Goal: Task Accomplishment & Management: Complete application form

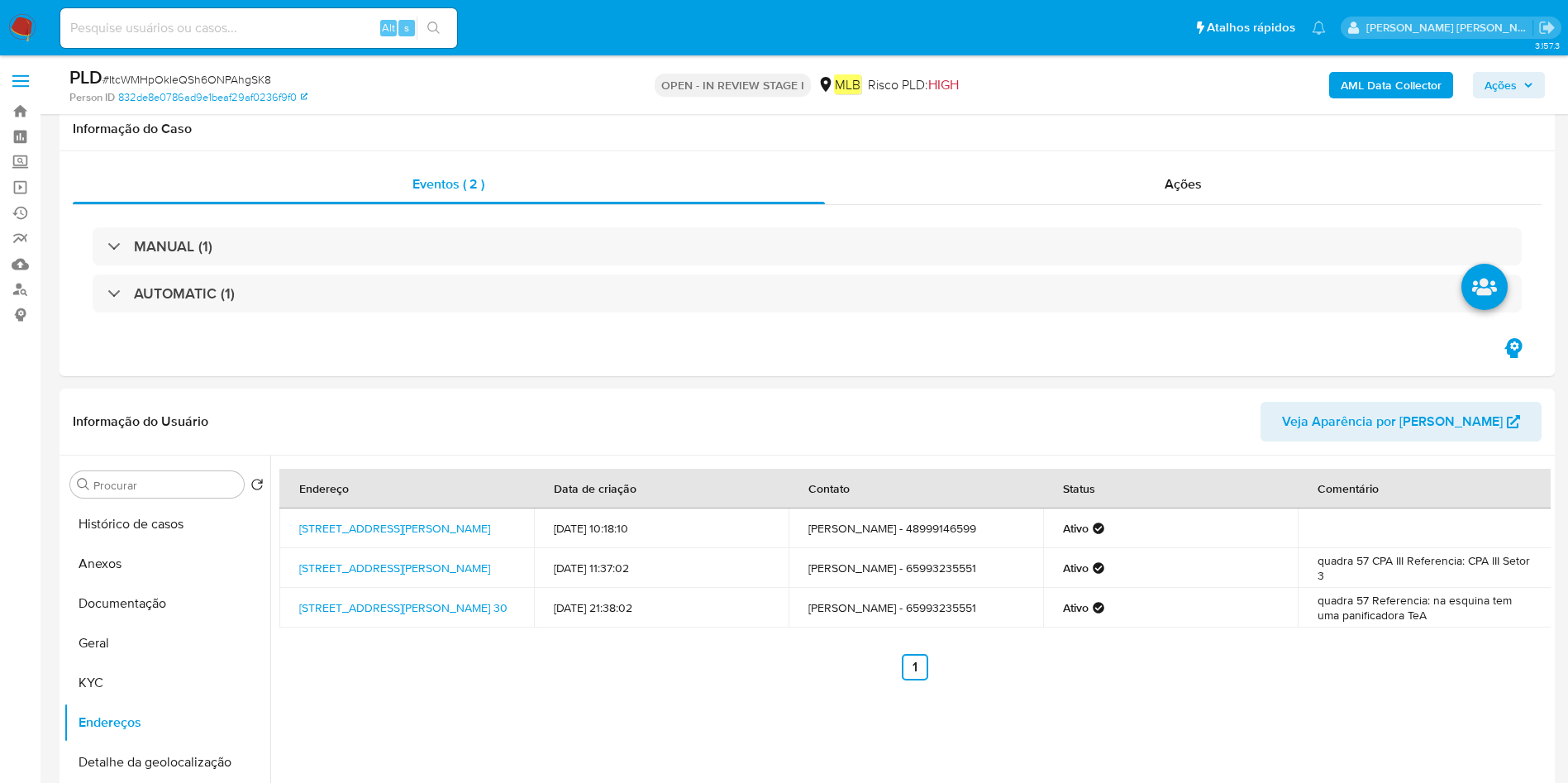
select select "10"
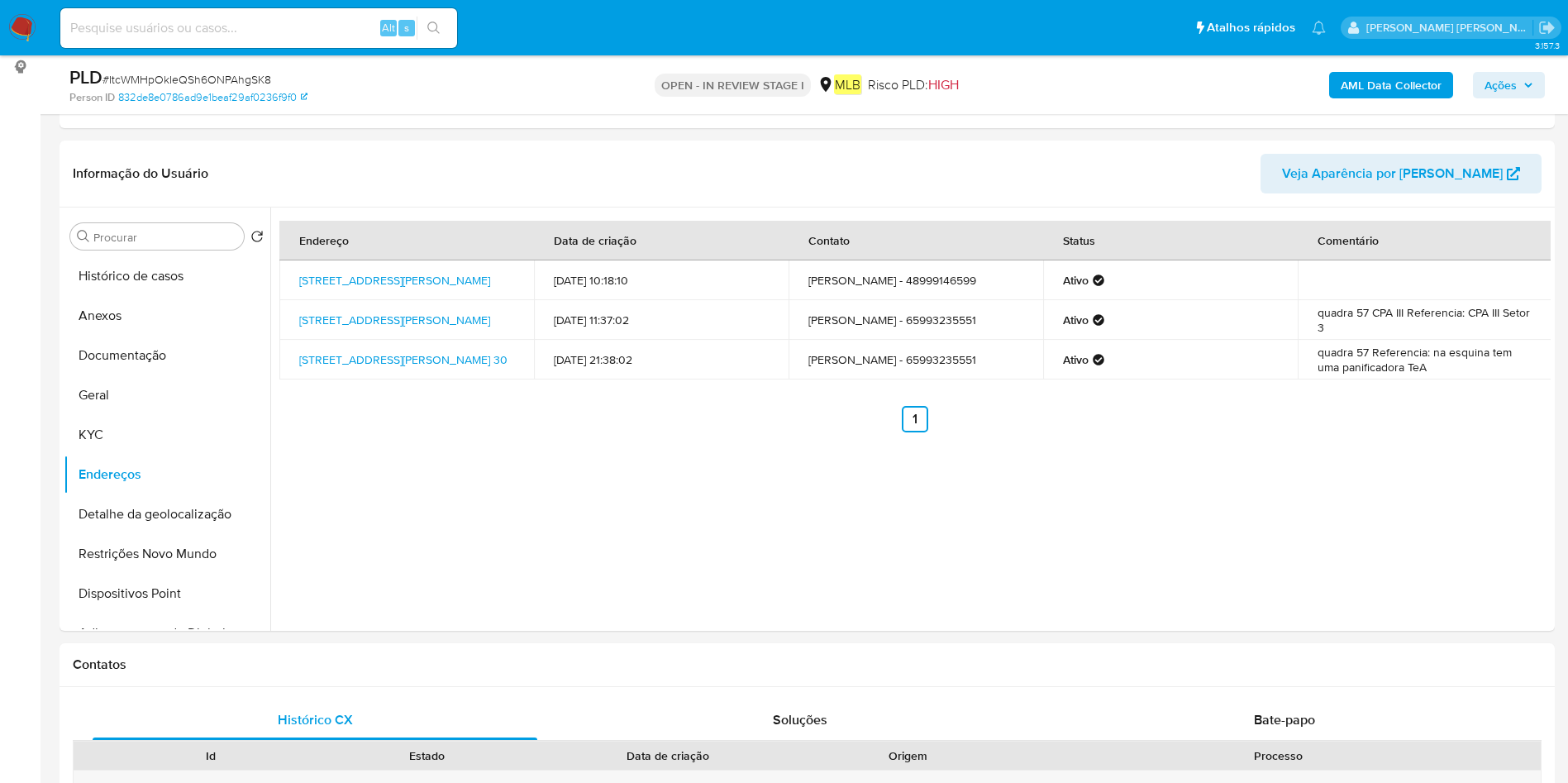
click at [1397, 65] on div "AML Data Collector Ações" at bounding box center [1301, 84] width 488 height 39
click at [1401, 82] on b "AML Data Collector" at bounding box center [1391, 85] width 100 height 27
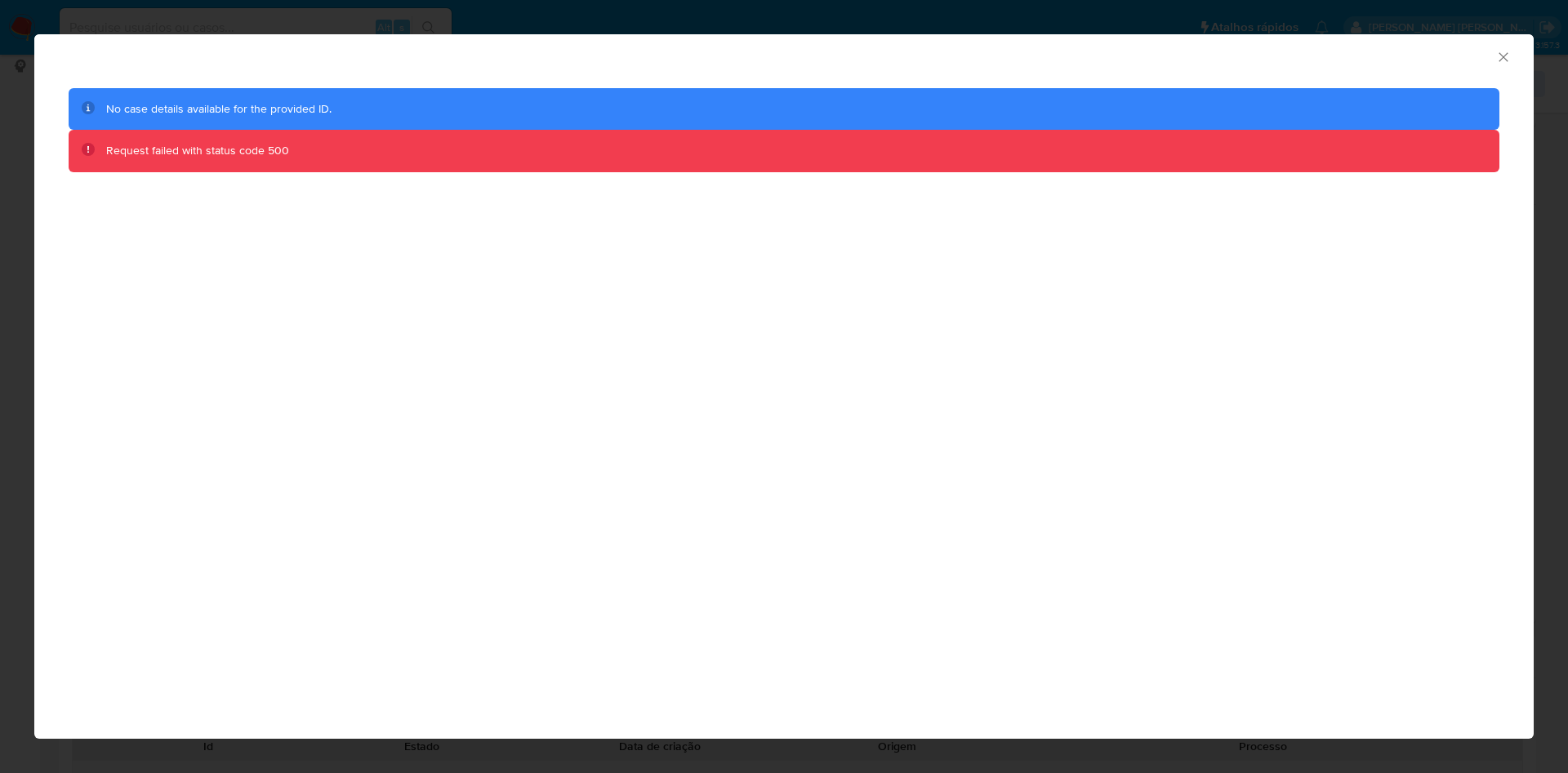
click at [1508, 57] on icon "Fechar a janela" at bounding box center [1502, 56] width 16 height 16
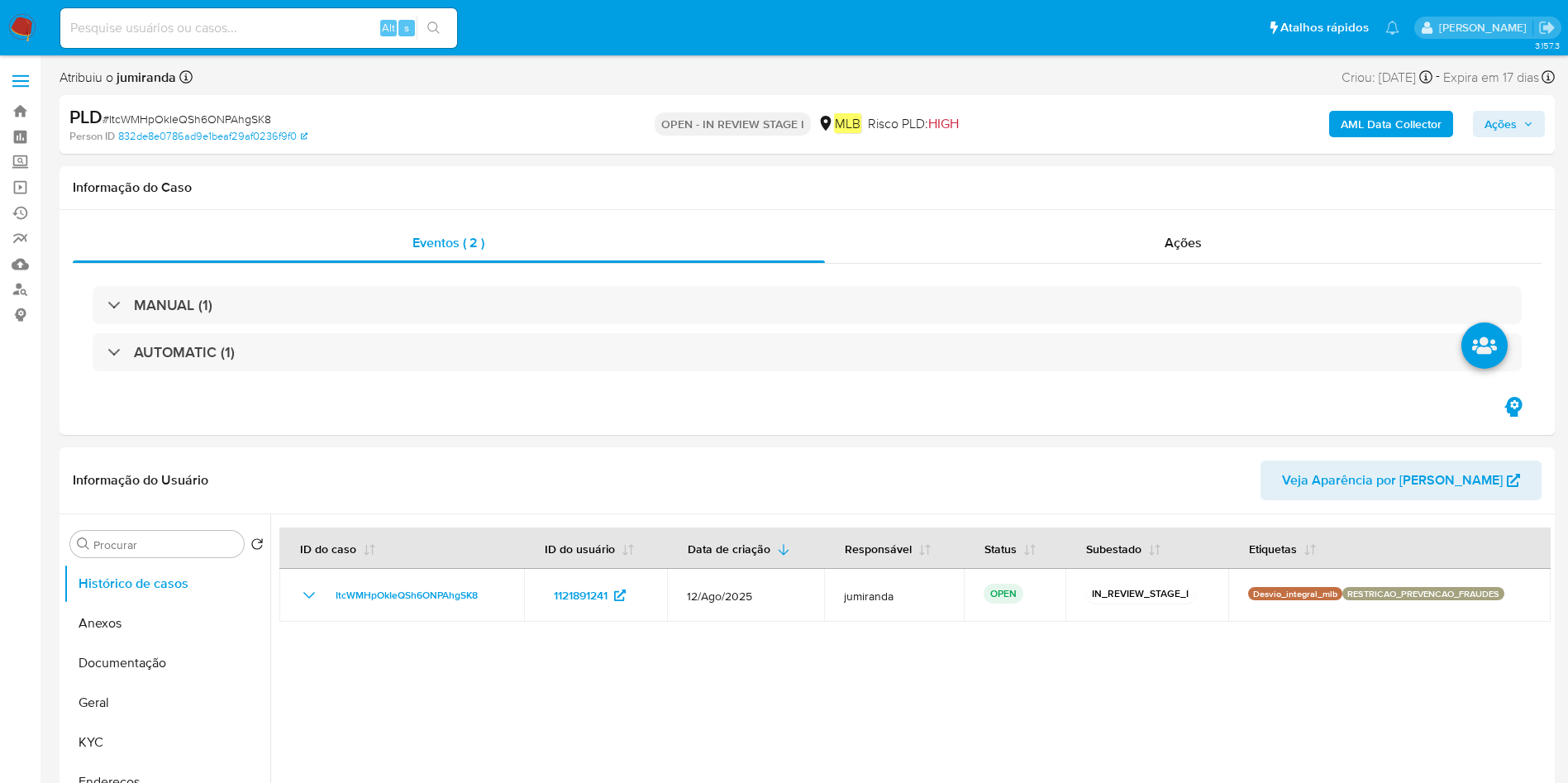
select select "10"
click at [1407, 107] on div "AML Data Collector Ações" at bounding box center [1301, 124] width 488 height 39
click at [1415, 115] on b "AML Data Collector" at bounding box center [1391, 124] width 100 height 27
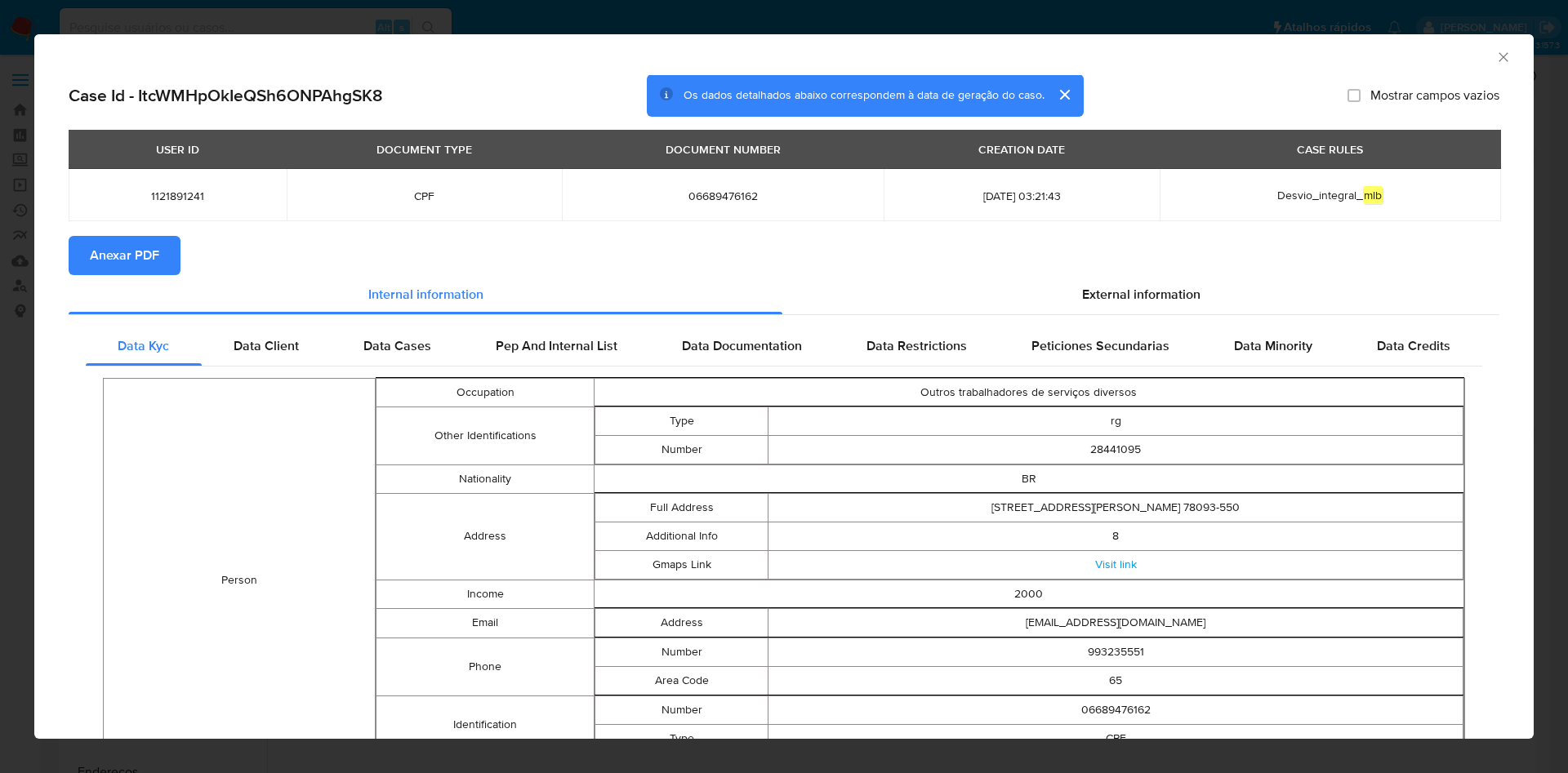
click at [153, 238] on span "Anexar PDF" at bounding box center [125, 255] width 69 height 36
click at [1495, 56] on icon "Fechar a janela" at bounding box center [1502, 56] width 16 height 16
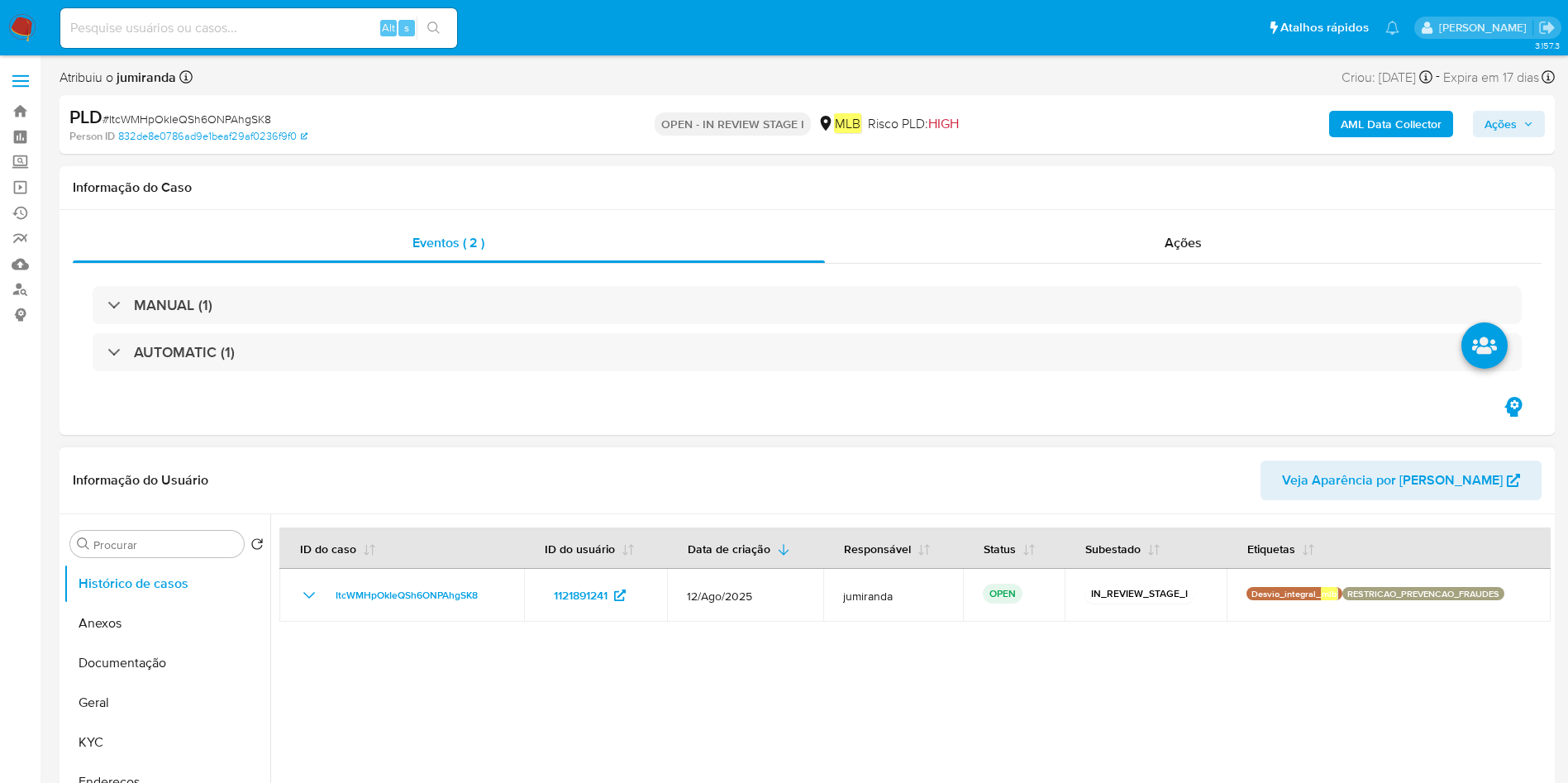
scroll to position [124, 0]
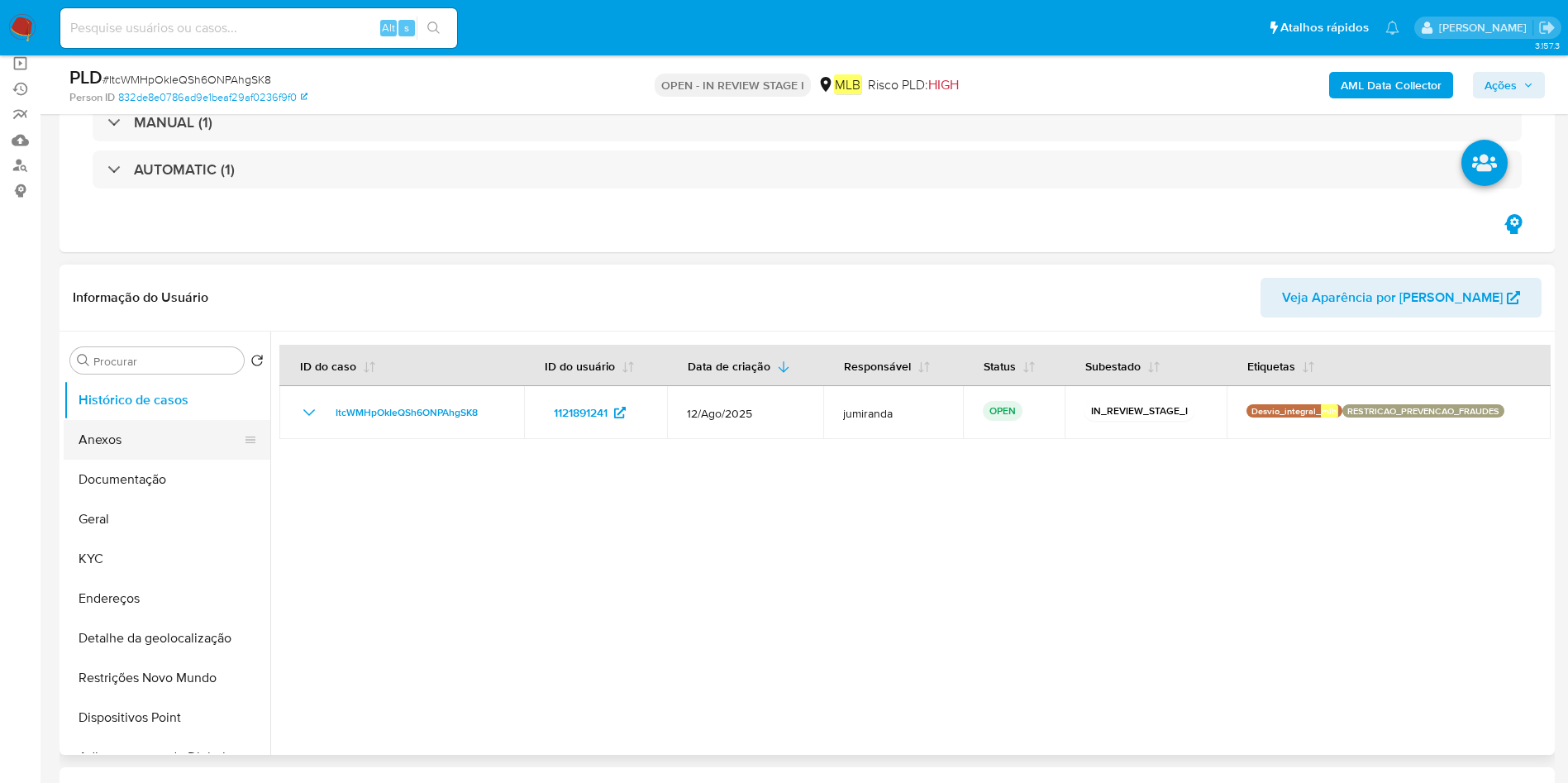
click at [81, 443] on button "Anexos" at bounding box center [160, 440] width 193 height 40
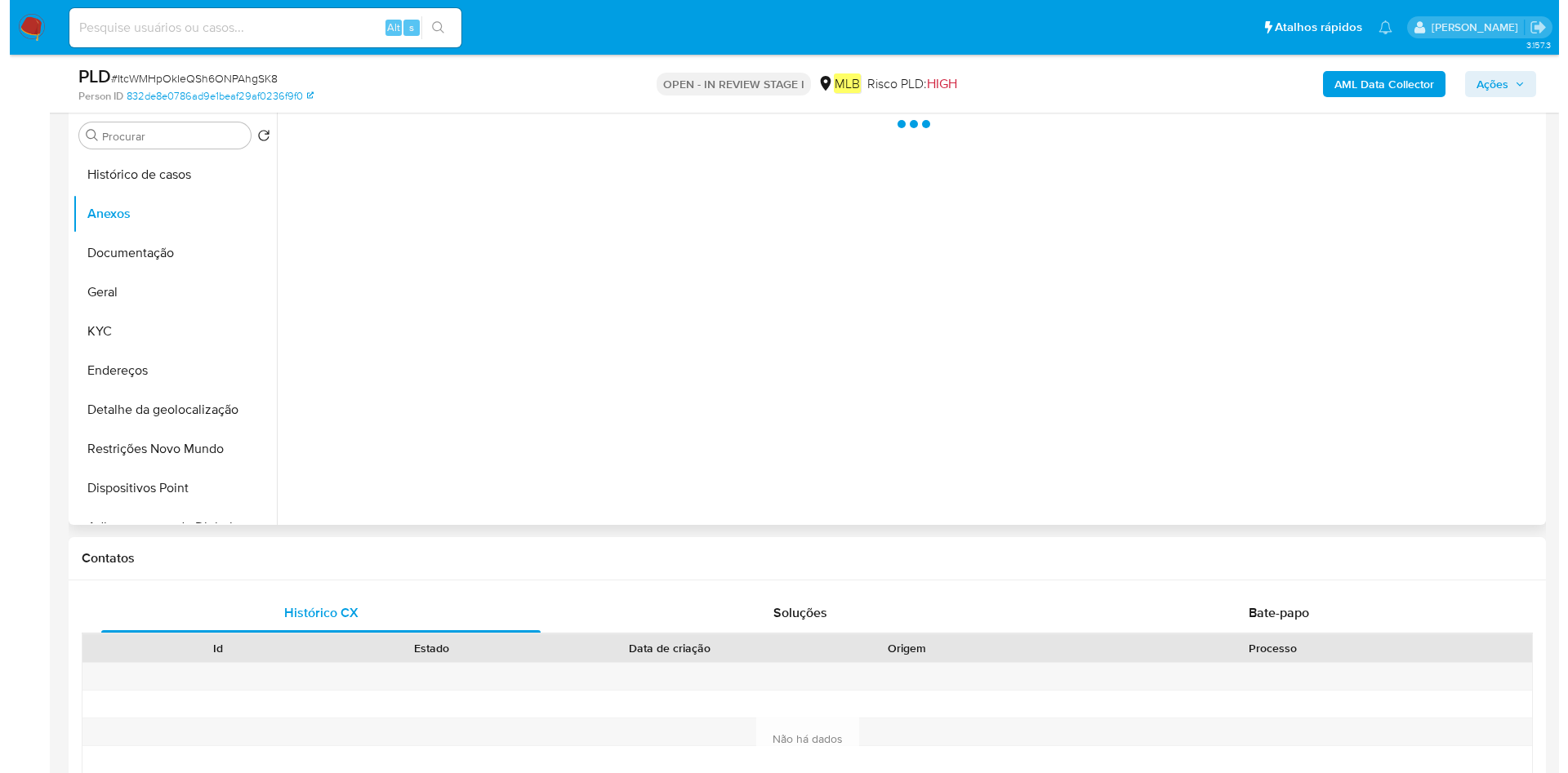
scroll to position [368, 0]
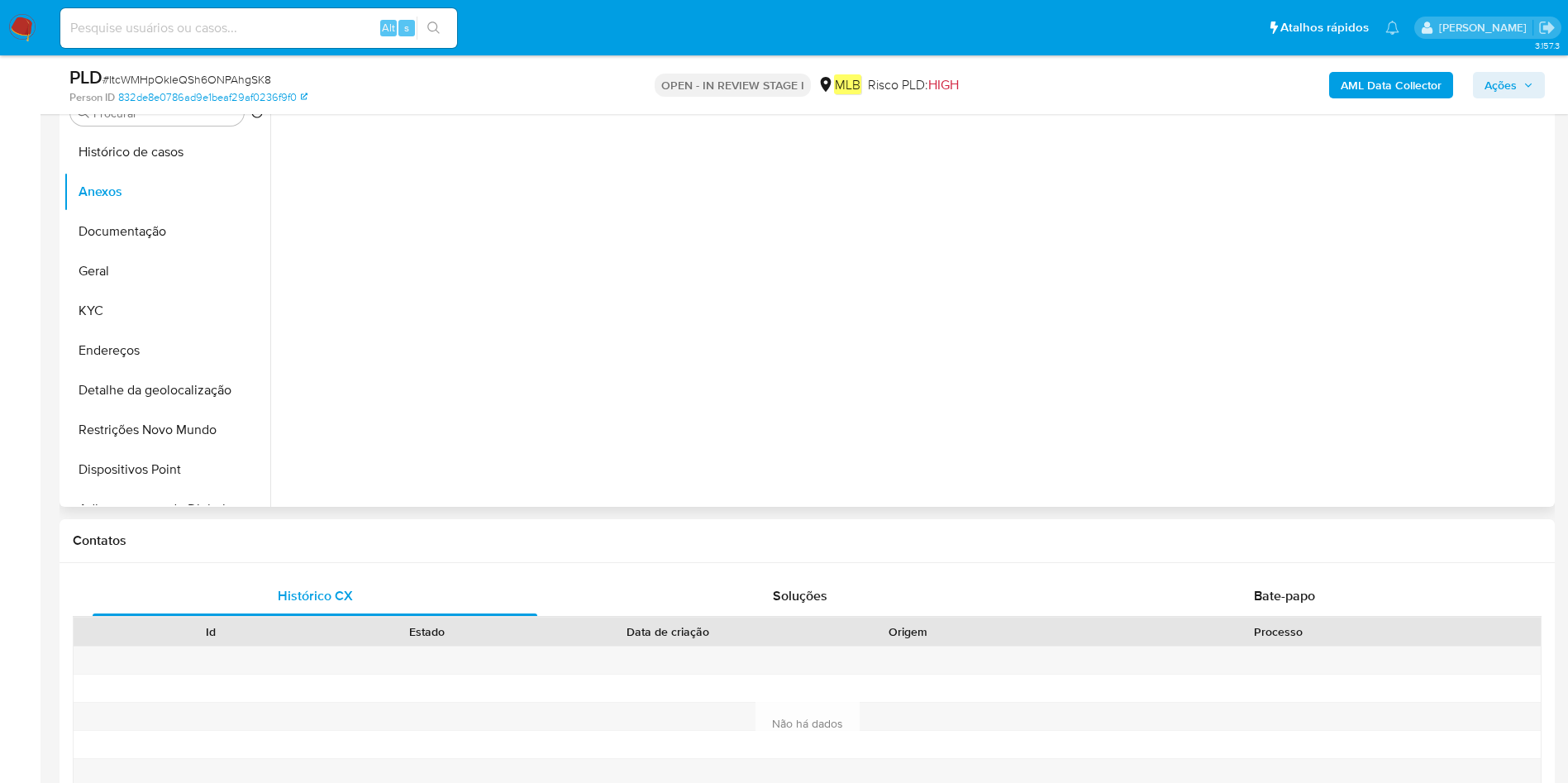
click at [1385, 448] on div at bounding box center [910, 295] width 1280 height 424
click at [1496, 460] on div at bounding box center [910, 295] width 1280 height 424
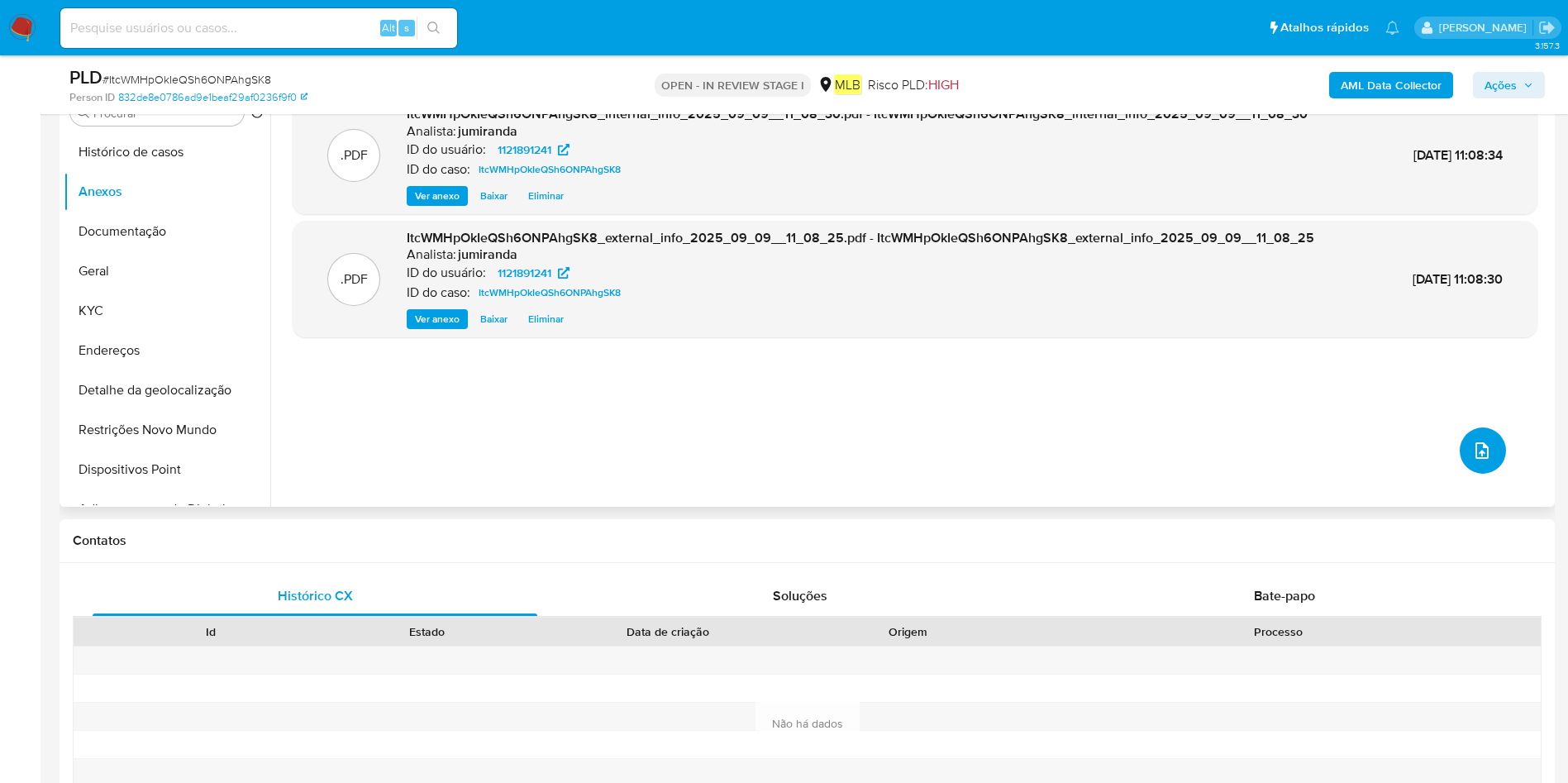
click at [1491, 451] on button "upload-file" at bounding box center [1483, 450] width 46 height 46
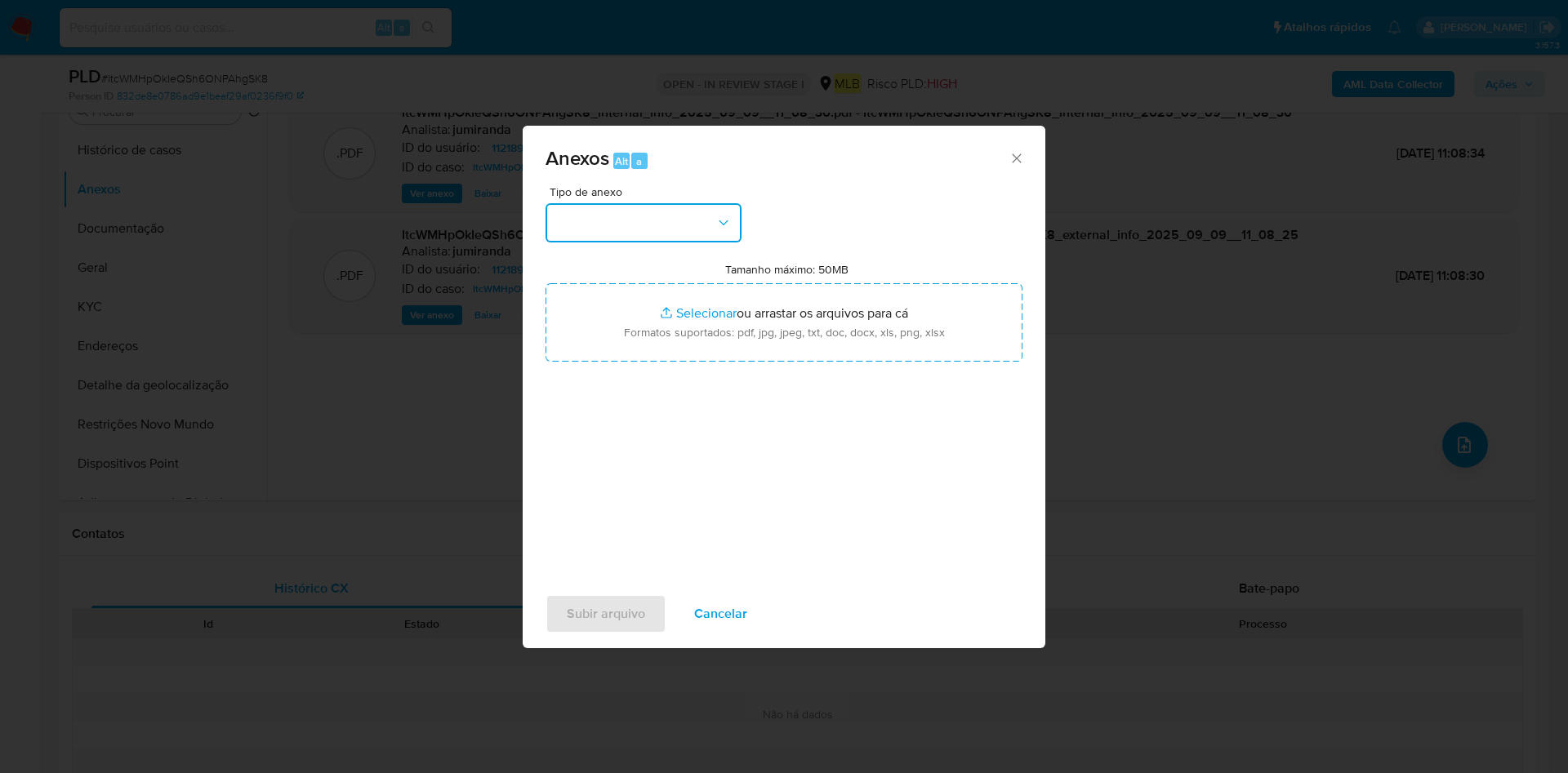
click at [662, 233] on button "button" at bounding box center [643, 223] width 196 height 39
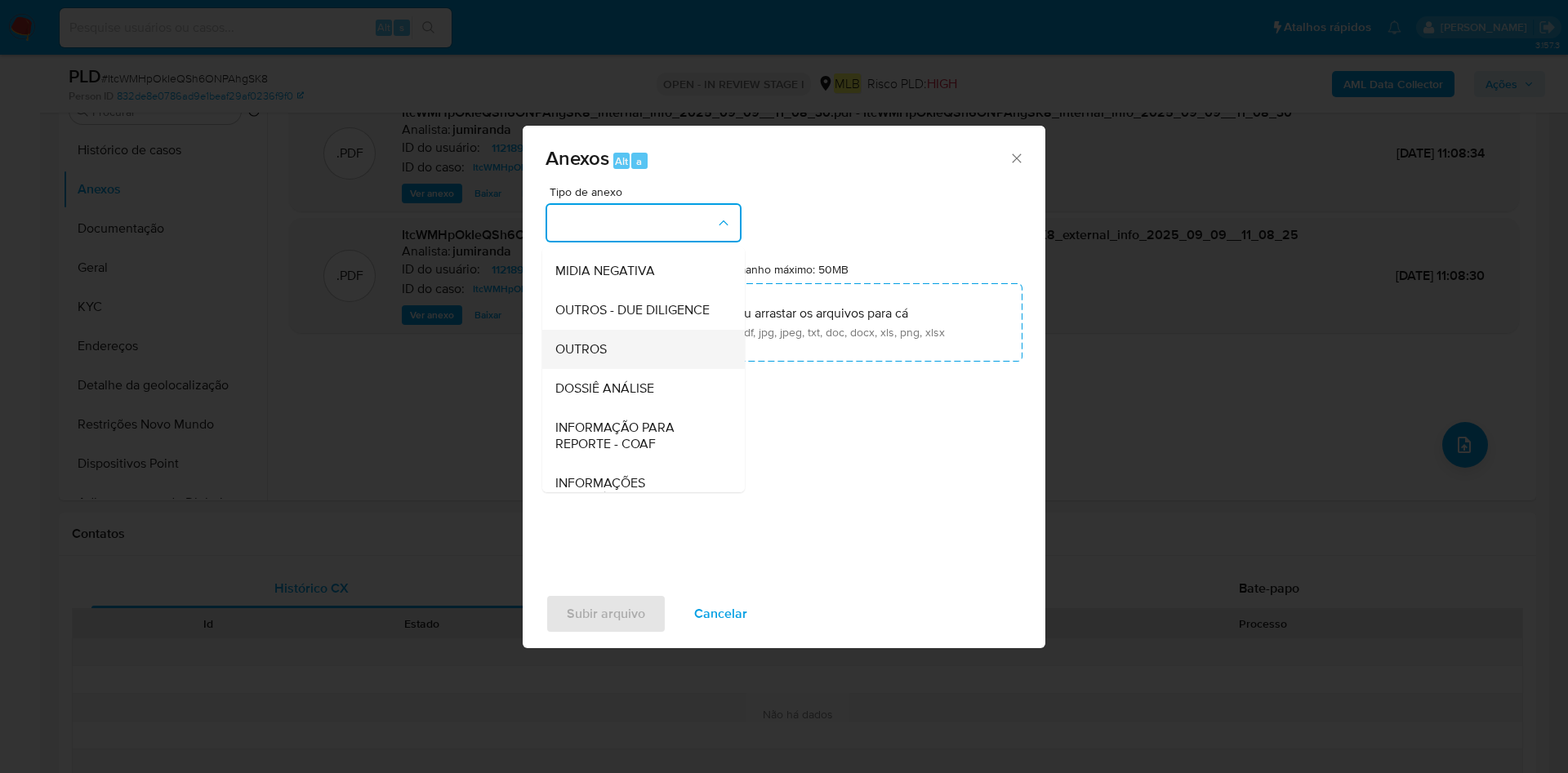
scroll to position [245, 0]
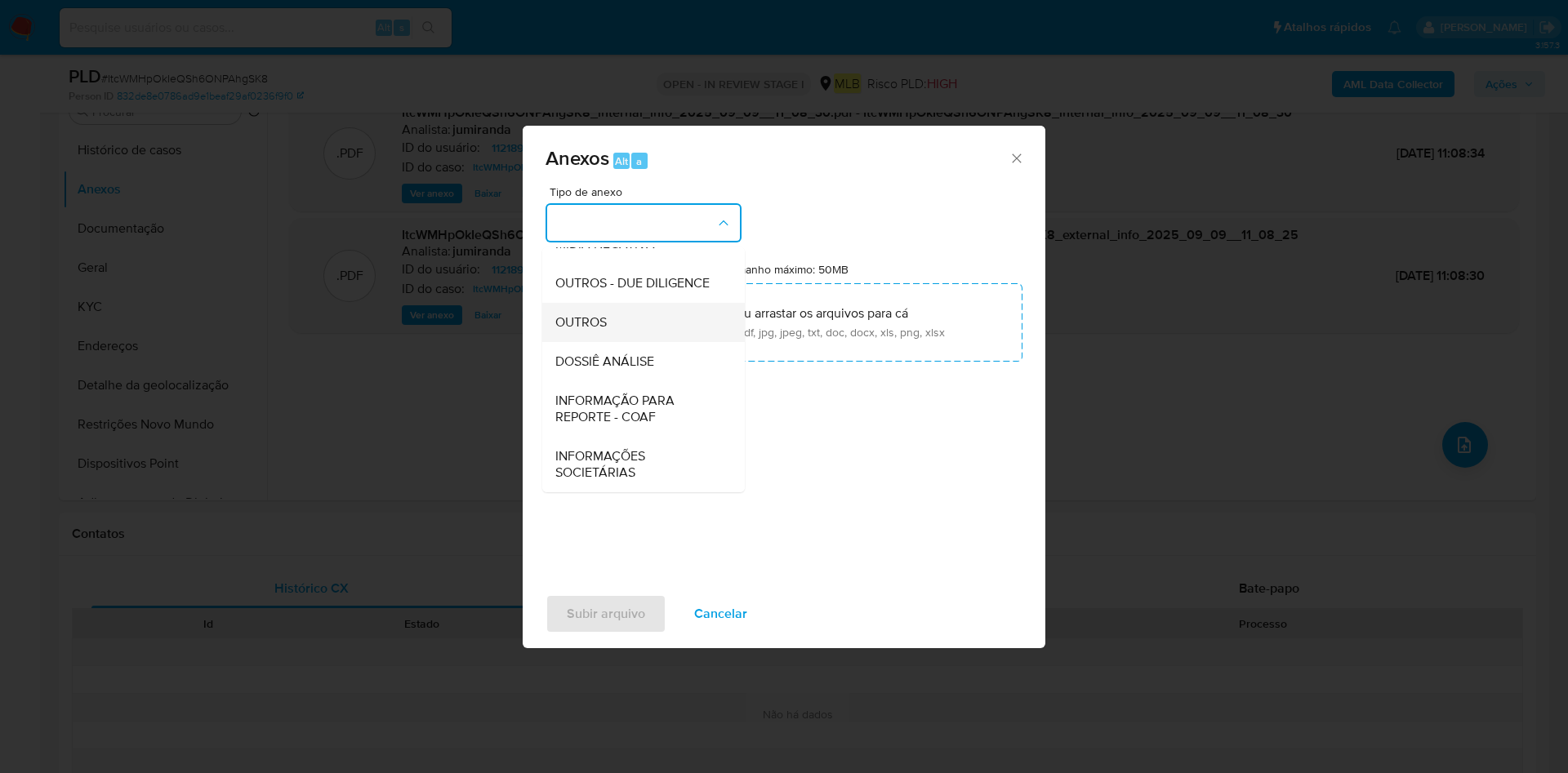
click at [696, 334] on div "OUTROS" at bounding box center [638, 323] width 167 height 39
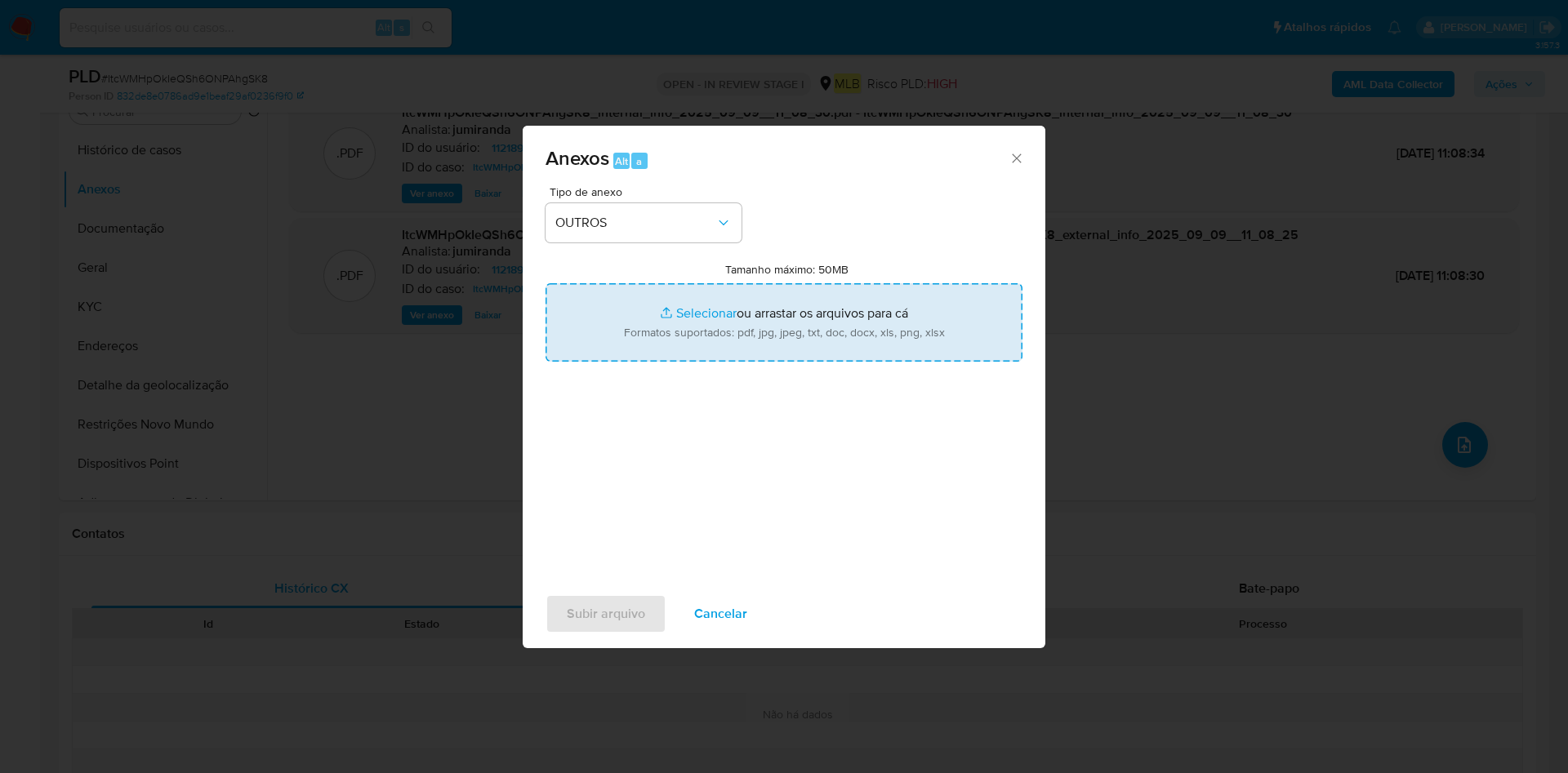
type input "C:\fakepath\Mulan 1121891241_2025_09_08_09_55_08.xlsx"
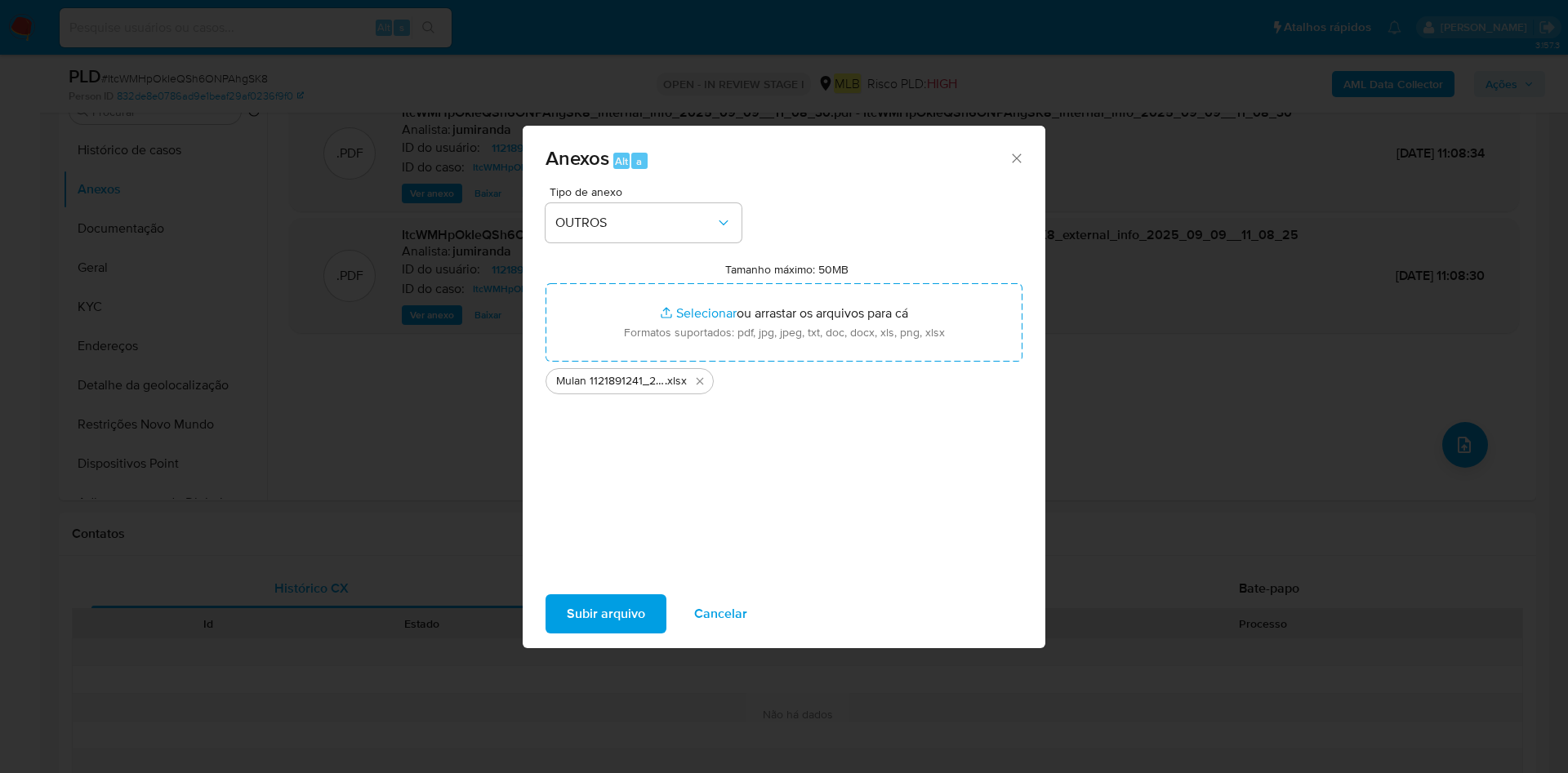
click at [565, 600] on button "Subir arquivo" at bounding box center [606, 614] width 121 height 39
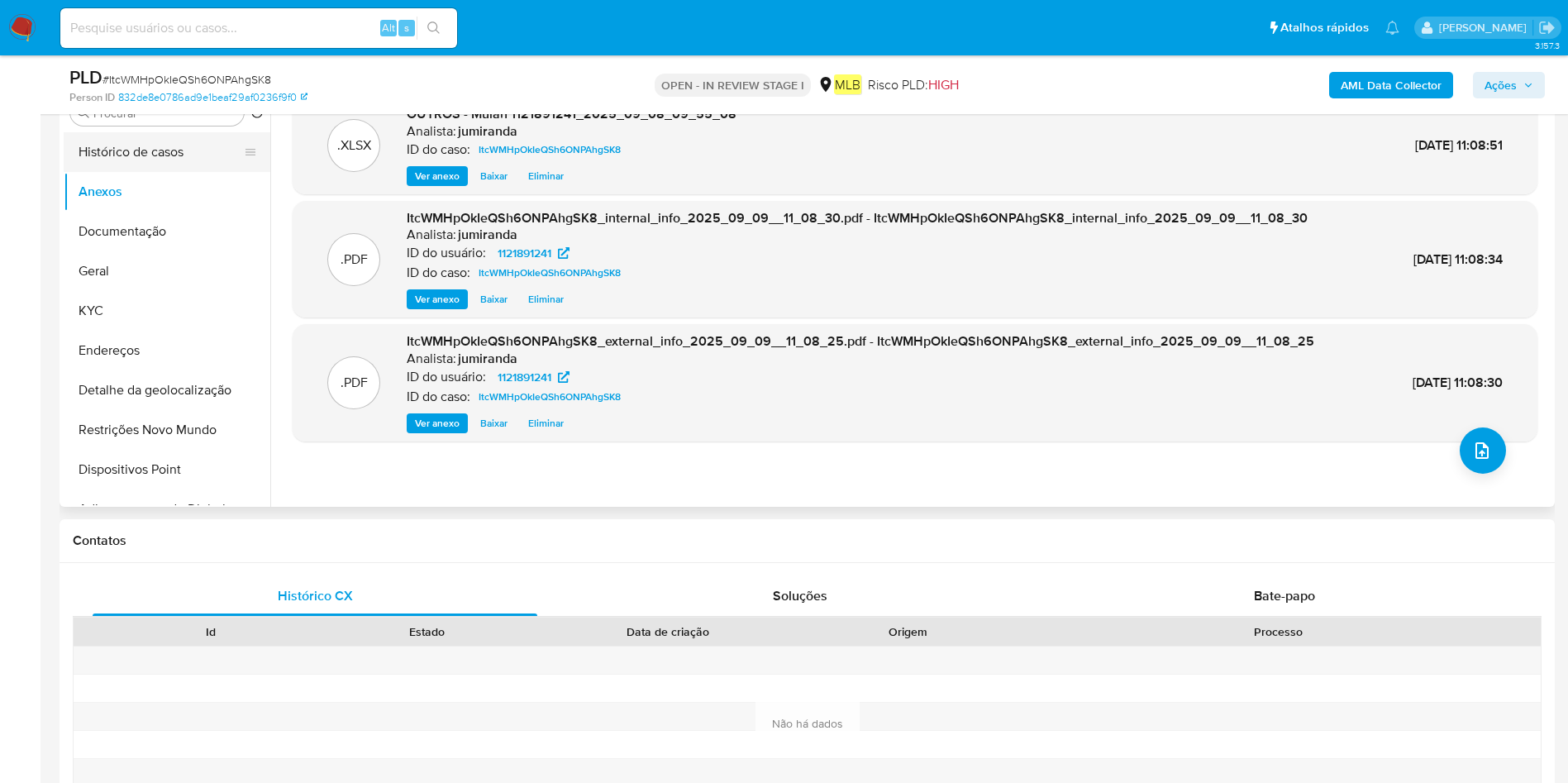
click at [168, 153] on button "Histórico de casos" at bounding box center [160, 153] width 193 height 40
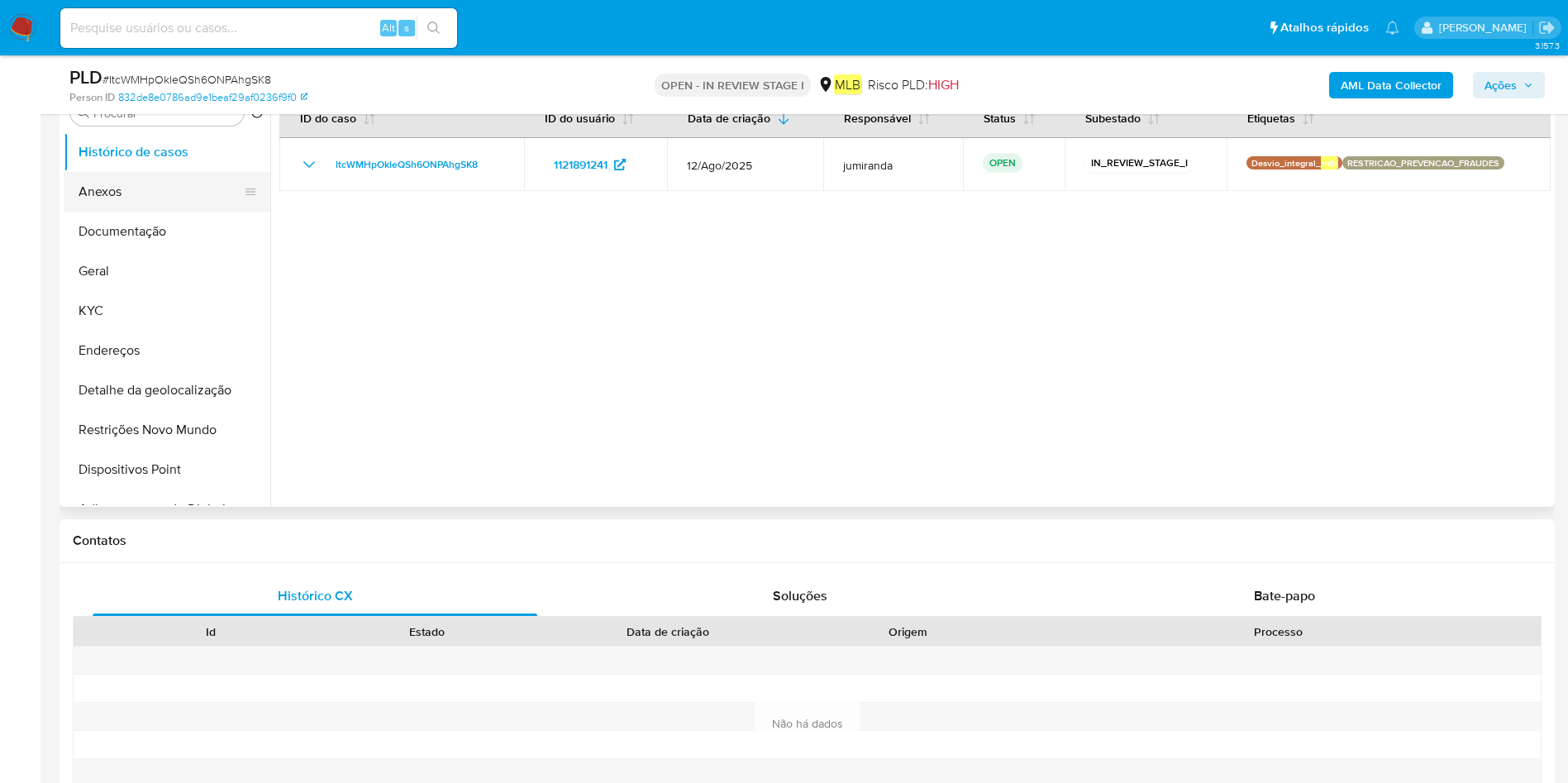
click at [155, 195] on button "Anexos" at bounding box center [160, 191] width 193 height 40
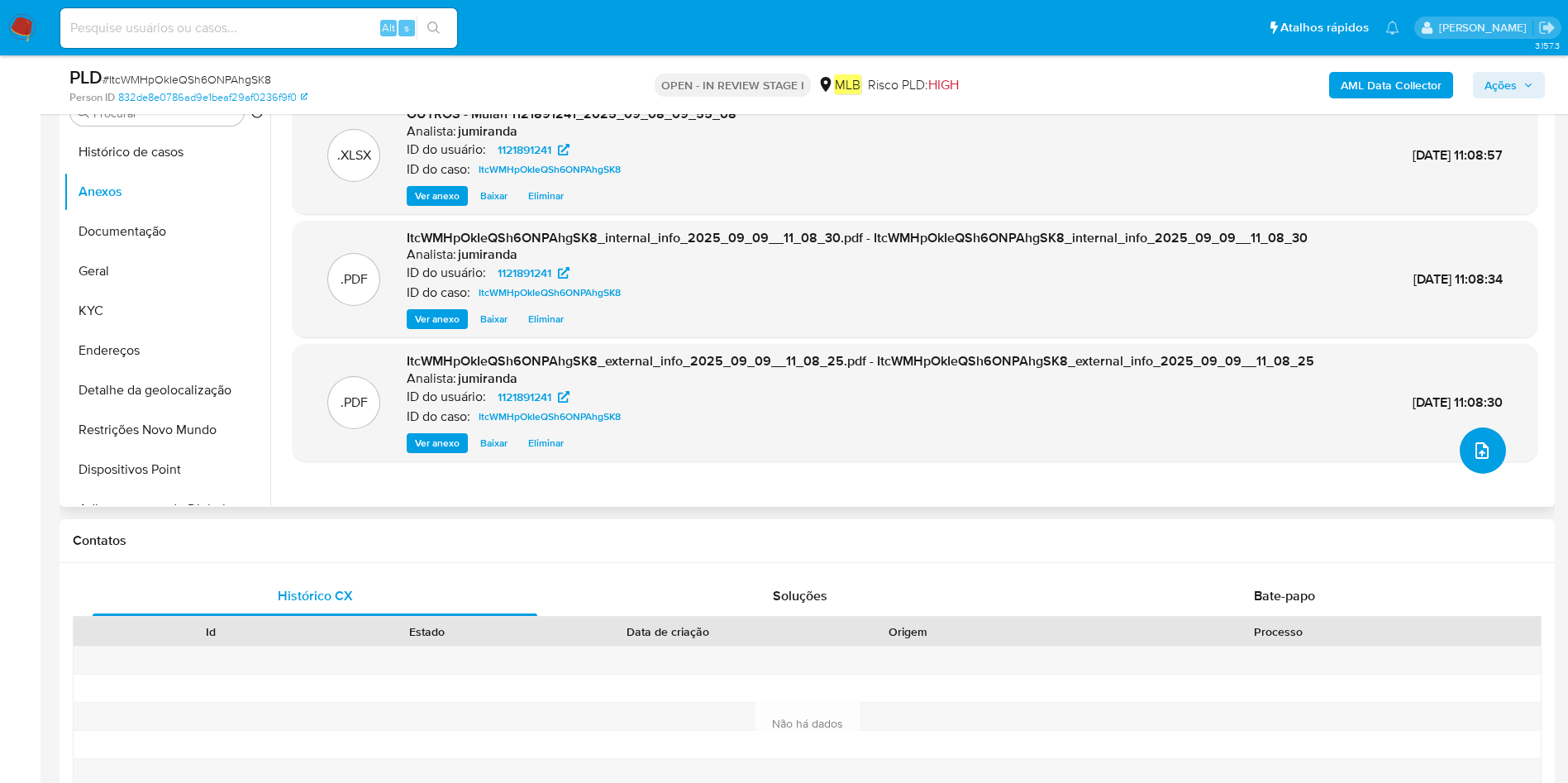
click at [1482, 461] on button "upload-file" at bounding box center [1483, 450] width 46 height 46
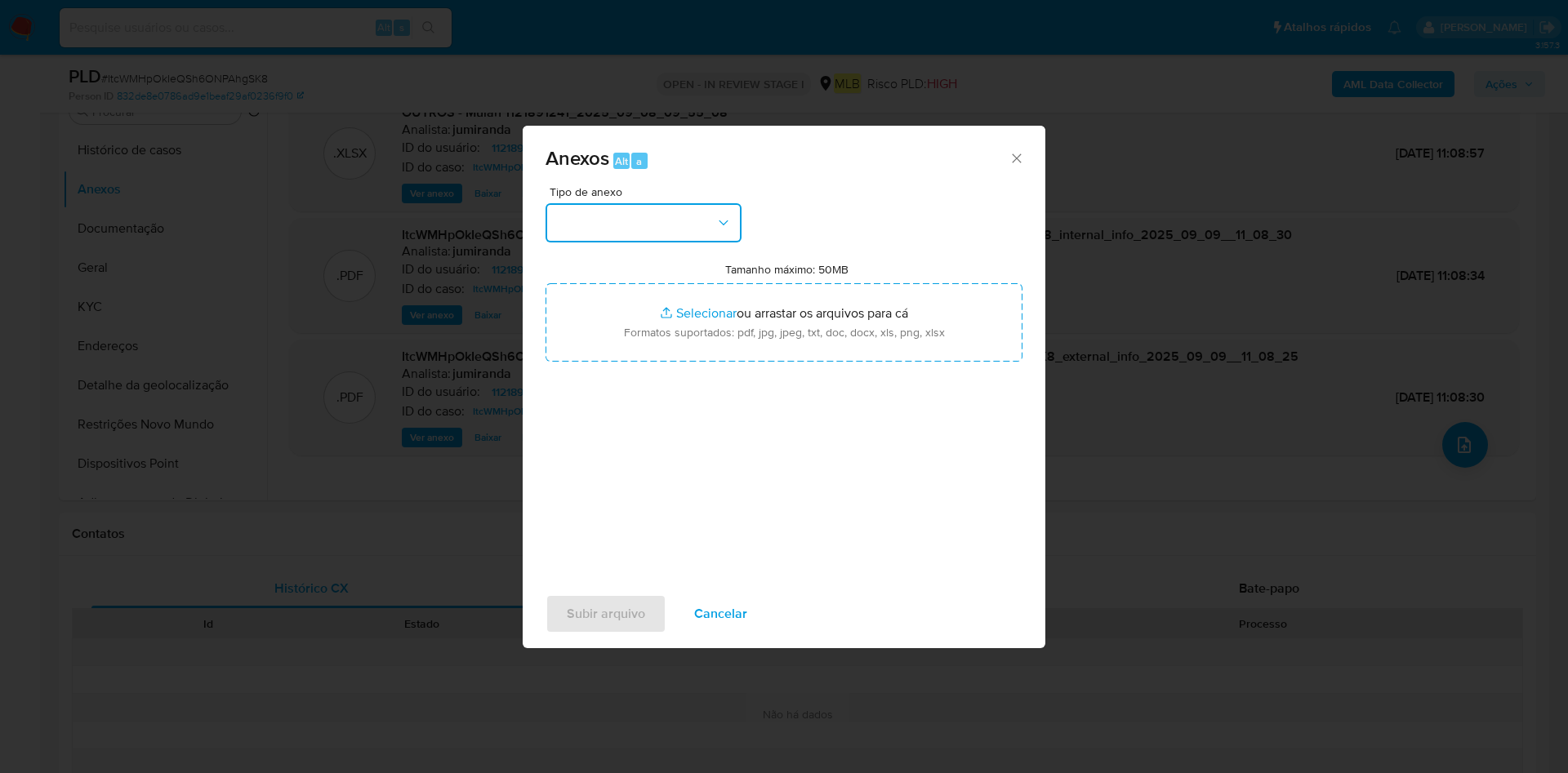
click at [732, 222] on button "button" at bounding box center [643, 223] width 196 height 39
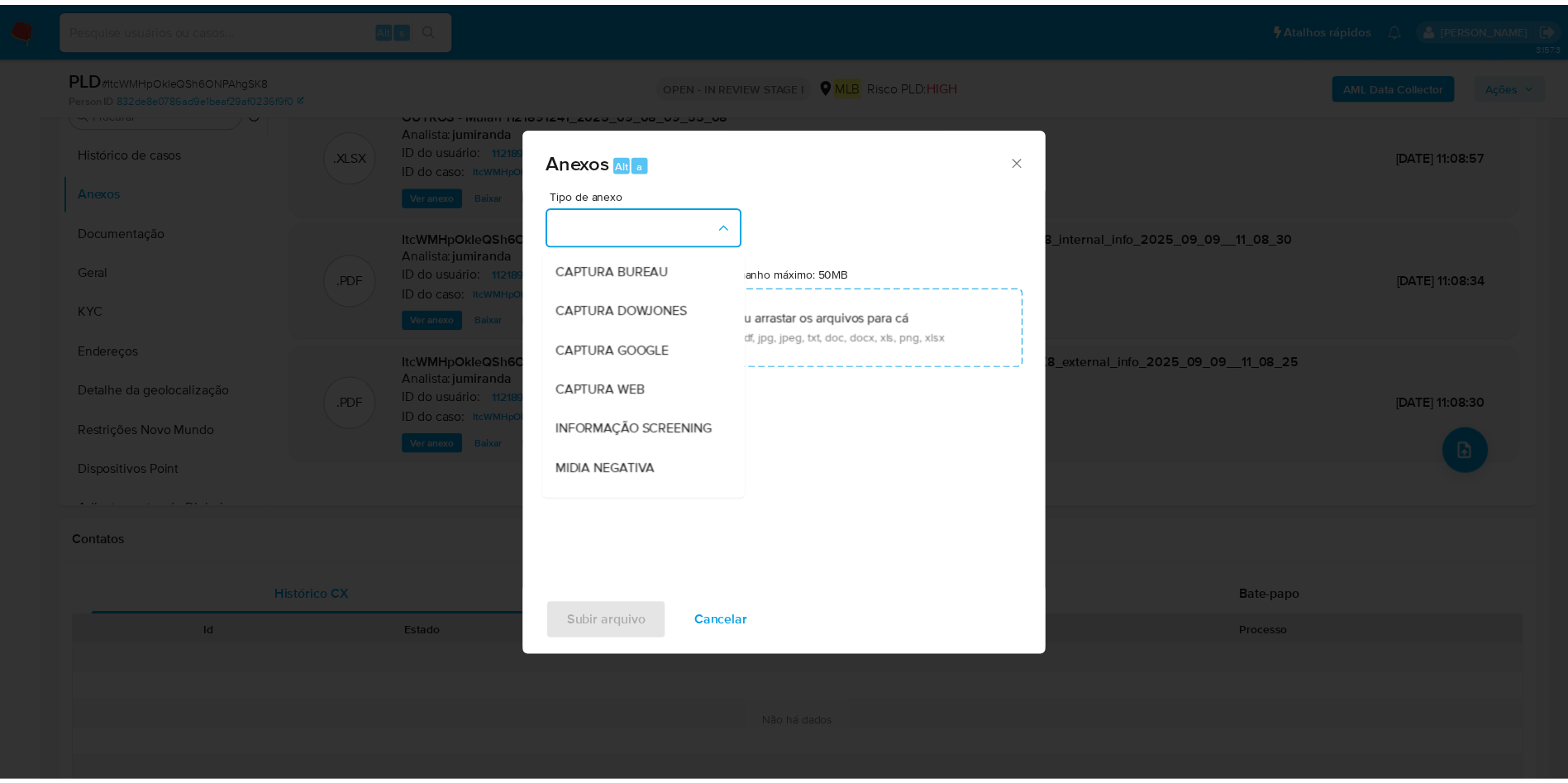
scroll to position [255, 0]
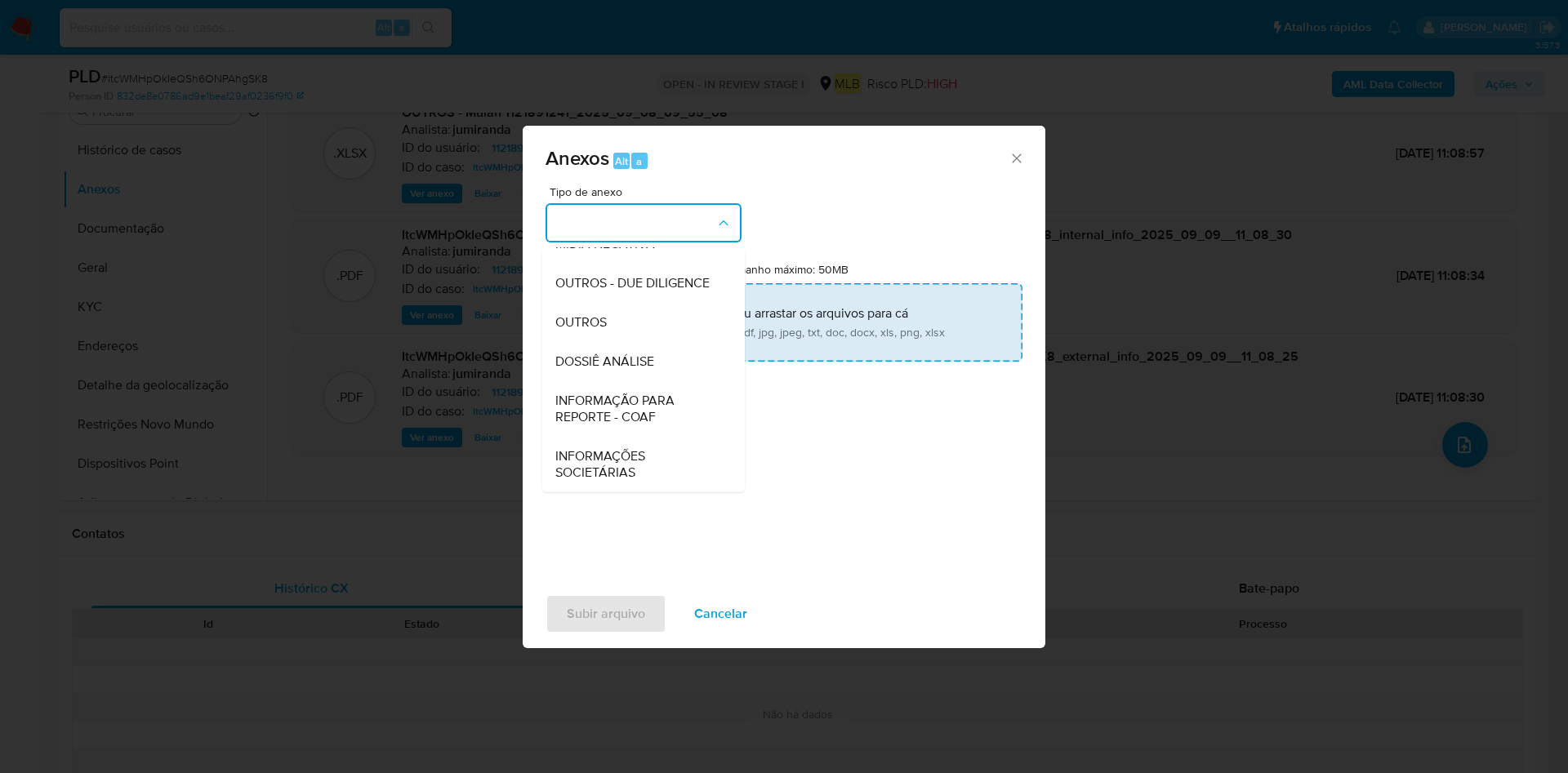
drag, startPoint x: 615, startPoint y: 320, endPoint x: 664, endPoint y: 290, distance: 57.5
click at [616, 320] on div "OUTROS" at bounding box center [638, 323] width 167 height 39
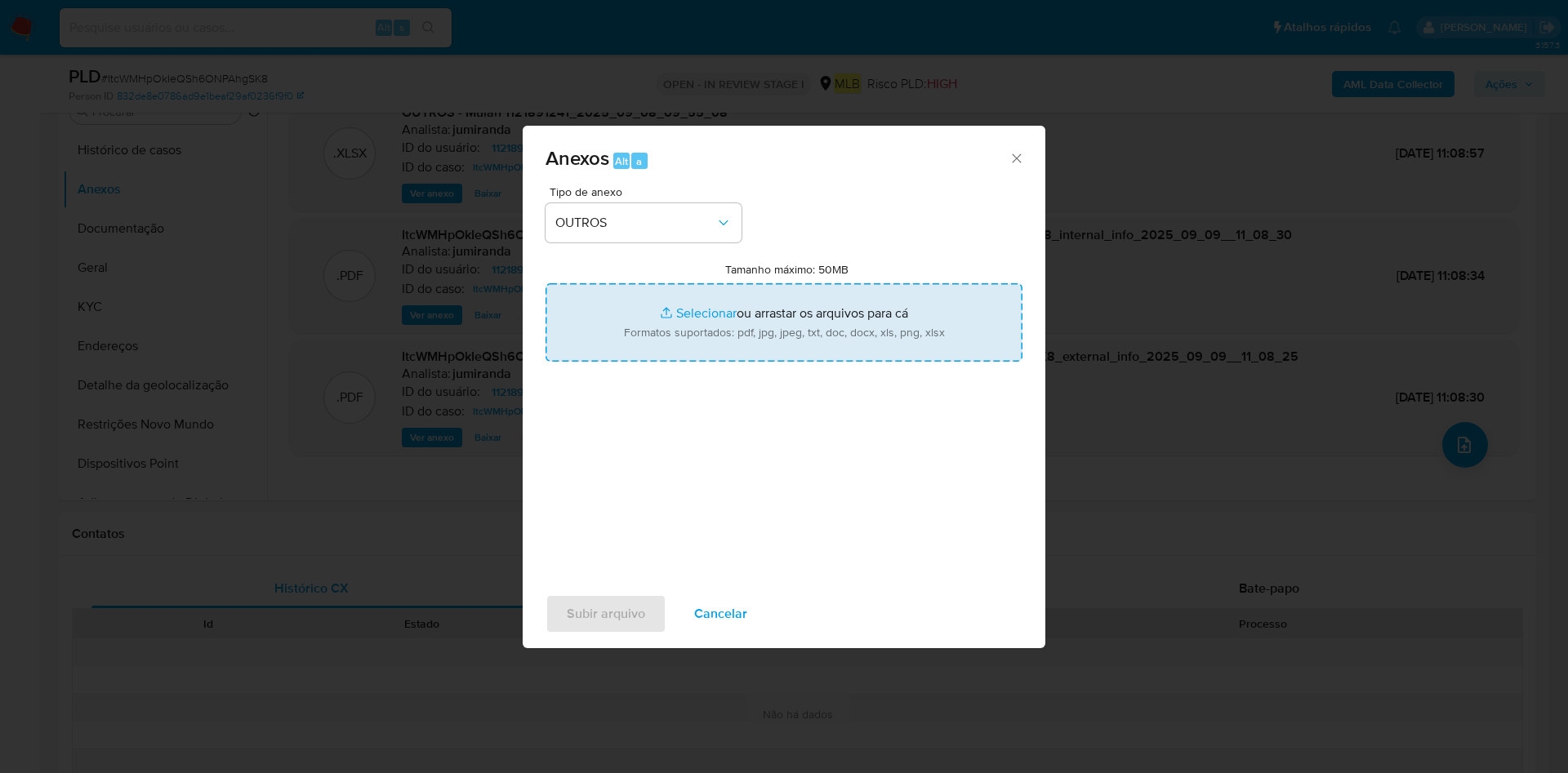
type input "C:\fakepath\SAR - XXX - CPF 06689476162 - DENISE ALVES DA SILVA.pdf"
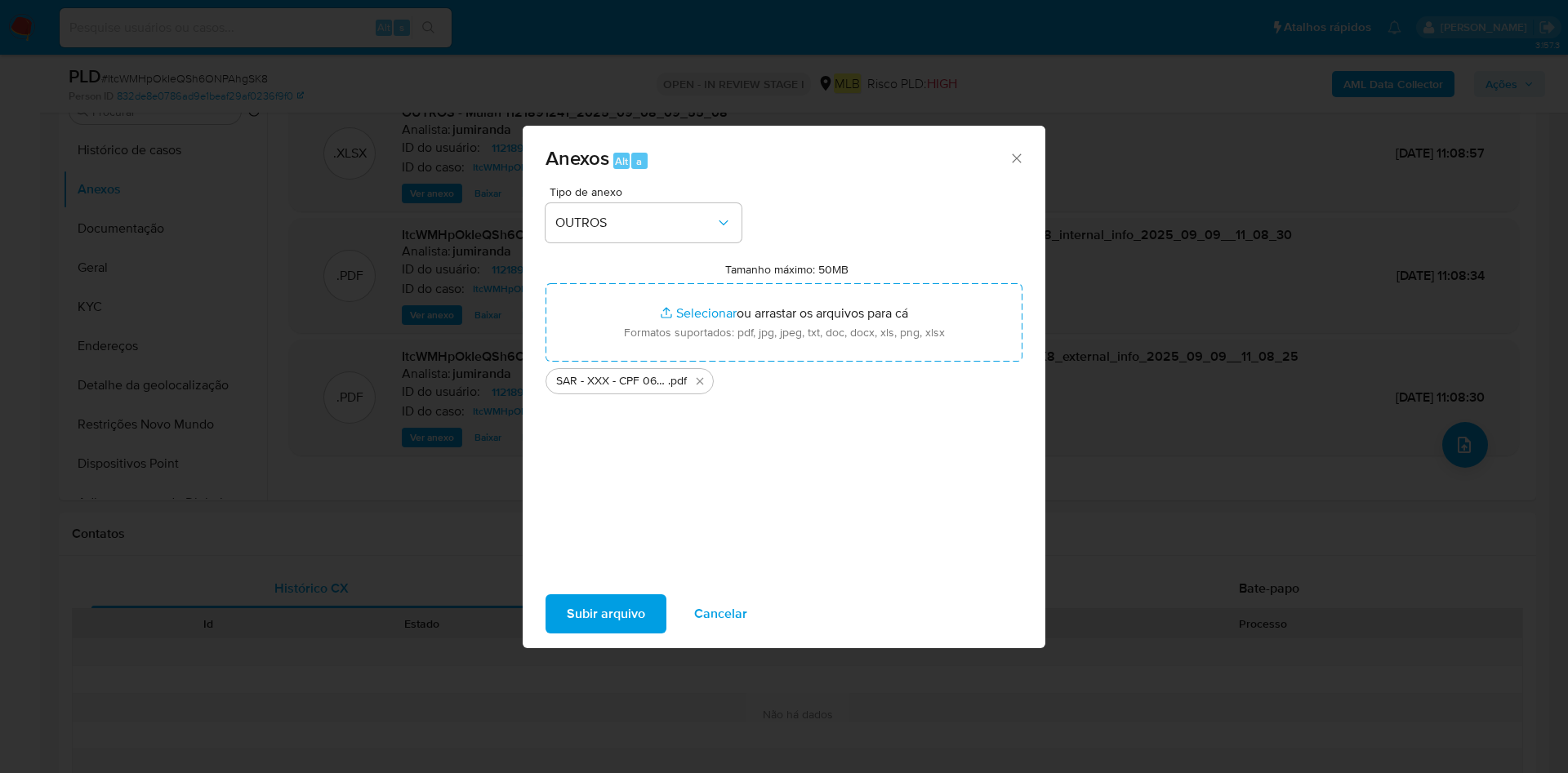
click at [589, 630] on span "Subir arquivo" at bounding box center [606, 614] width 79 height 36
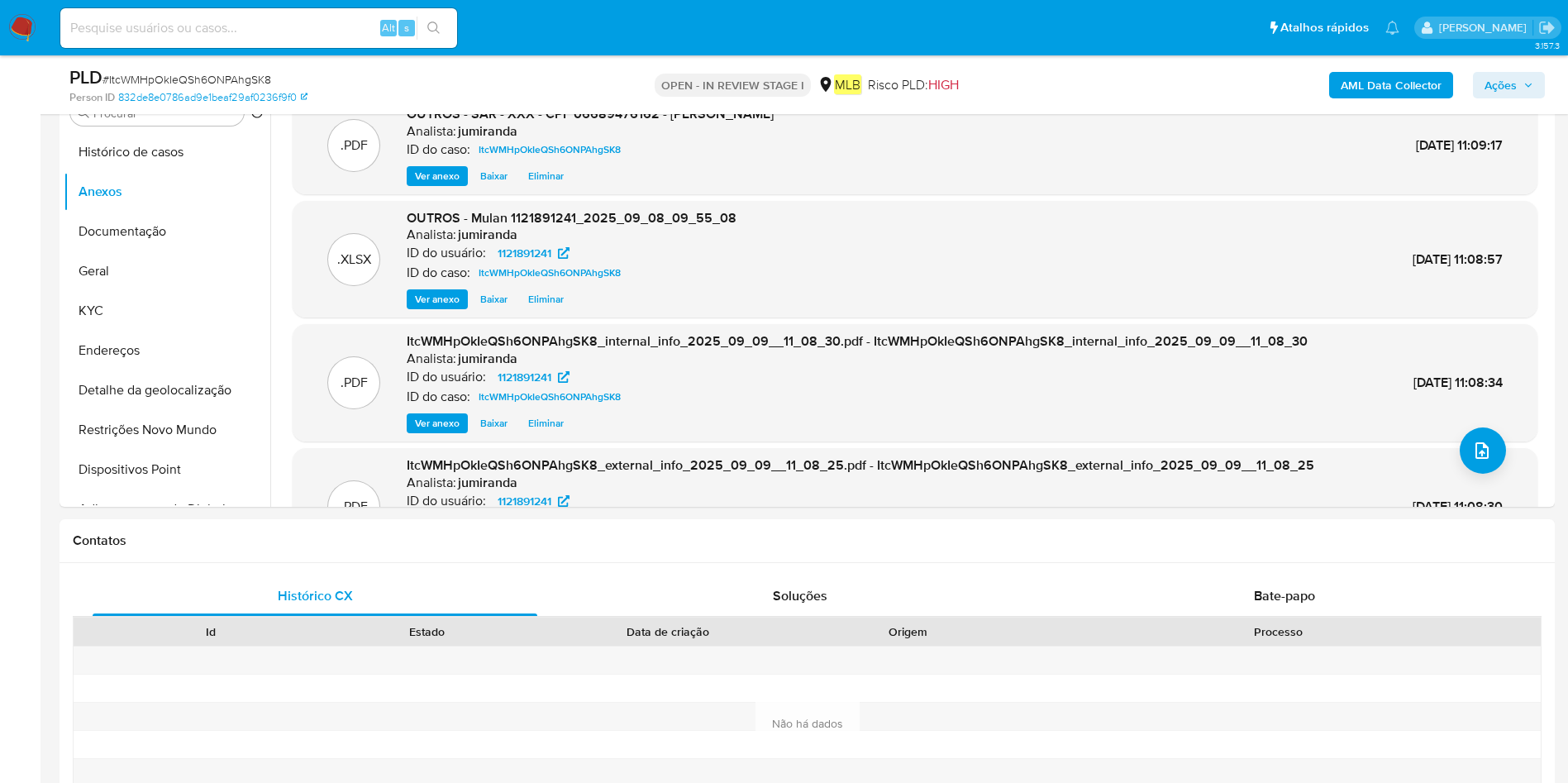
click at [1505, 83] on span "Ações" at bounding box center [1501, 85] width 32 height 27
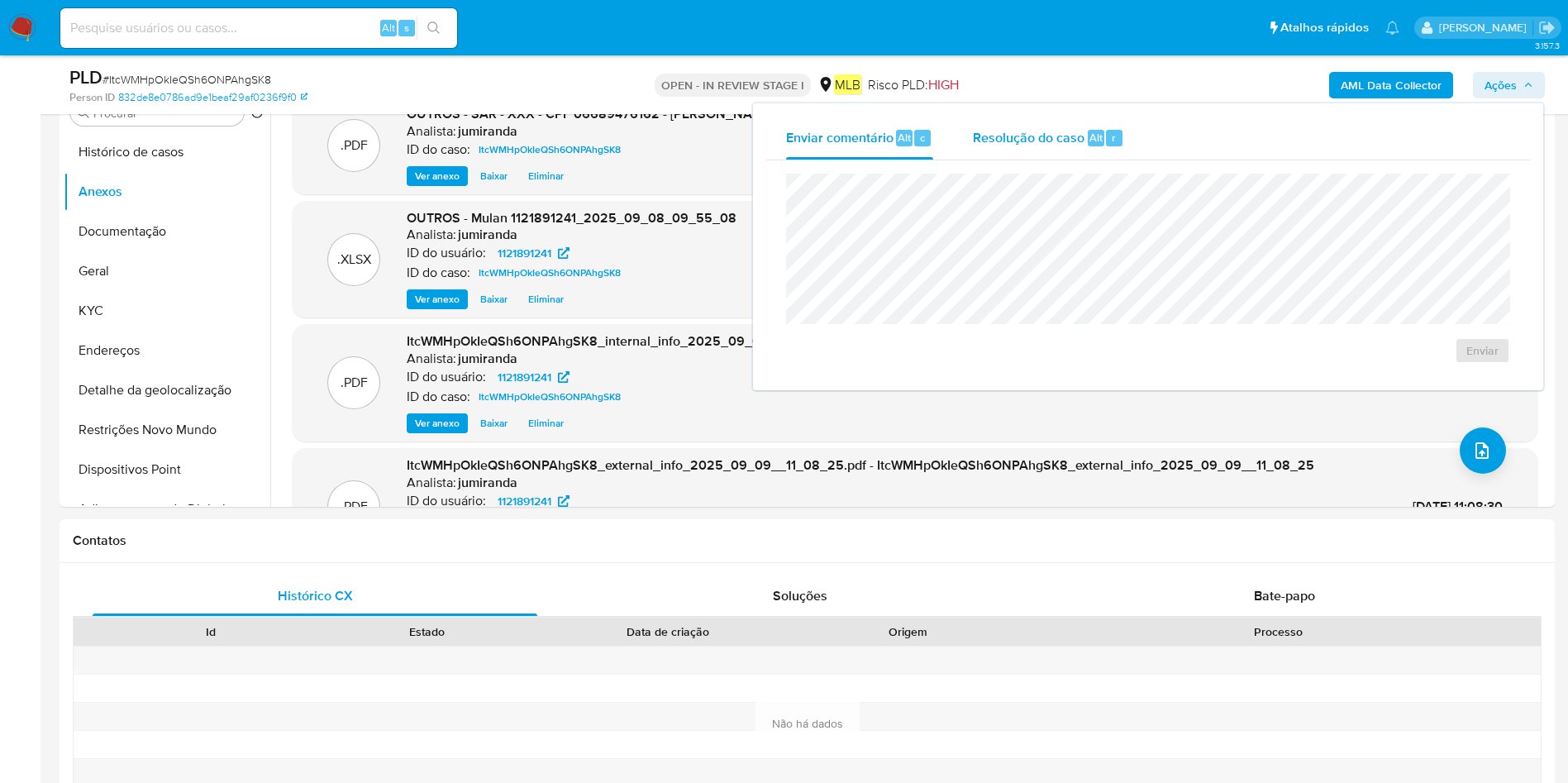
click at [1038, 127] on span "Resolução do caso" at bounding box center [1029, 137] width 112 height 19
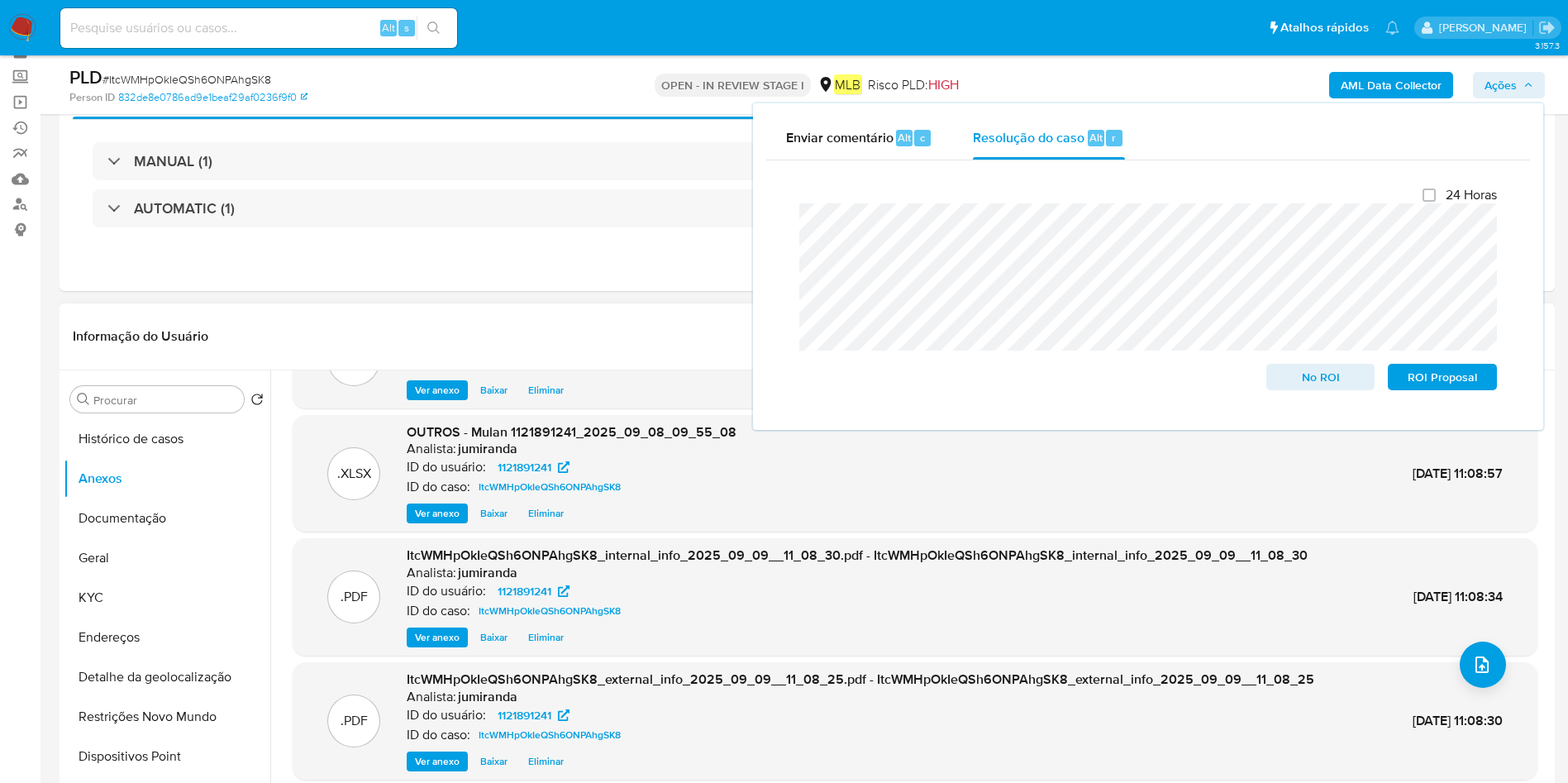
scroll to position [124, 0]
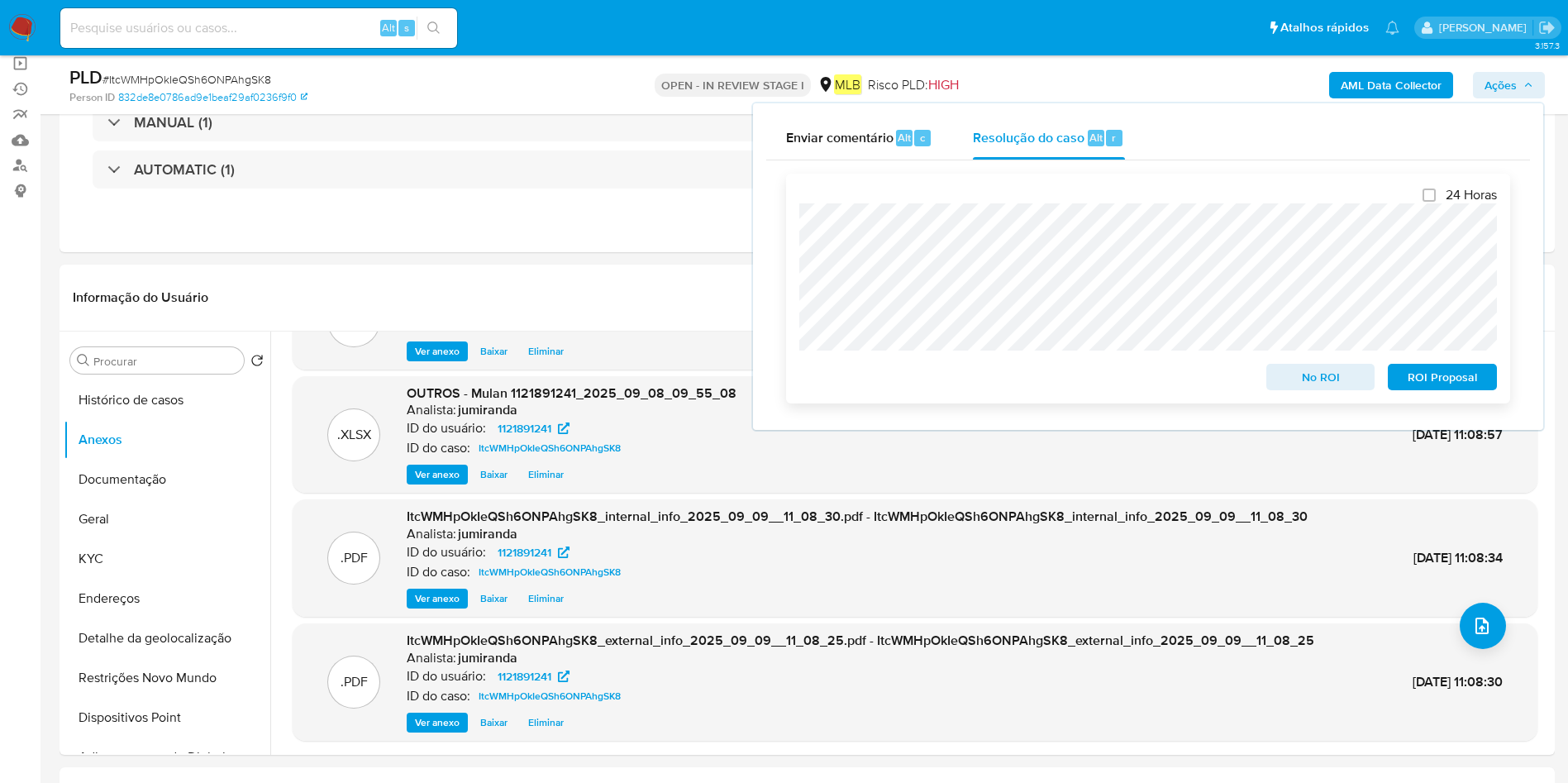
click at [1453, 382] on span "ROI Proposal" at bounding box center [1442, 377] width 86 height 23
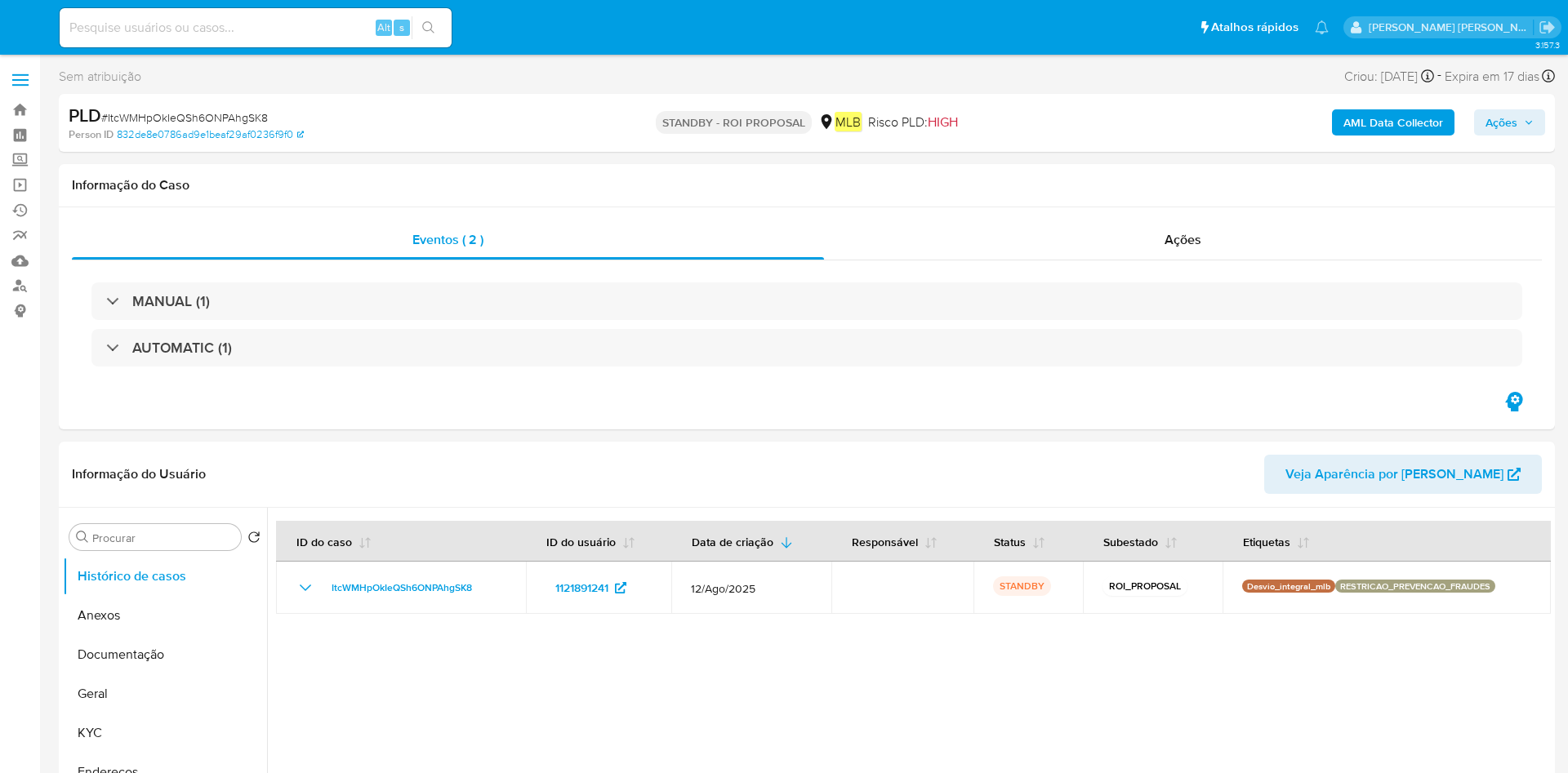
select select "10"
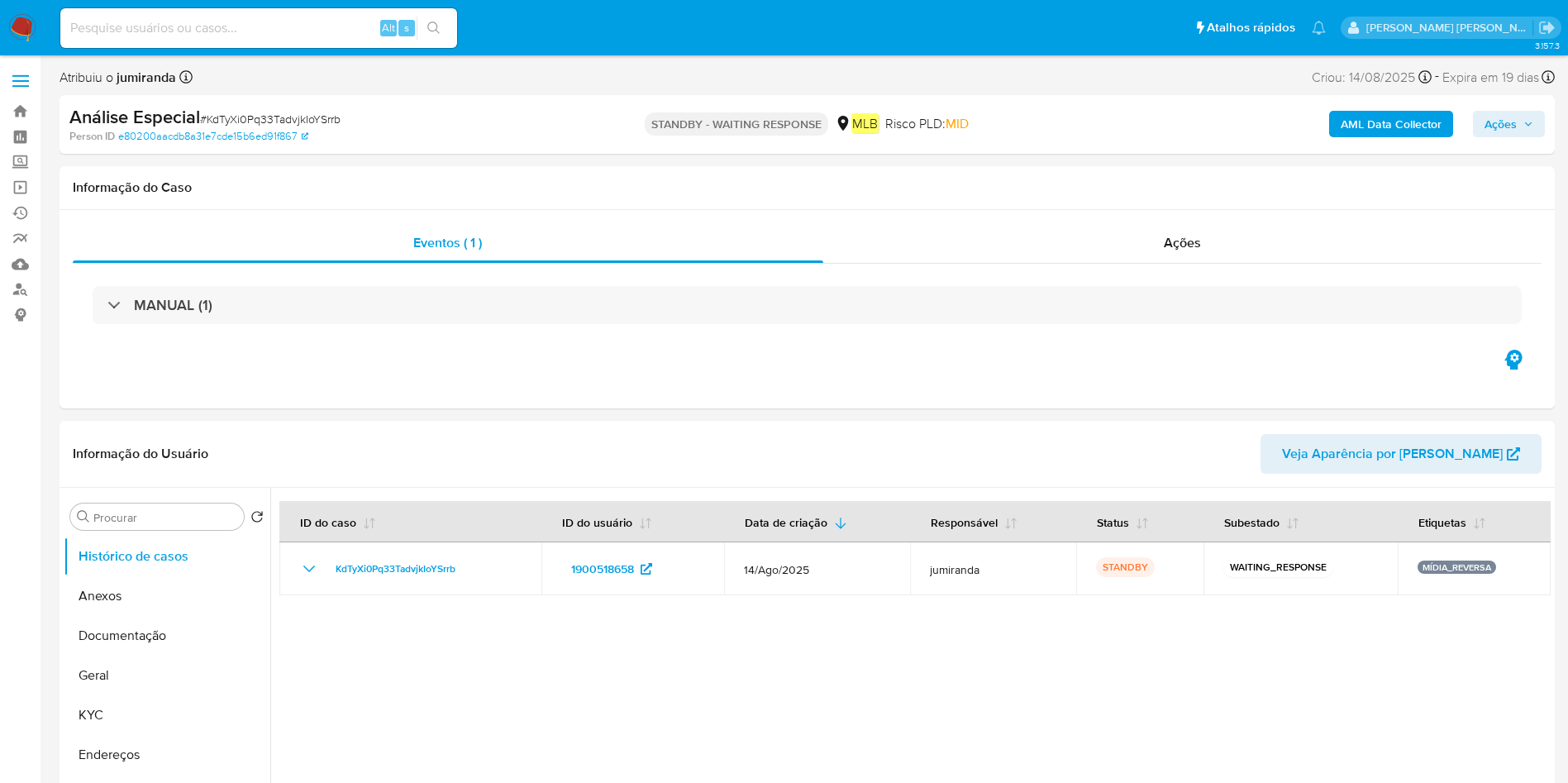
select select "10"
click at [29, 107] on link "Bandeja" at bounding box center [99, 111] width 197 height 26
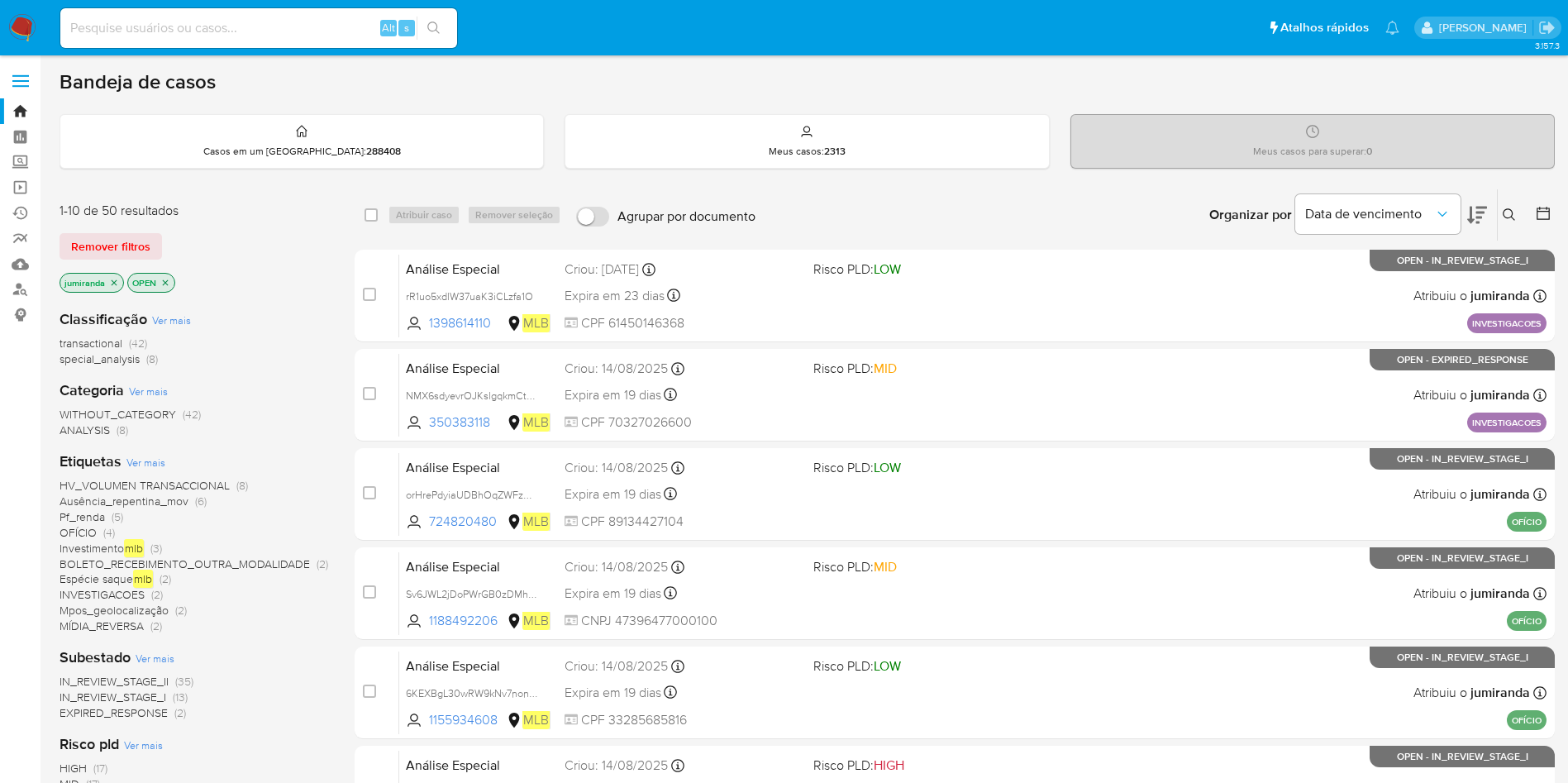
click at [1505, 209] on icon at bounding box center [1509, 215] width 13 height 13
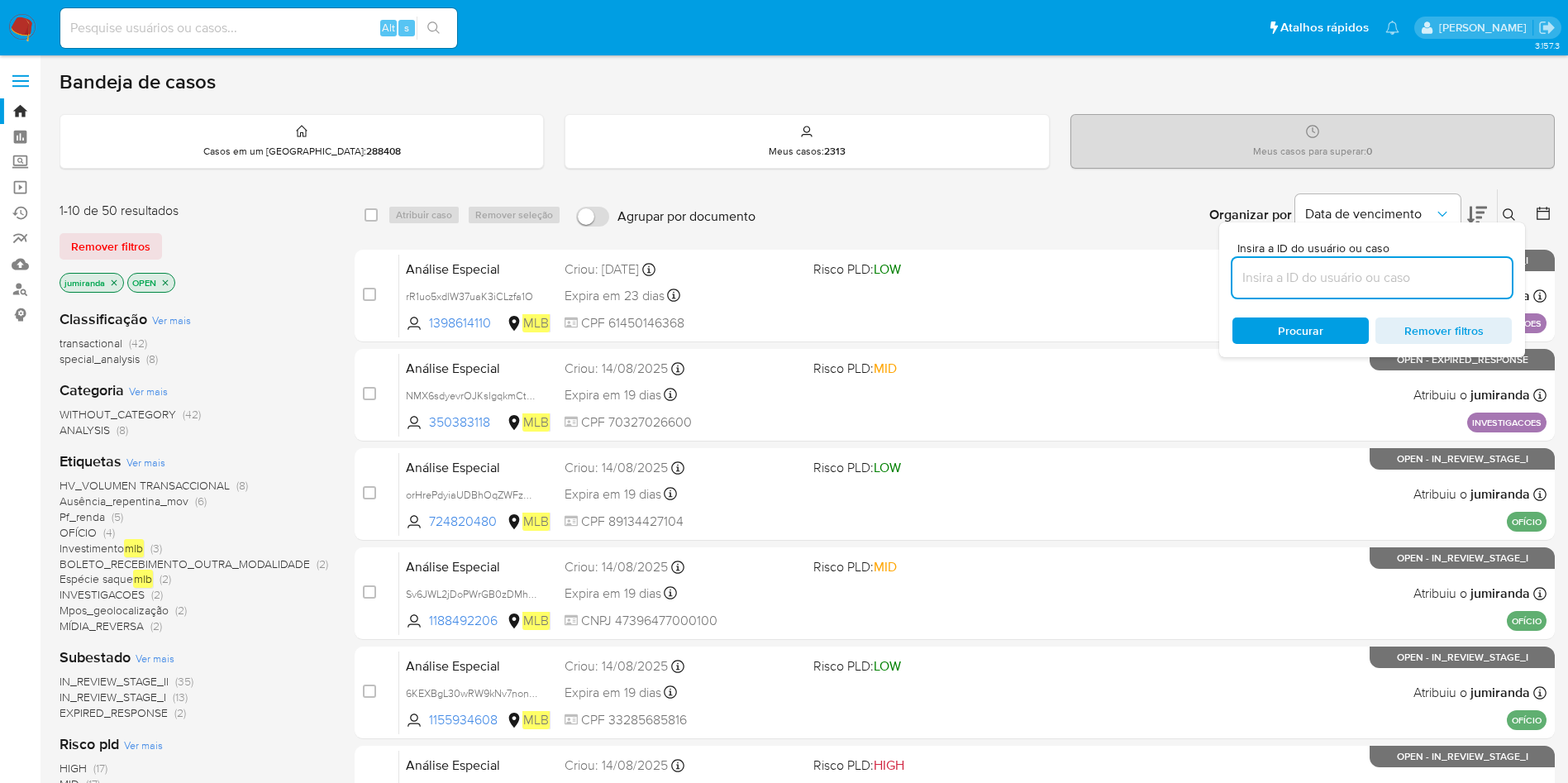
click at [1302, 269] on input at bounding box center [1372, 278] width 279 height 22
type input "KdTyXi0Pq33TadvjkIoYSrrb"
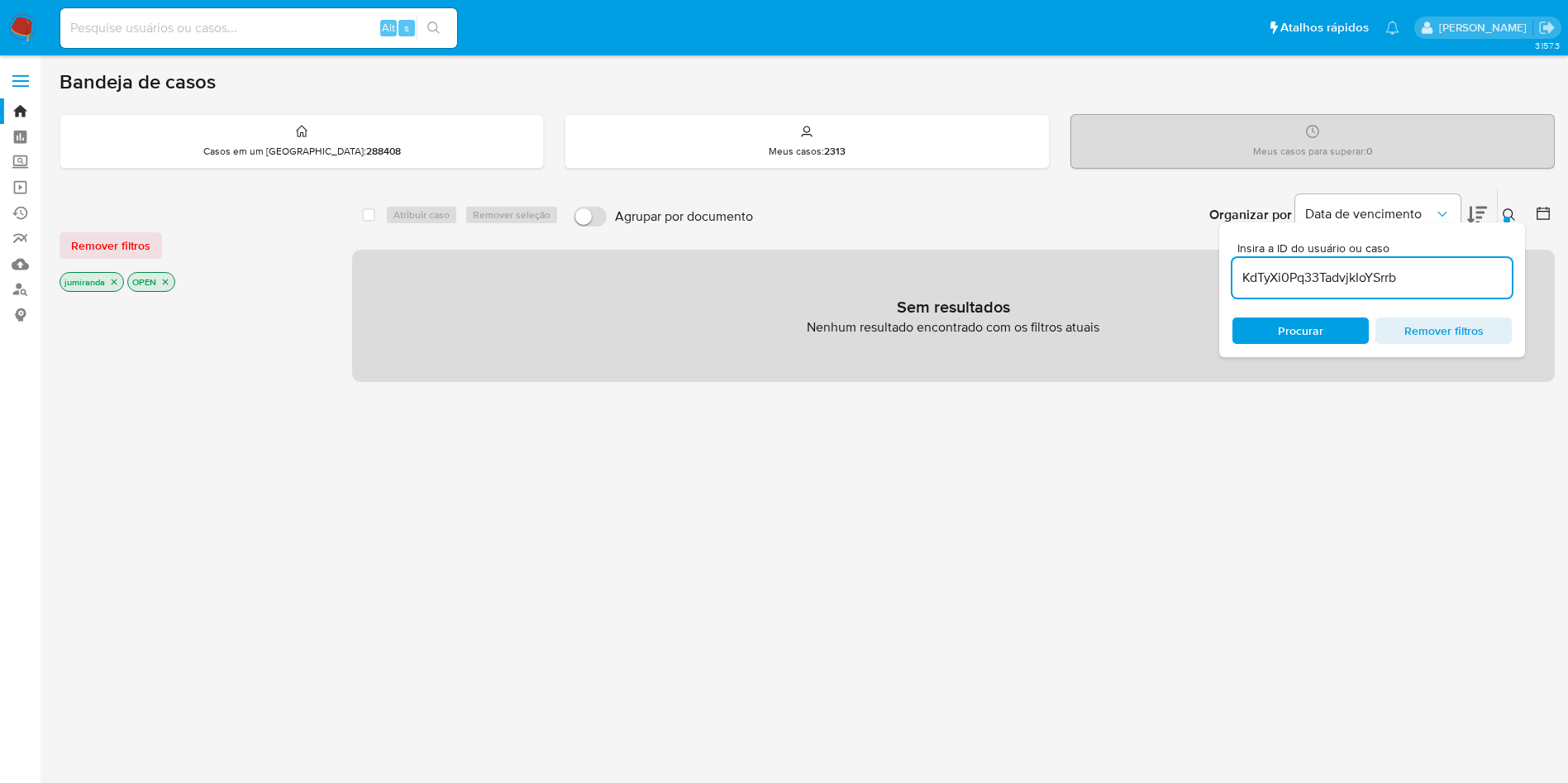
click at [165, 282] on icon "close-filter" at bounding box center [165, 282] width 9 height 9
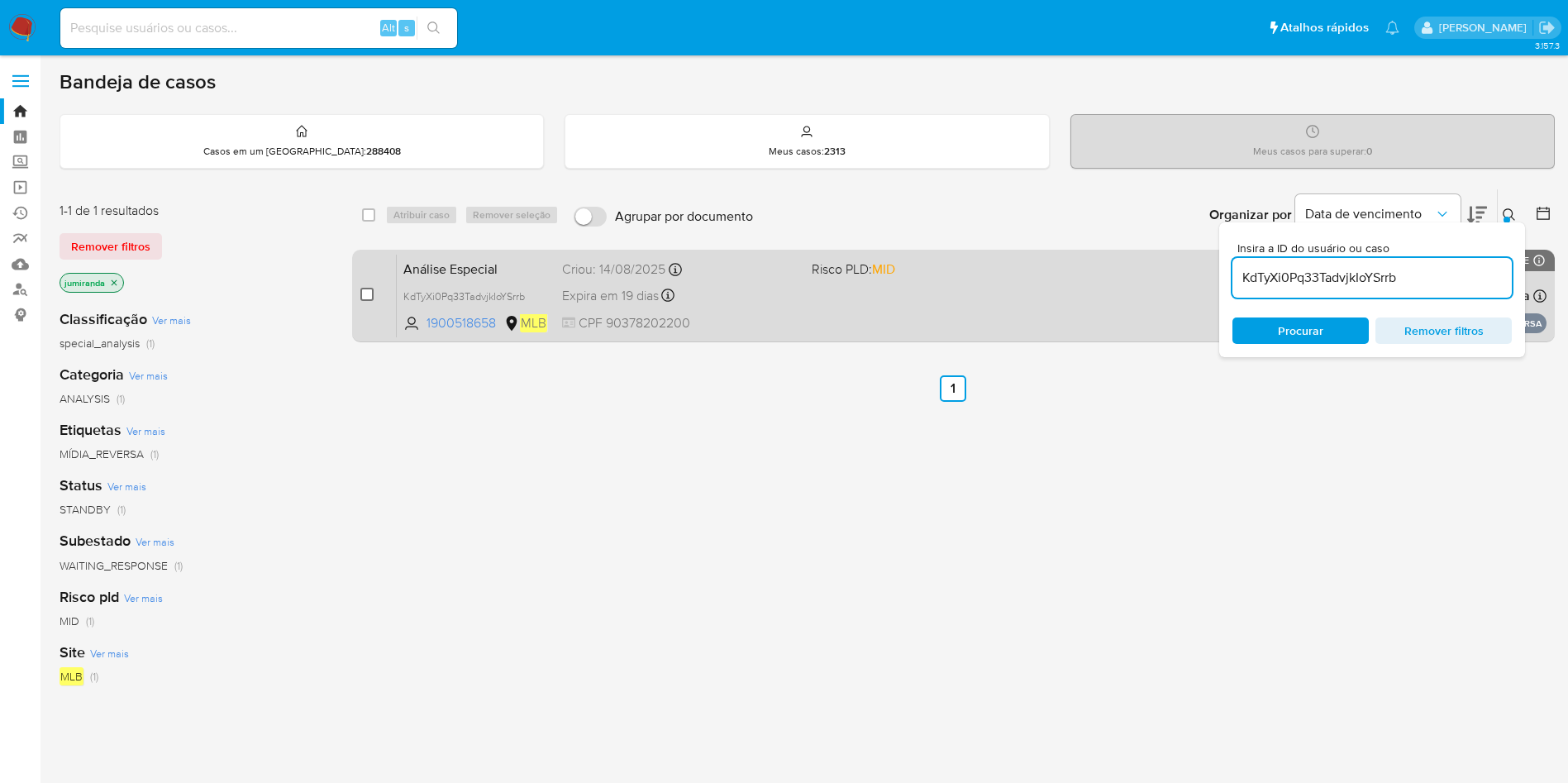
click at [361, 295] on input "checkbox" at bounding box center [367, 295] width 13 height 13
checkbox input "true"
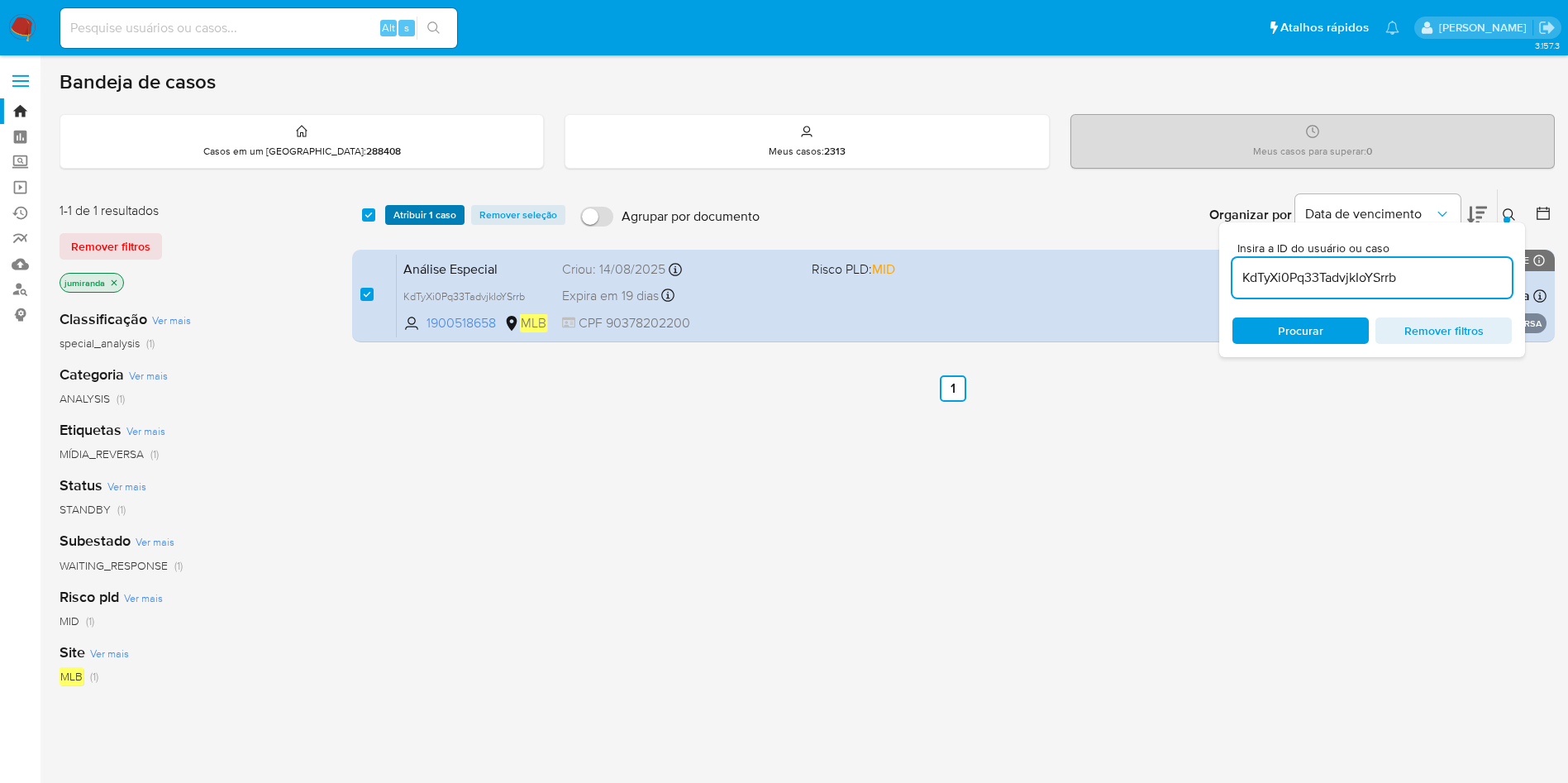
click at [431, 220] on span "Atribuir 1 caso" at bounding box center [424, 214] width 63 height 16
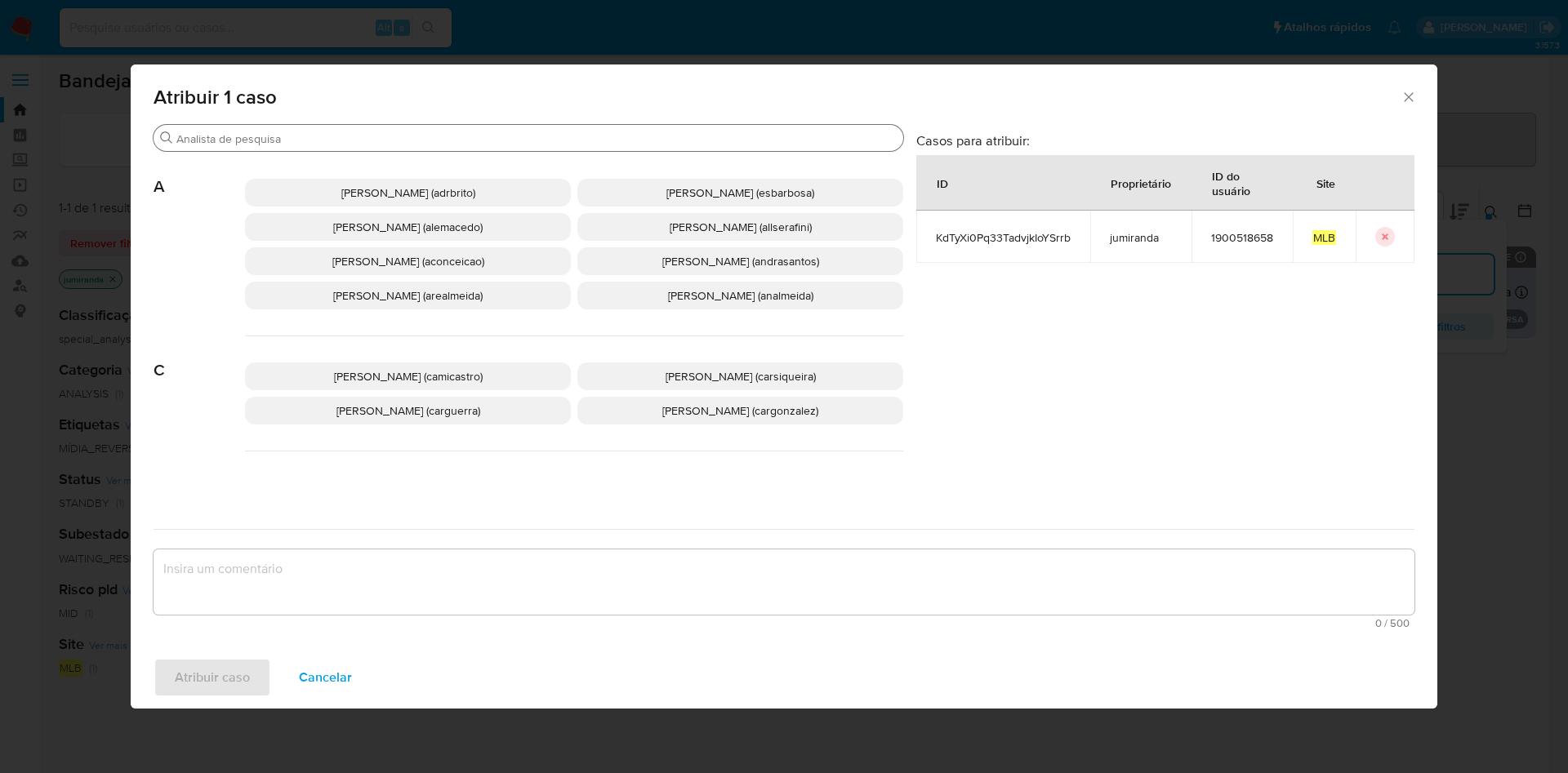
click at [447, 137] on input "Procurar" at bounding box center [535, 139] width 720 height 15
type input "k"
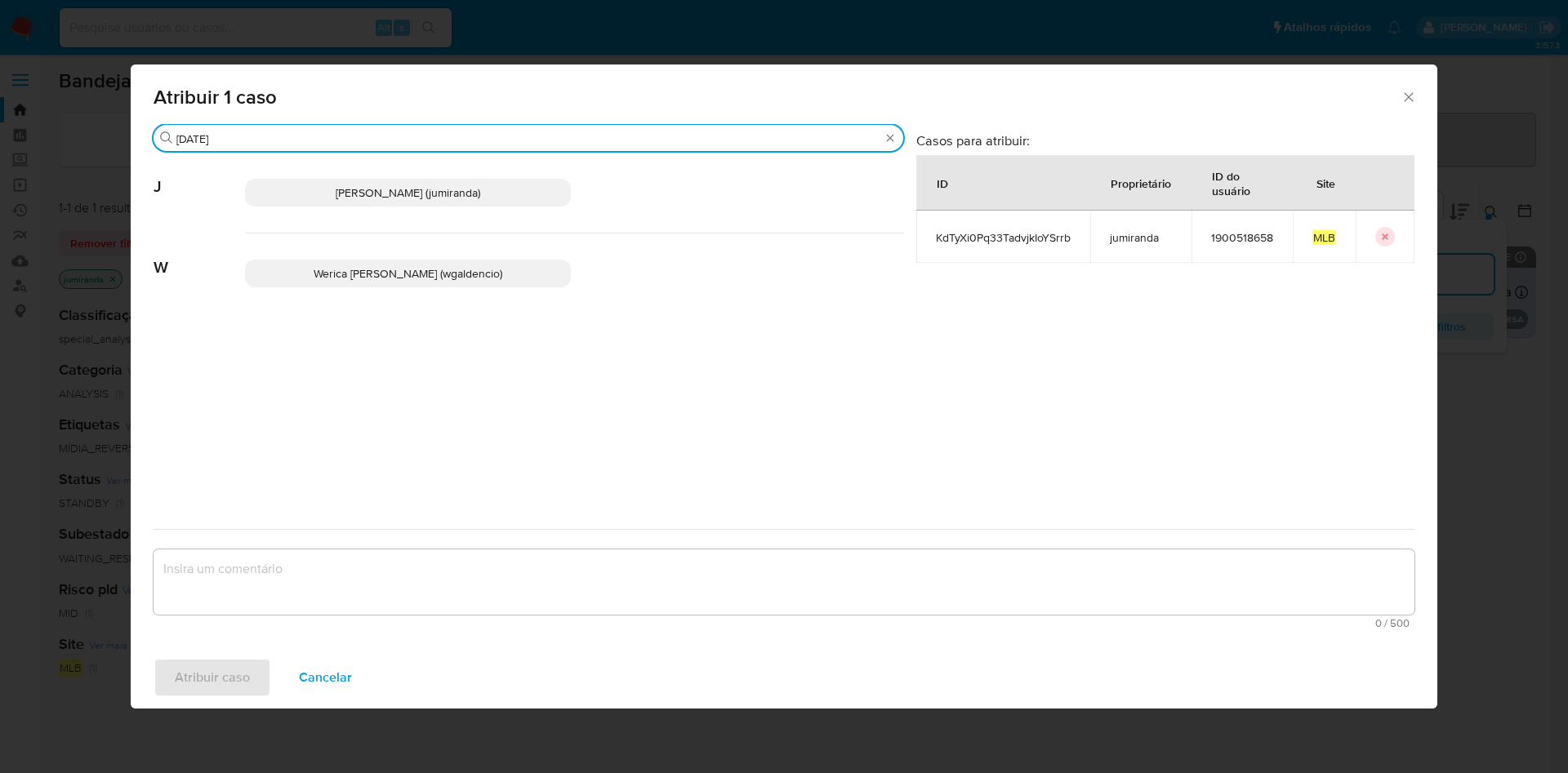
type input "[DATE]"
click at [440, 186] on span "[PERSON_NAME] (jumiranda)" at bounding box center [408, 192] width 144 height 16
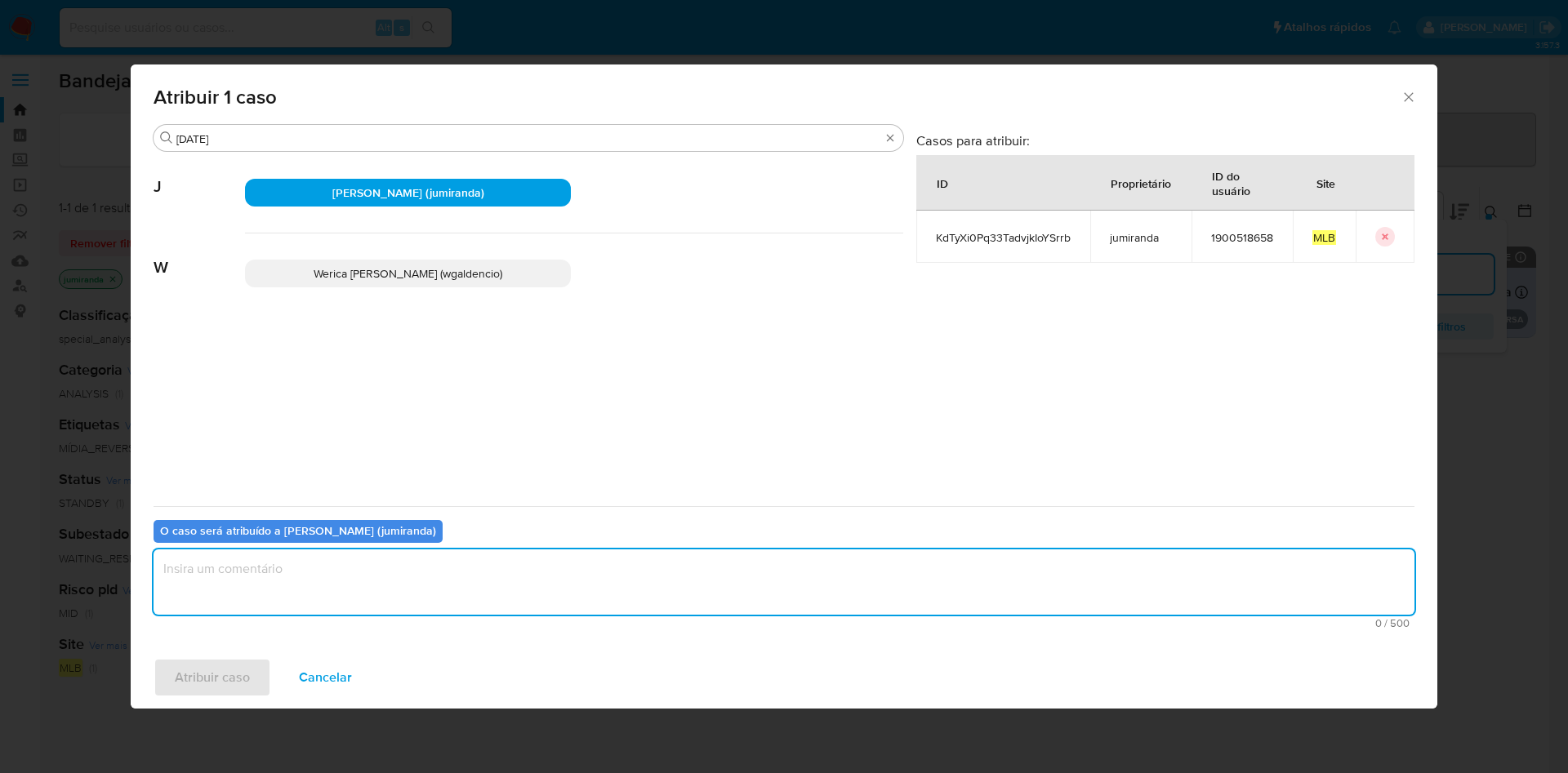
drag, startPoint x: 431, startPoint y: 560, endPoint x: 432, endPoint y: 605, distance: 45.0
click at [431, 562] on textarea "assign-modal" at bounding box center [784, 582] width 1261 height 66
click at [253, 668] on button "Atribuir caso" at bounding box center [212, 678] width 118 height 39
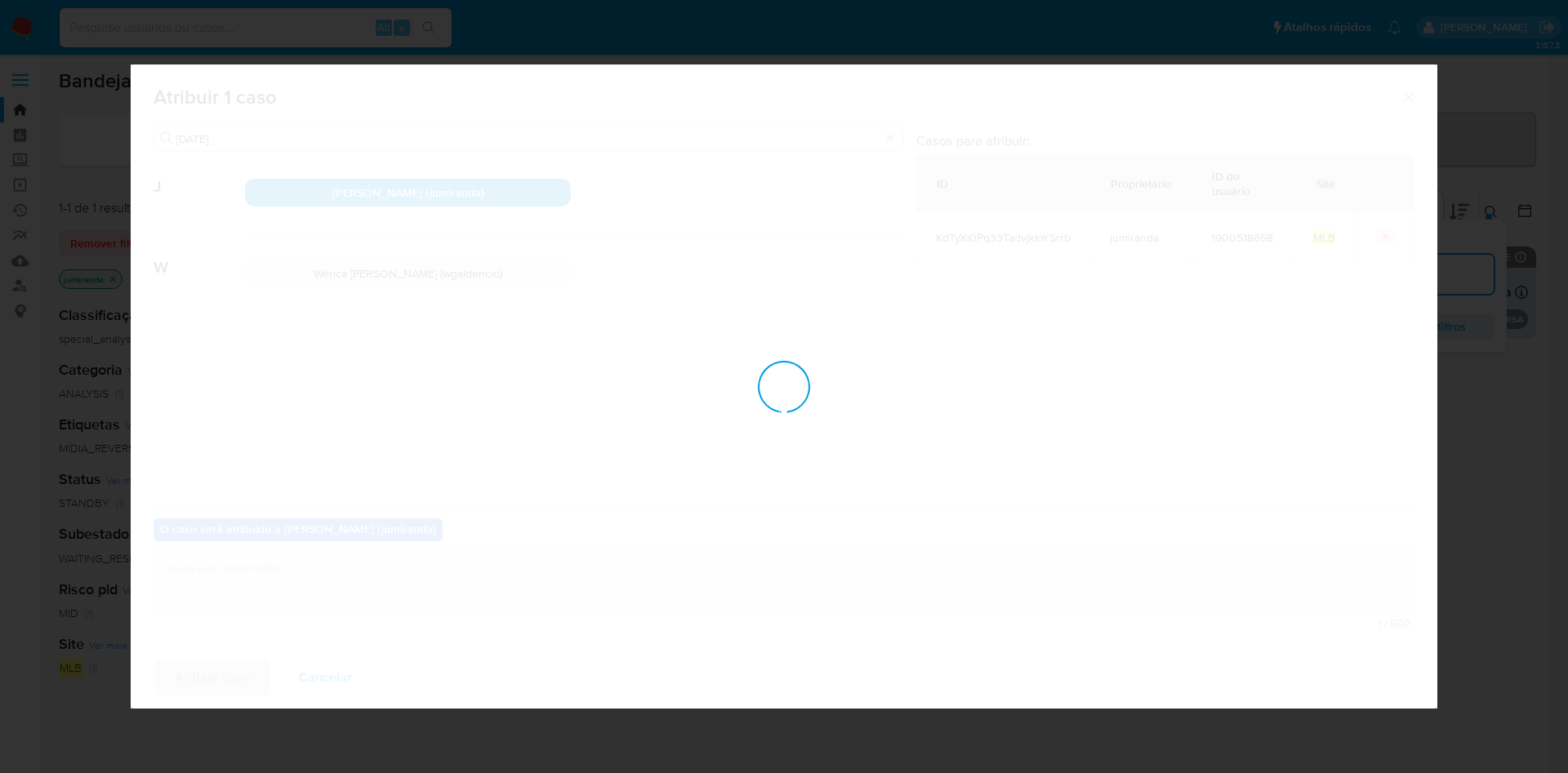
checkbox input "false"
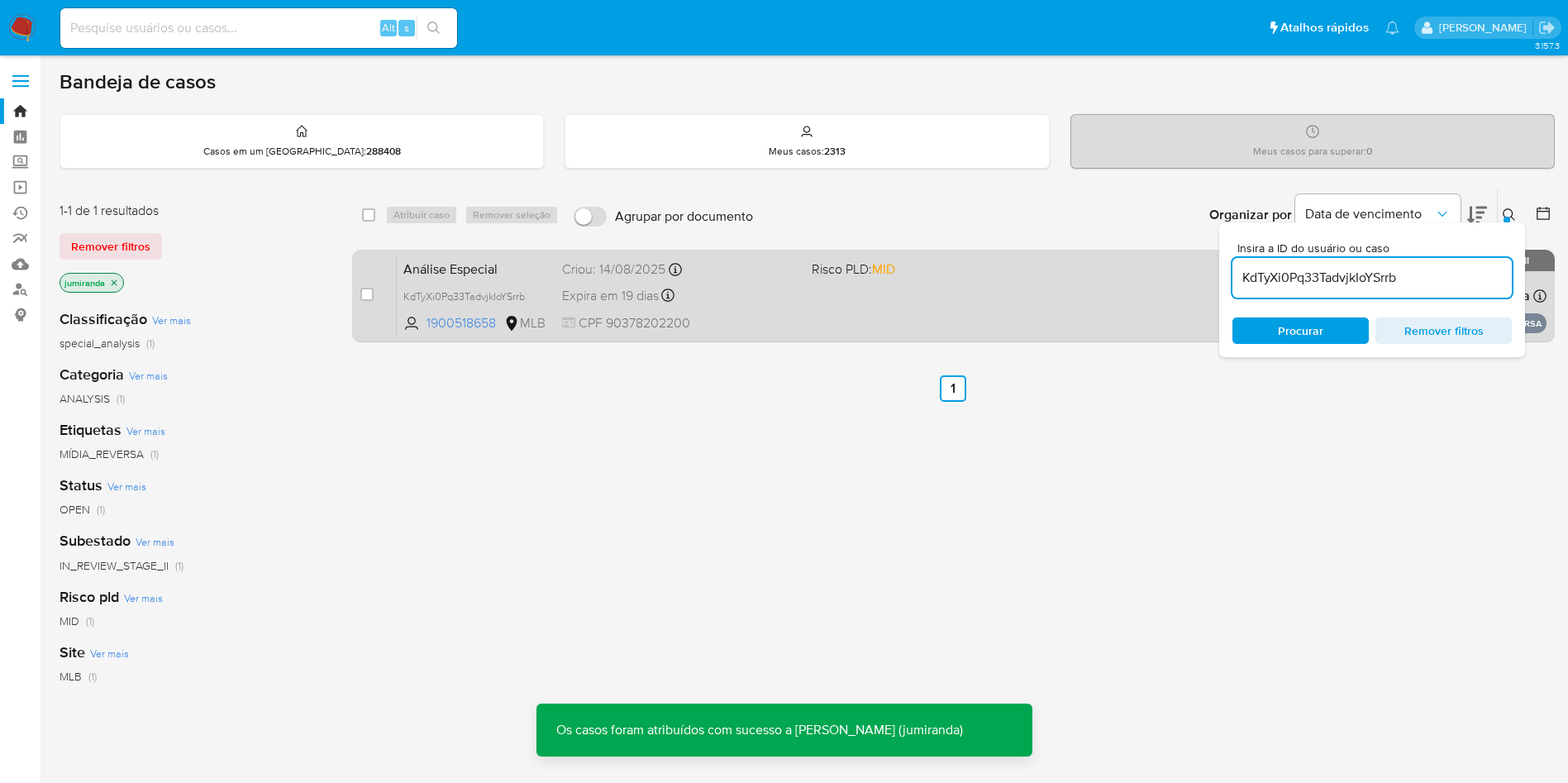
click at [477, 265] on span "Análise Especial" at bounding box center [477, 267] width 146 height 22
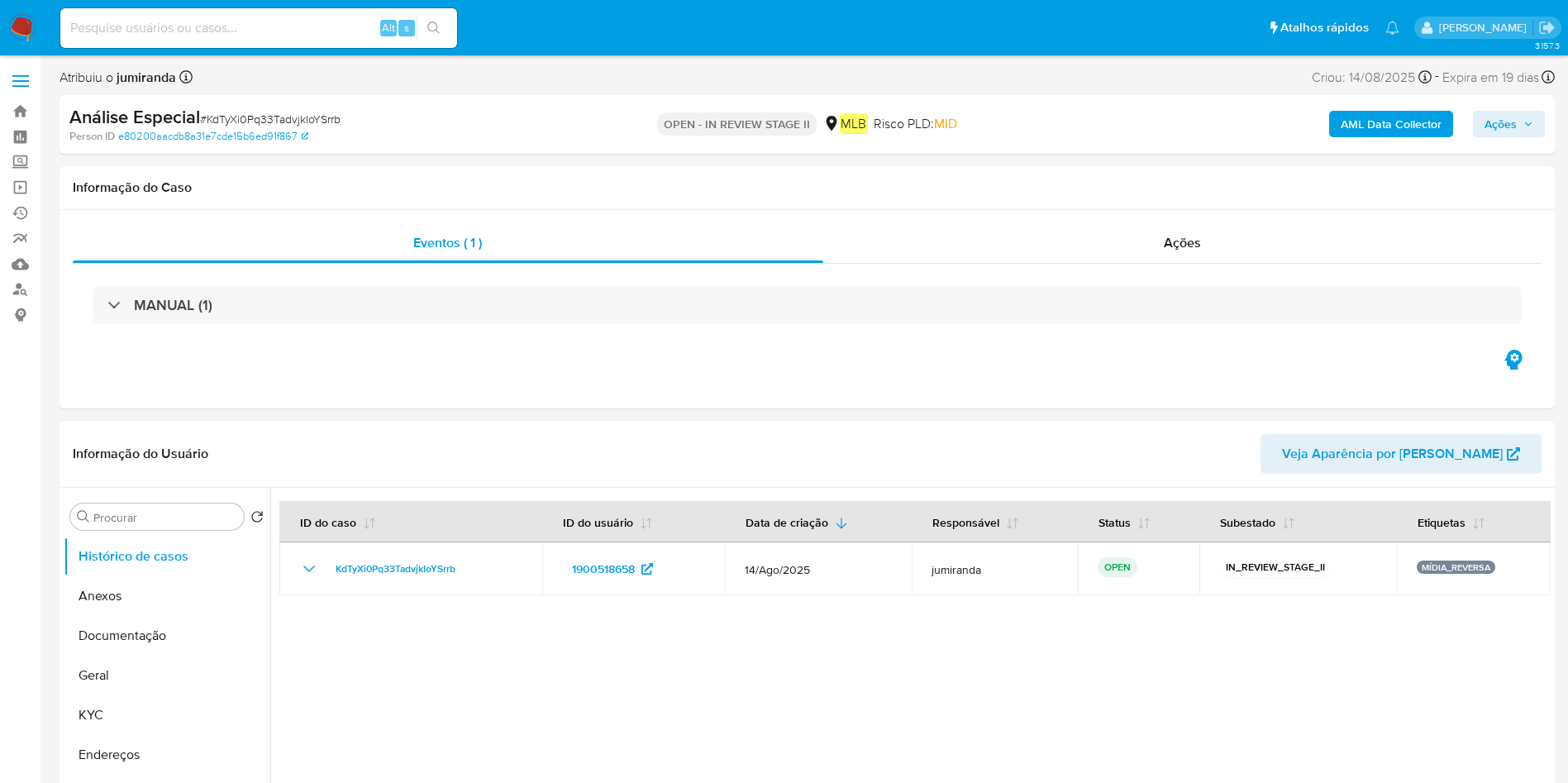
select select "10"
click at [139, 584] on button "Anexos" at bounding box center [160, 596] width 193 height 40
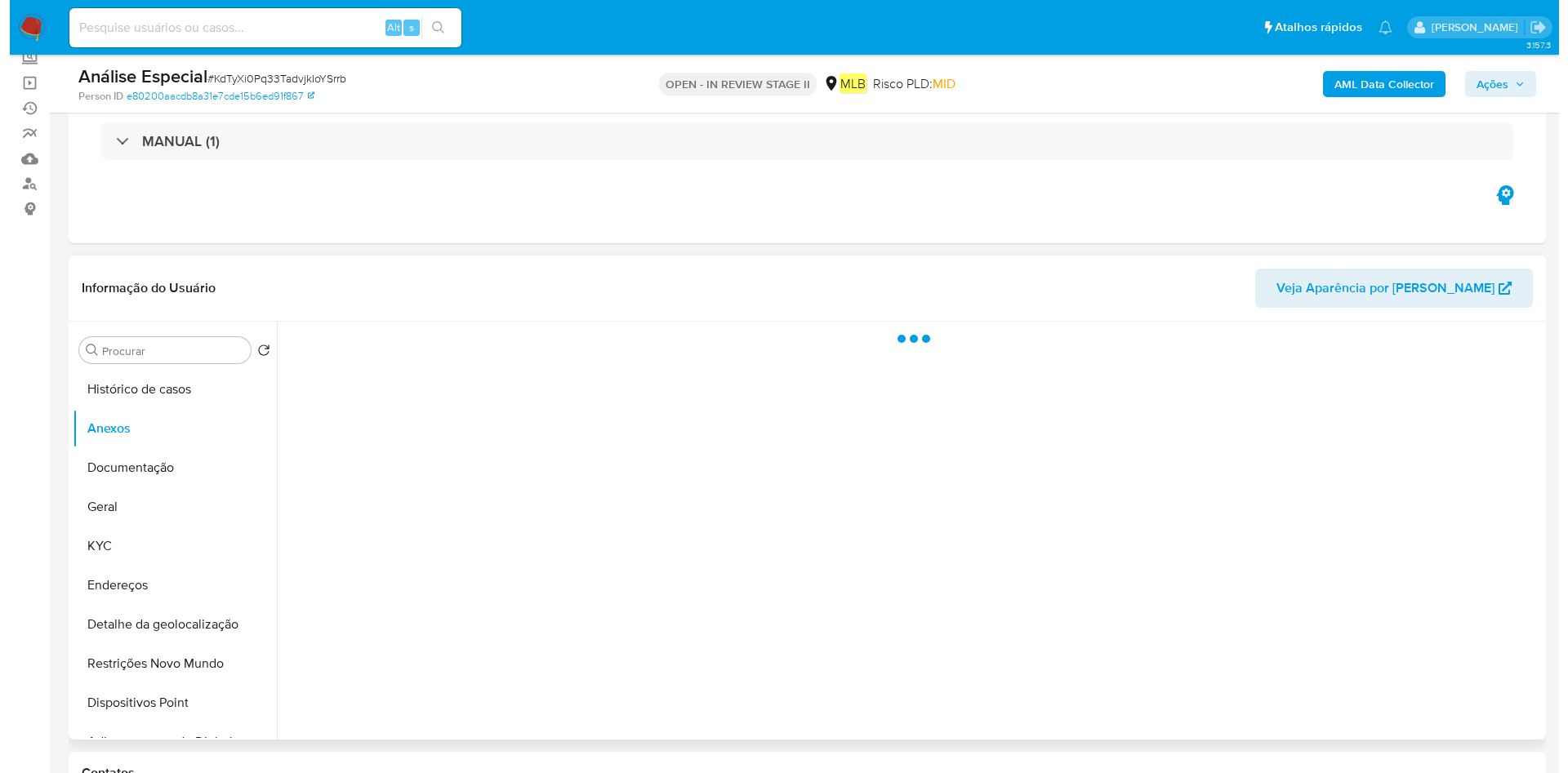
scroll to position [245, 0]
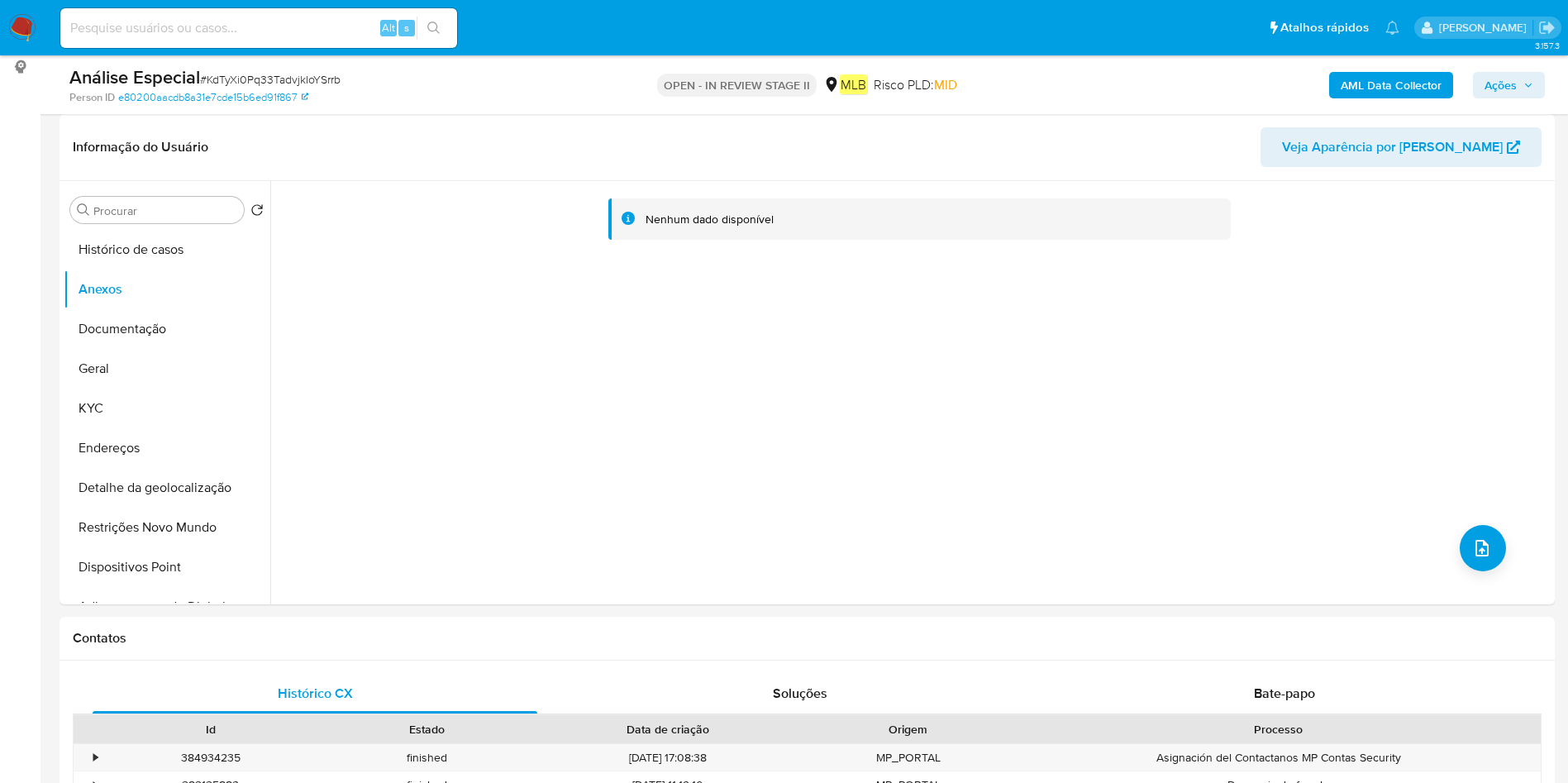
click at [1398, 83] on b "AML Data Collector" at bounding box center [1391, 85] width 100 height 27
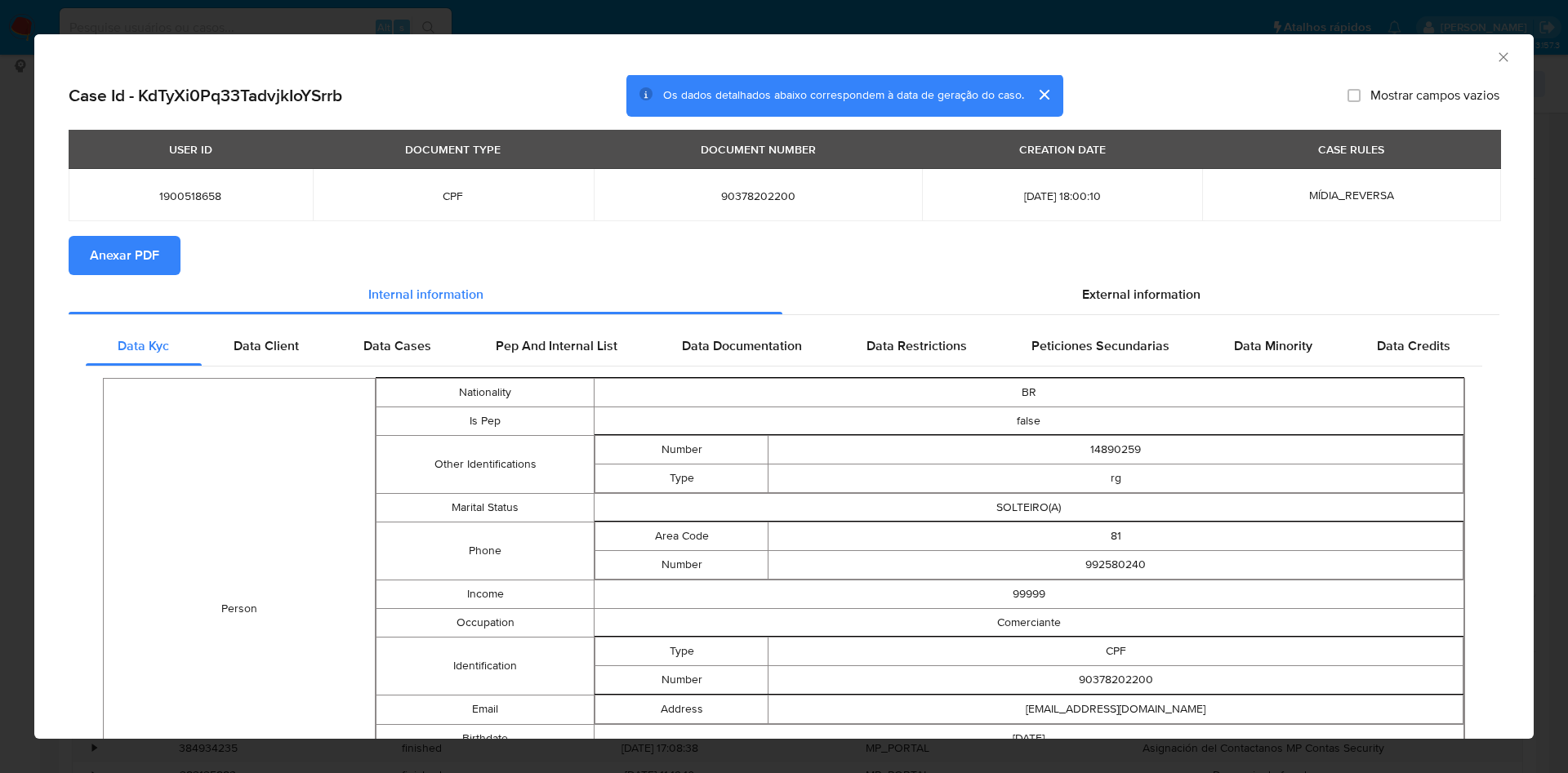
click at [105, 247] on span "Anexar PDF" at bounding box center [125, 255] width 69 height 36
click at [1499, 58] on icon "Fechar a janela" at bounding box center [1503, 57] width 9 height 9
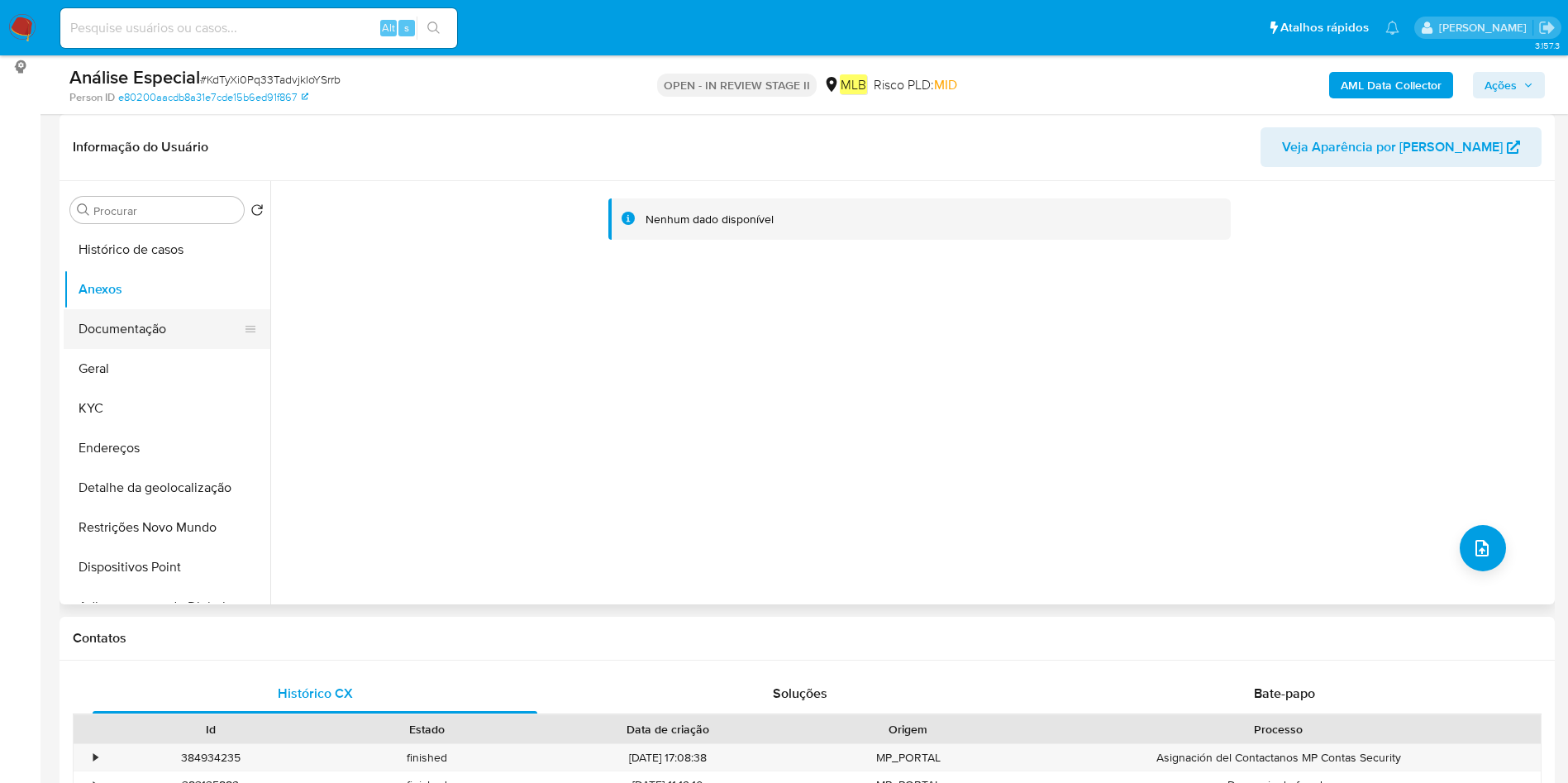
click at [122, 319] on button "Documentação" at bounding box center [160, 329] width 193 height 40
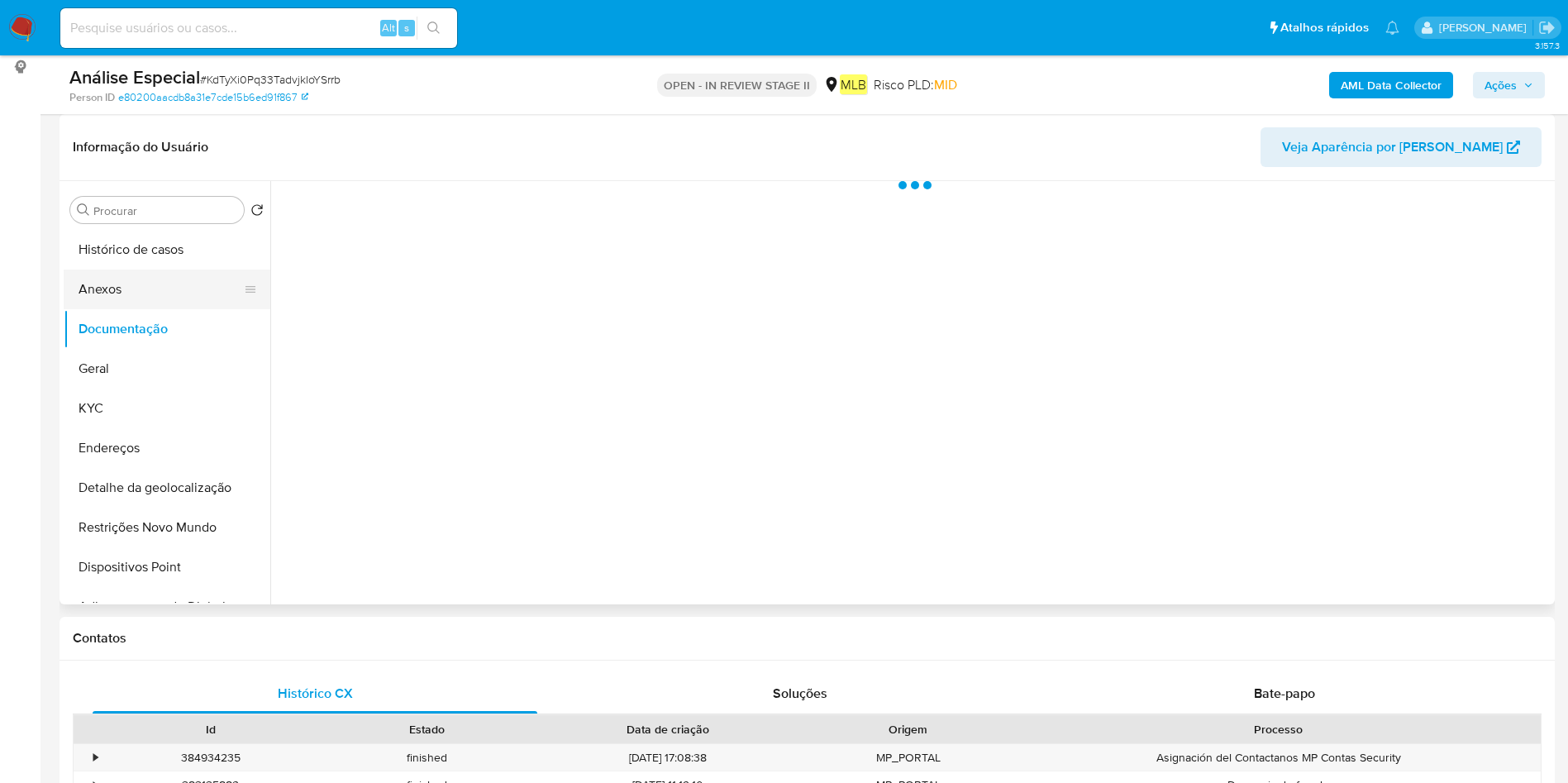
click at [165, 295] on button "Anexos" at bounding box center [160, 289] width 193 height 40
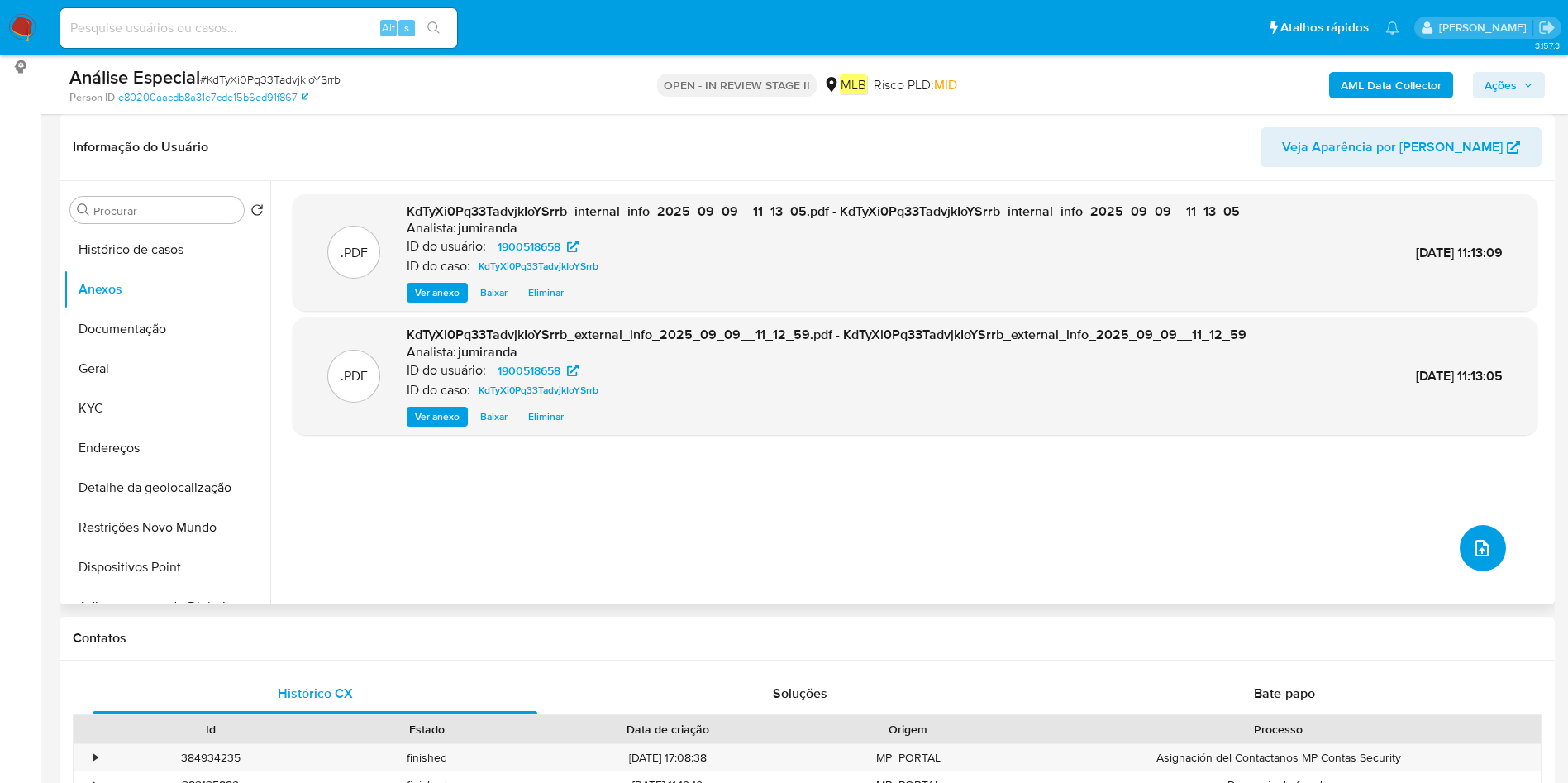
click at [1472, 548] on icon "upload-file" at bounding box center [1482, 548] width 20 height 20
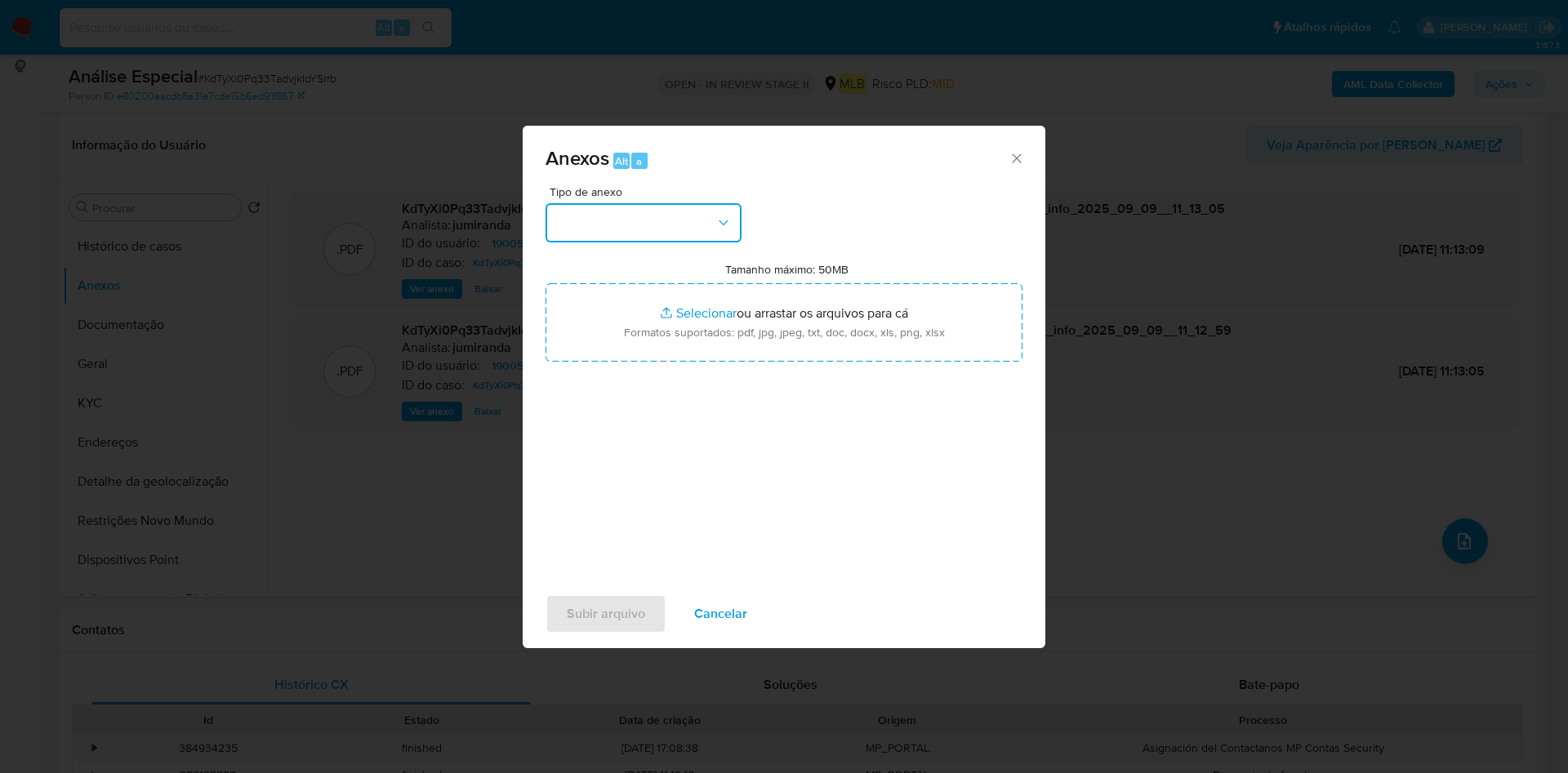
click at [689, 214] on button "button" at bounding box center [643, 223] width 196 height 39
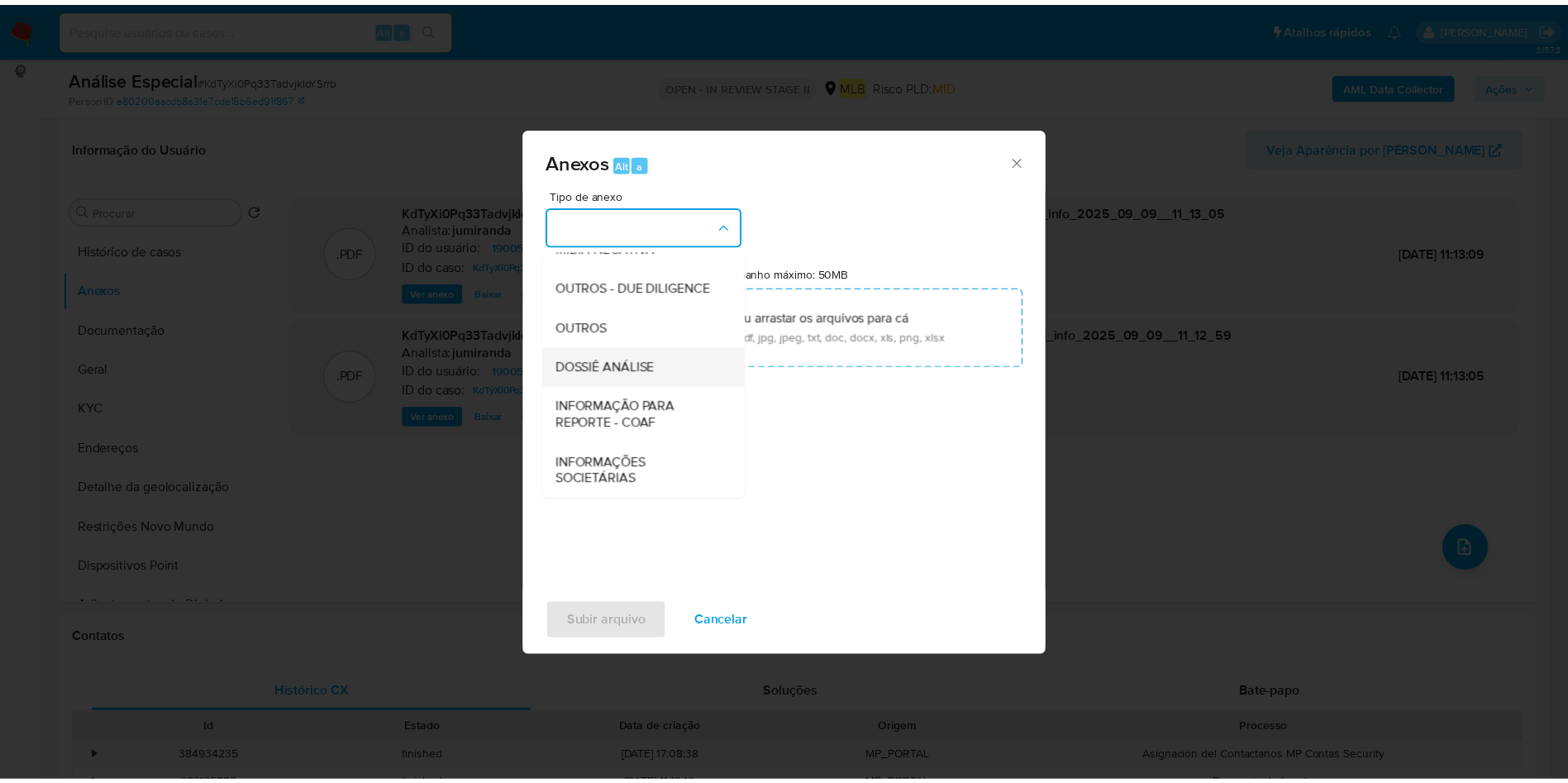
scroll to position [255, 0]
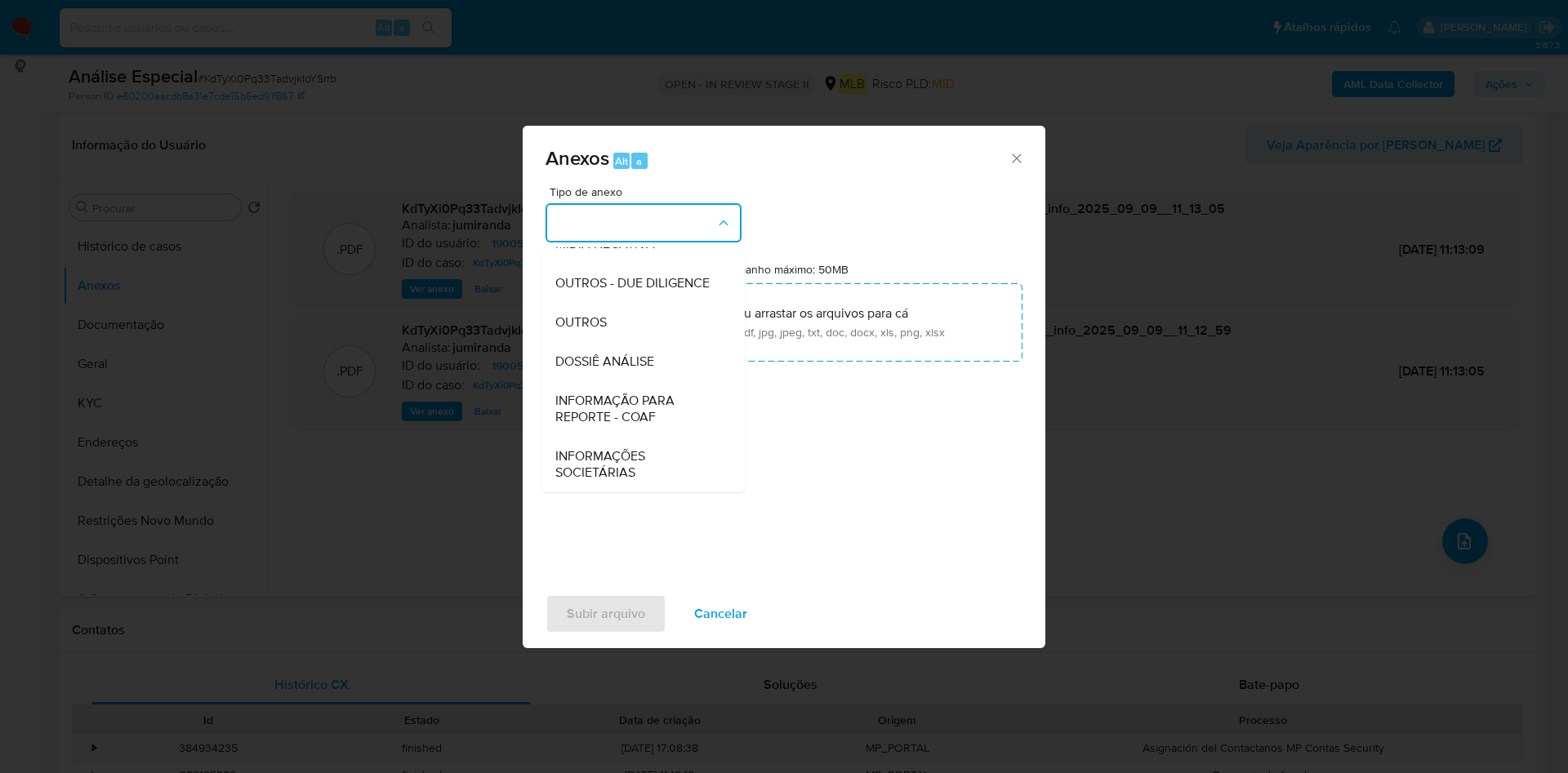
drag, startPoint x: 618, startPoint y: 328, endPoint x: 1199, endPoint y: 124, distance: 615.8
click at [618, 326] on div "OUTROS" at bounding box center [638, 323] width 167 height 39
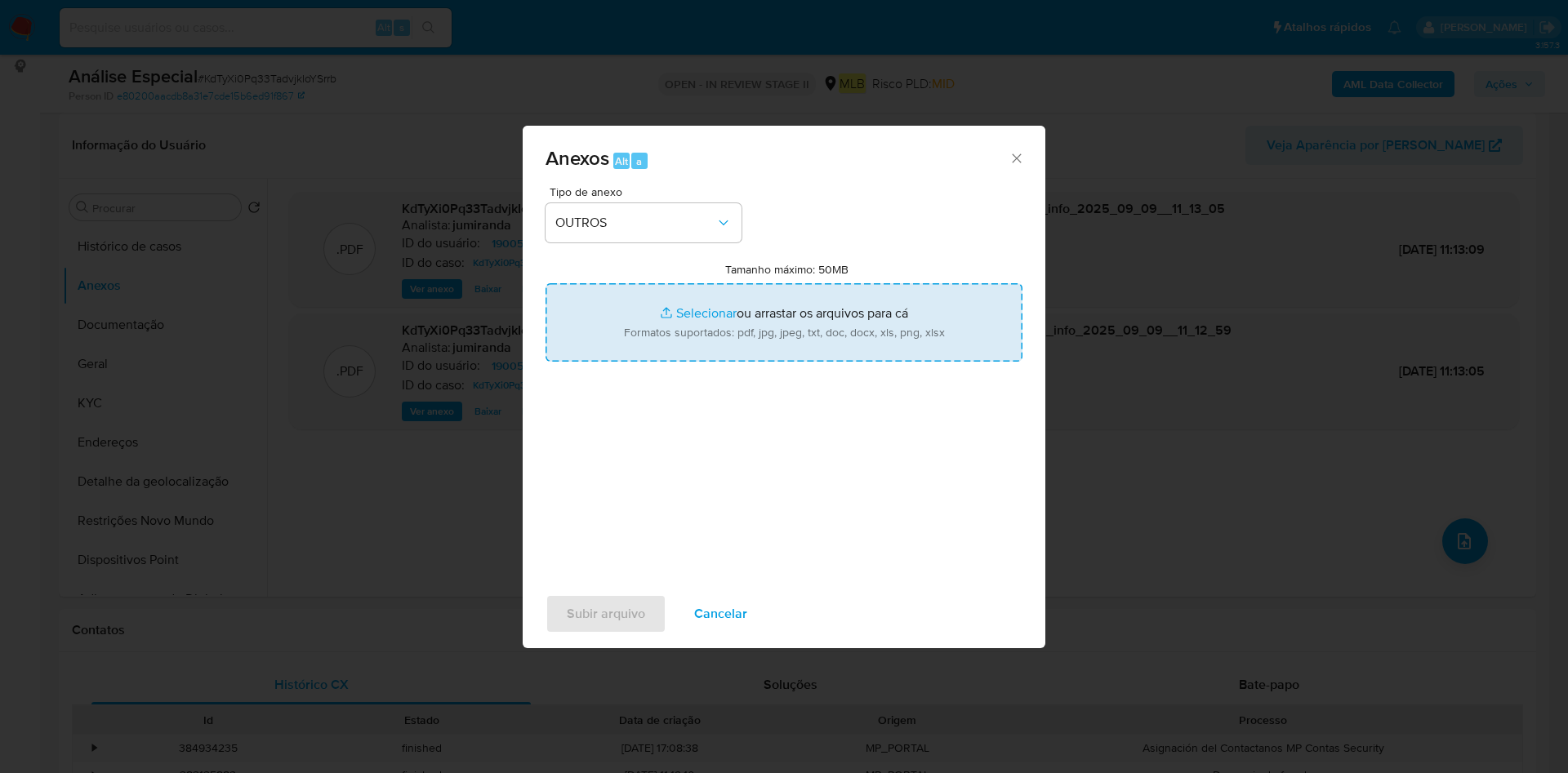
type input "C:\fakepath\Mulan 1900518658_2025_09_02_14_26_49.xlsx"
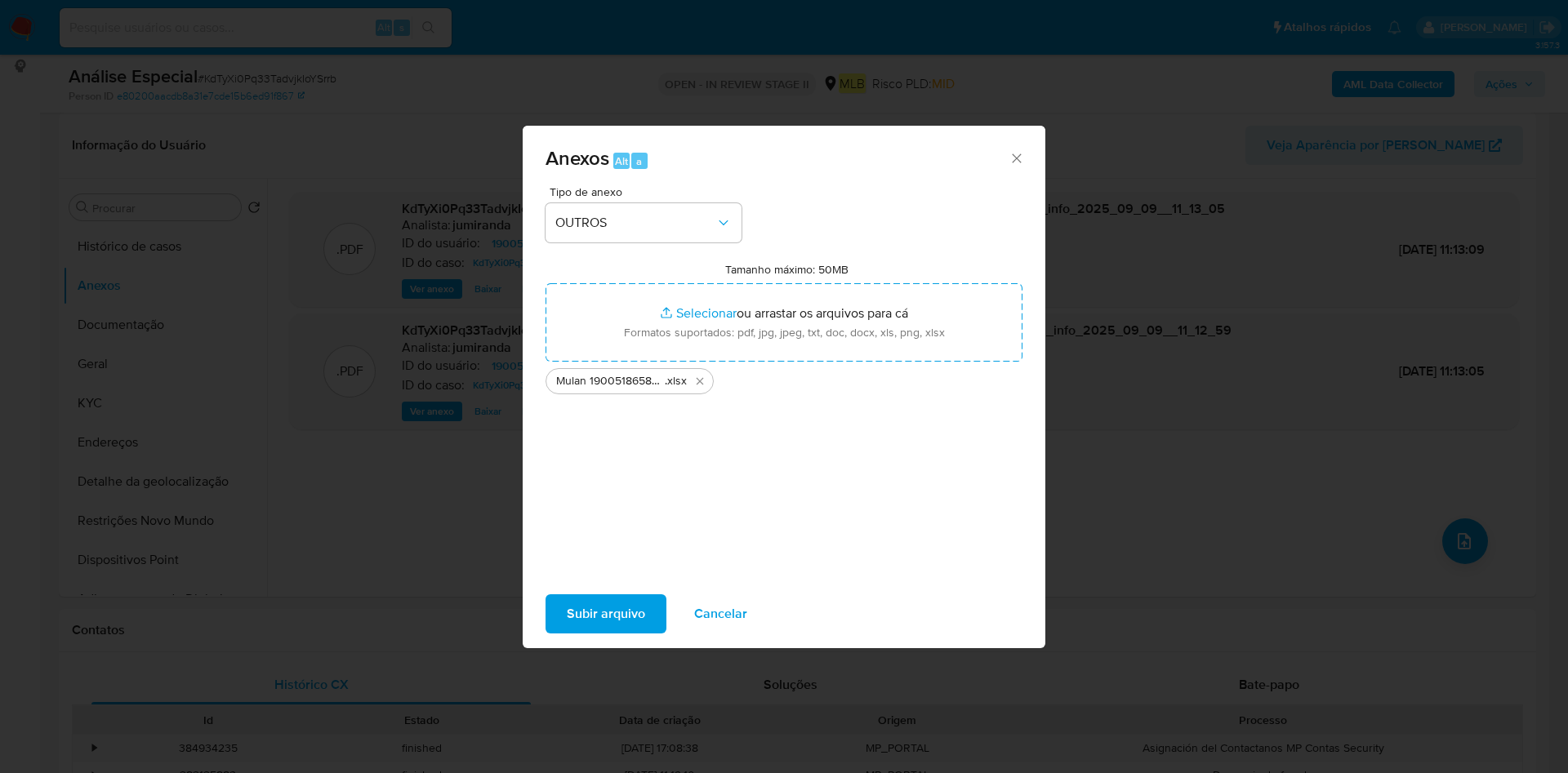
click at [580, 609] on span "Subir arquivo" at bounding box center [606, 614] width 79 height 36
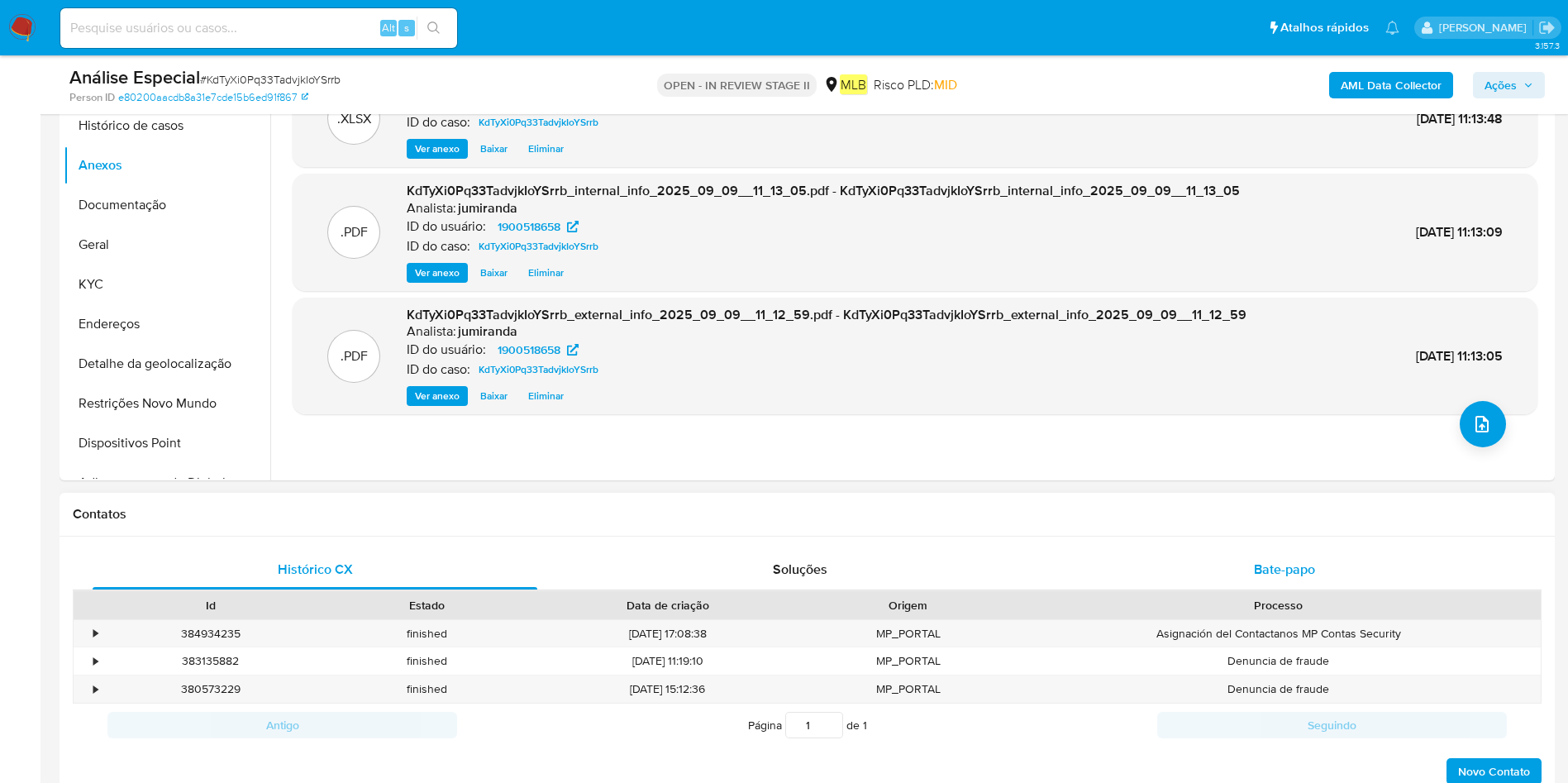
click at [1315, 580] on div "Bate-papo" at bounding box center [1284, 570] width 444 height 40
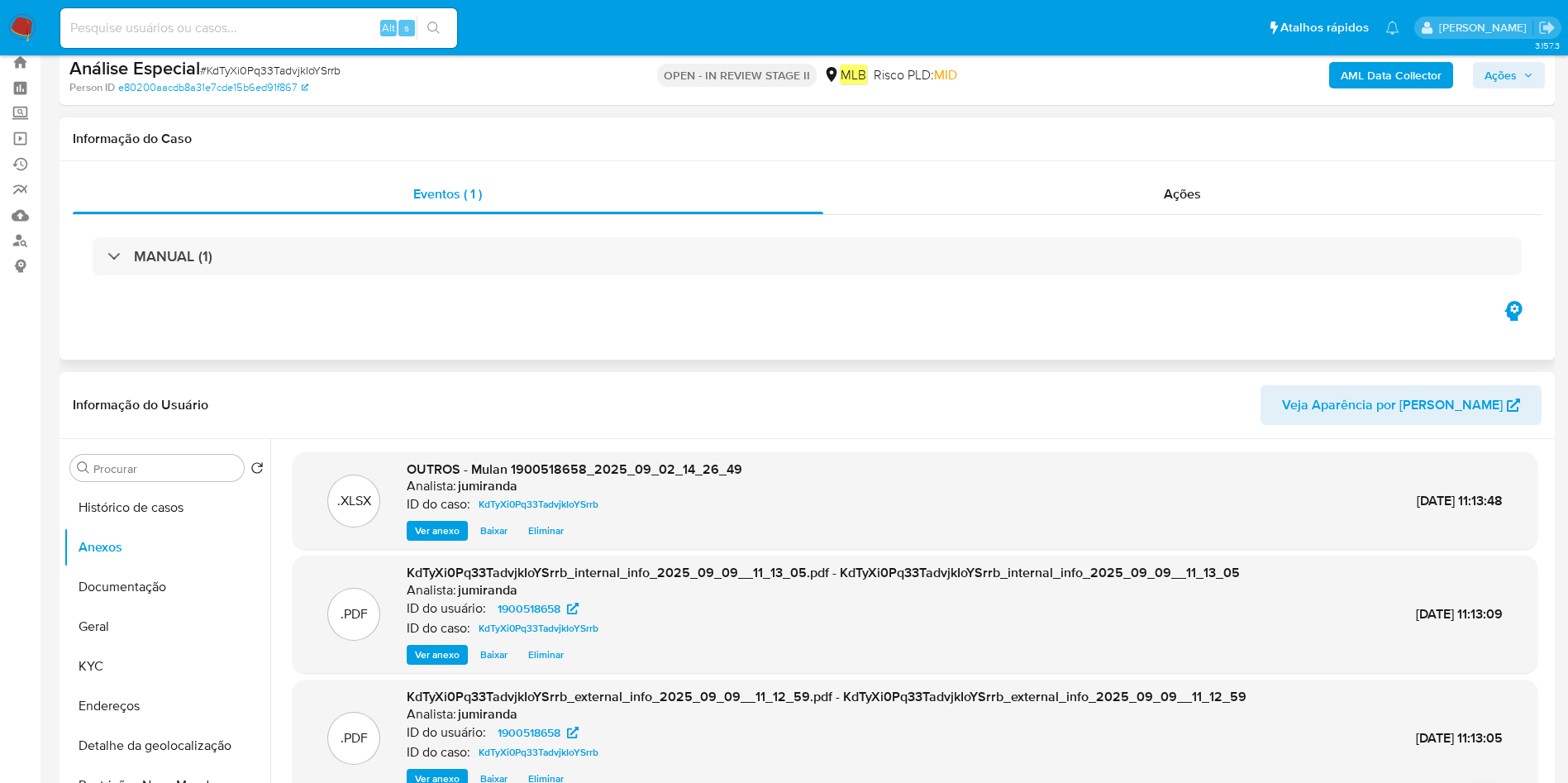
scroll to position [0, 0]
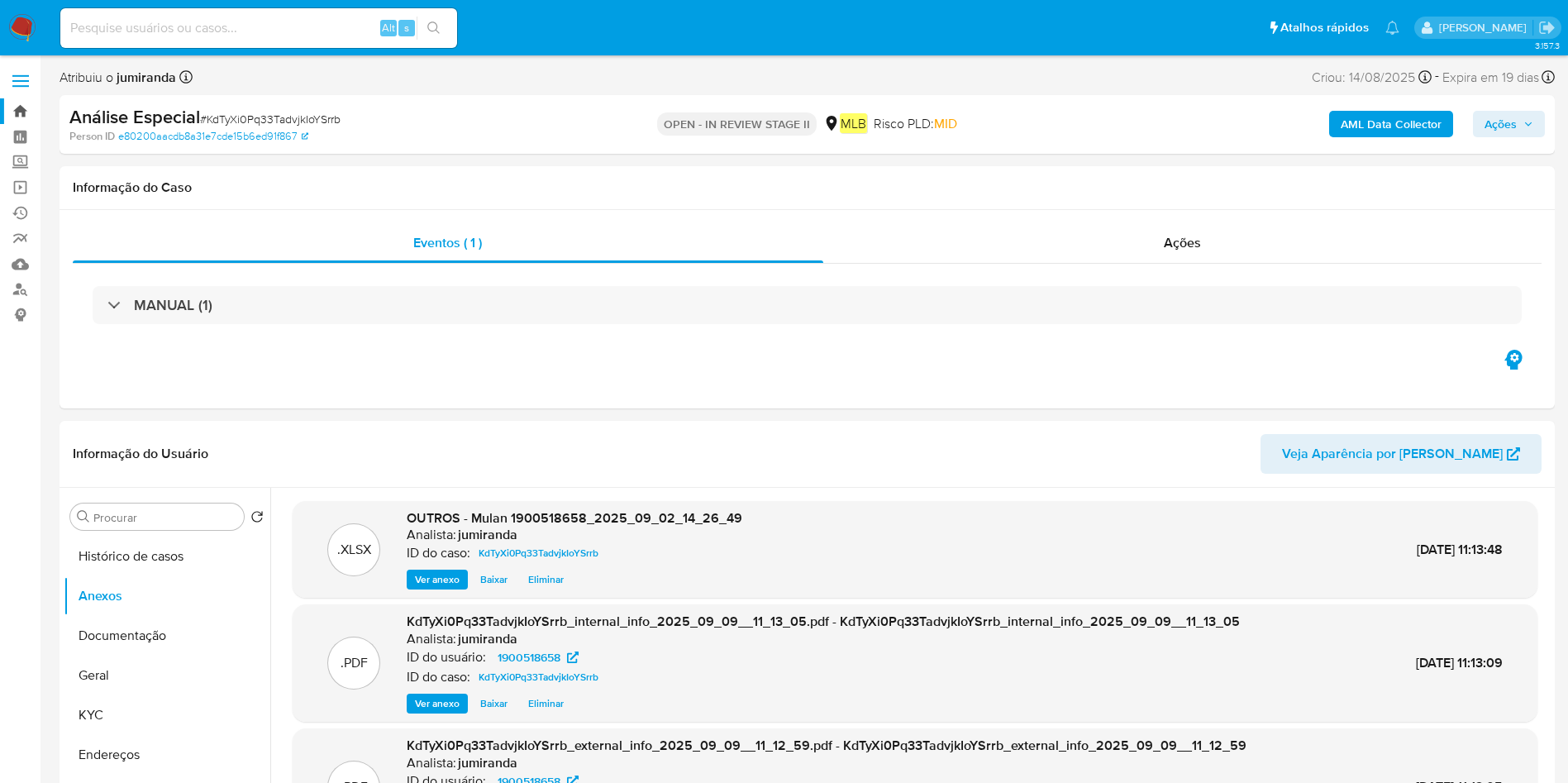
click at [20, 111] on link "Bandeja" at bounding box center [99, 111] width 197 height 26
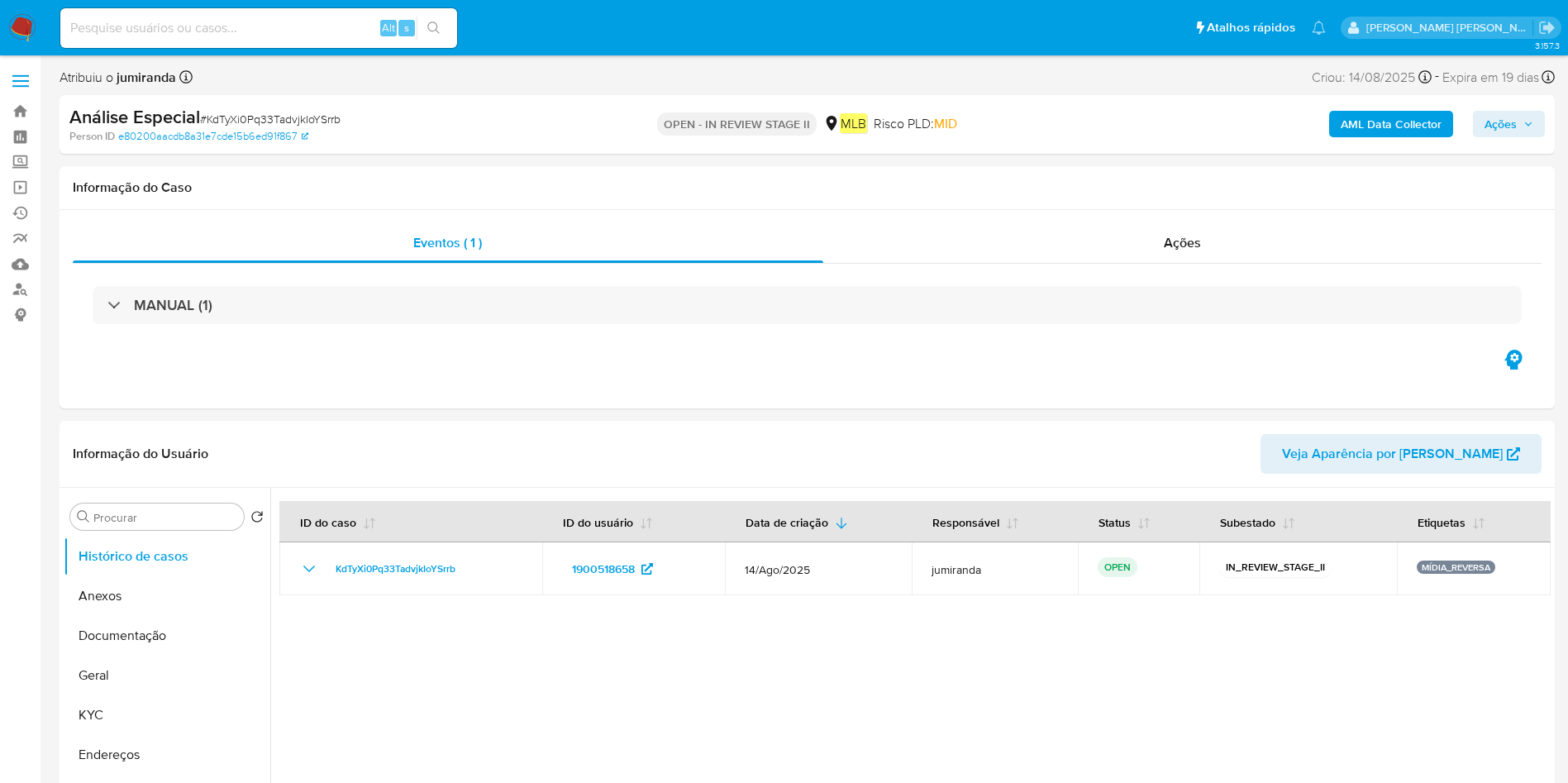
select select "10"
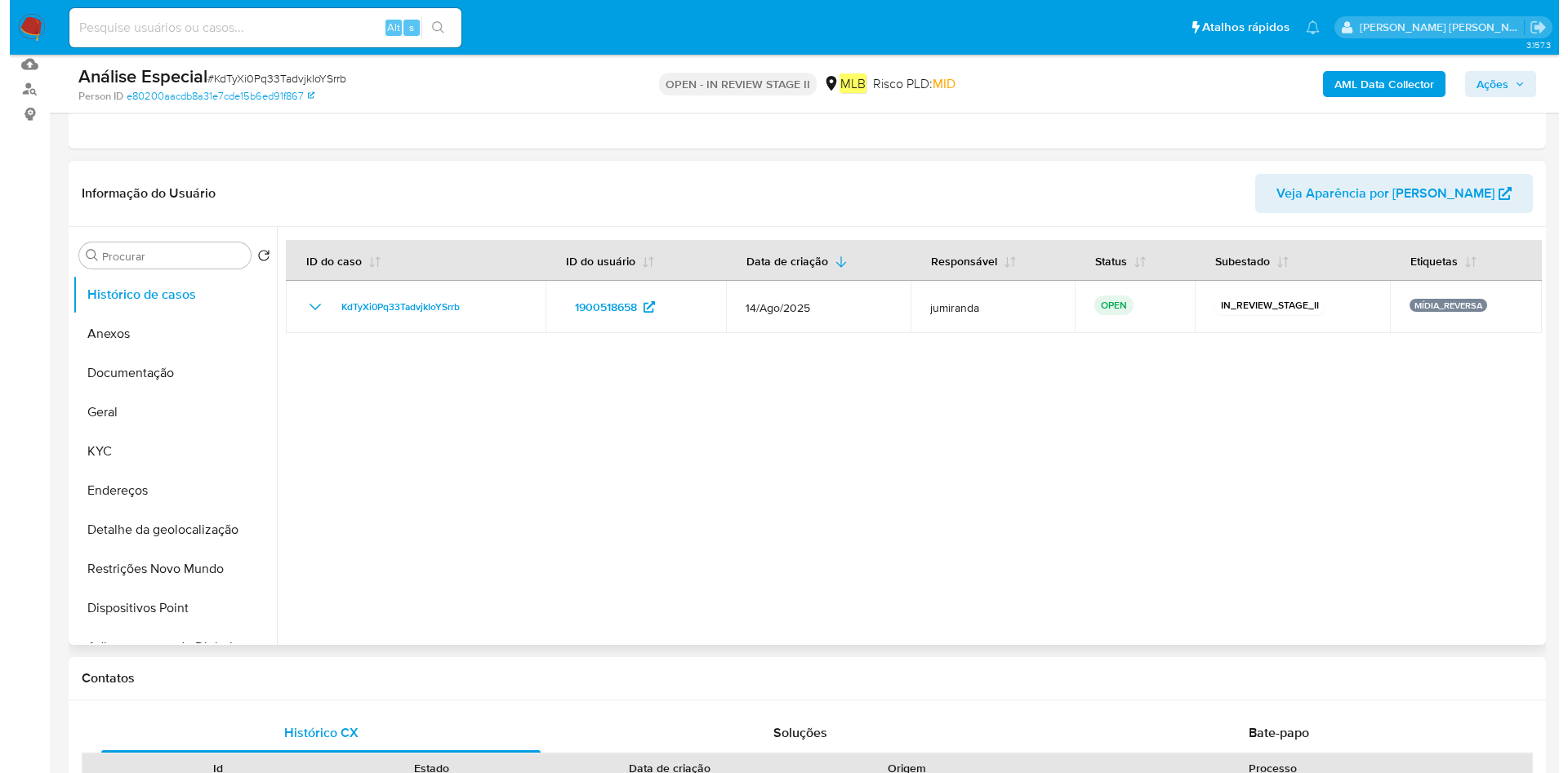
scroll to position [245, 0]
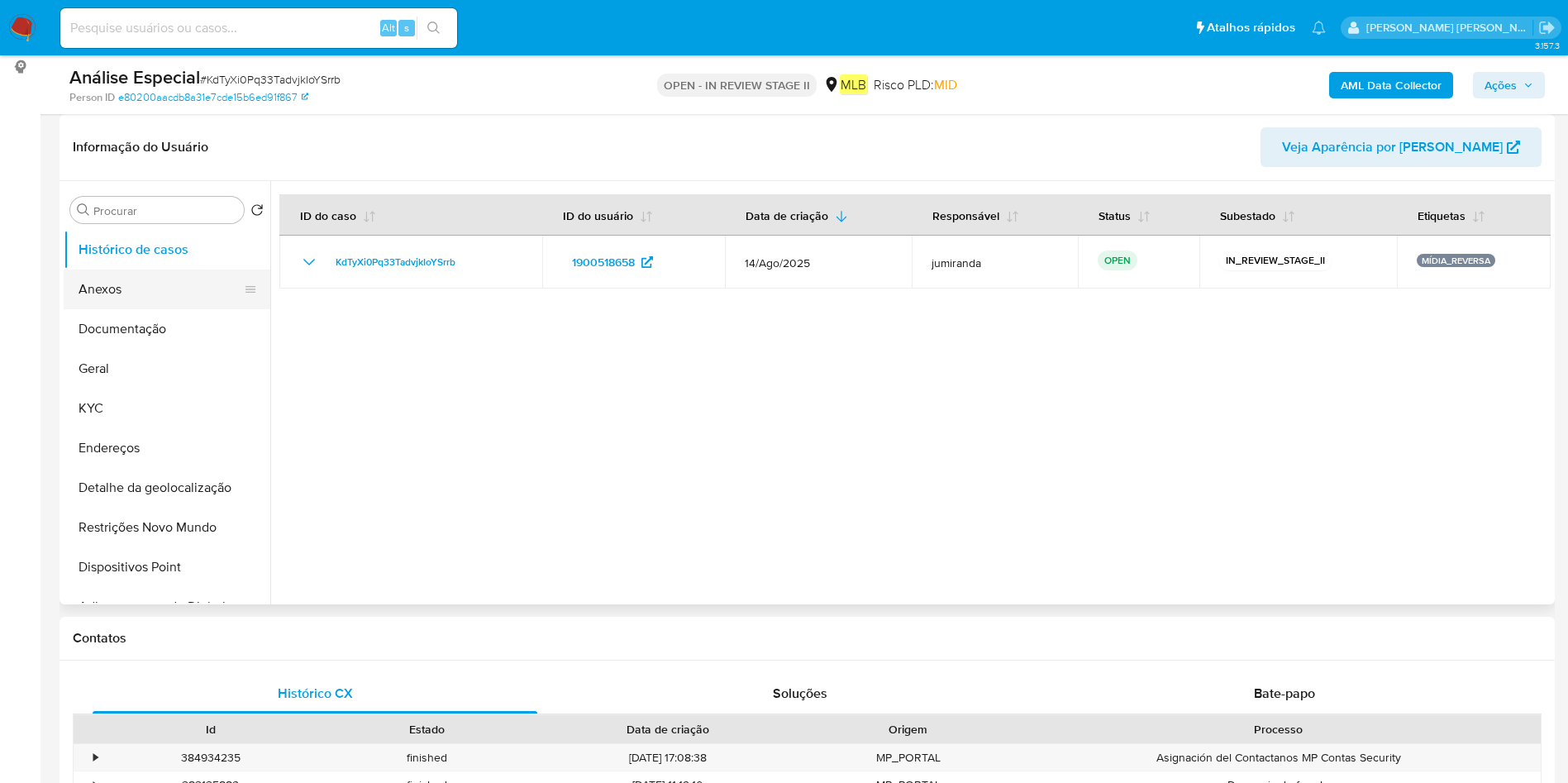
click at [171, 289] on button "Anexos" at bounding box center [160, 289] width 193 height 40
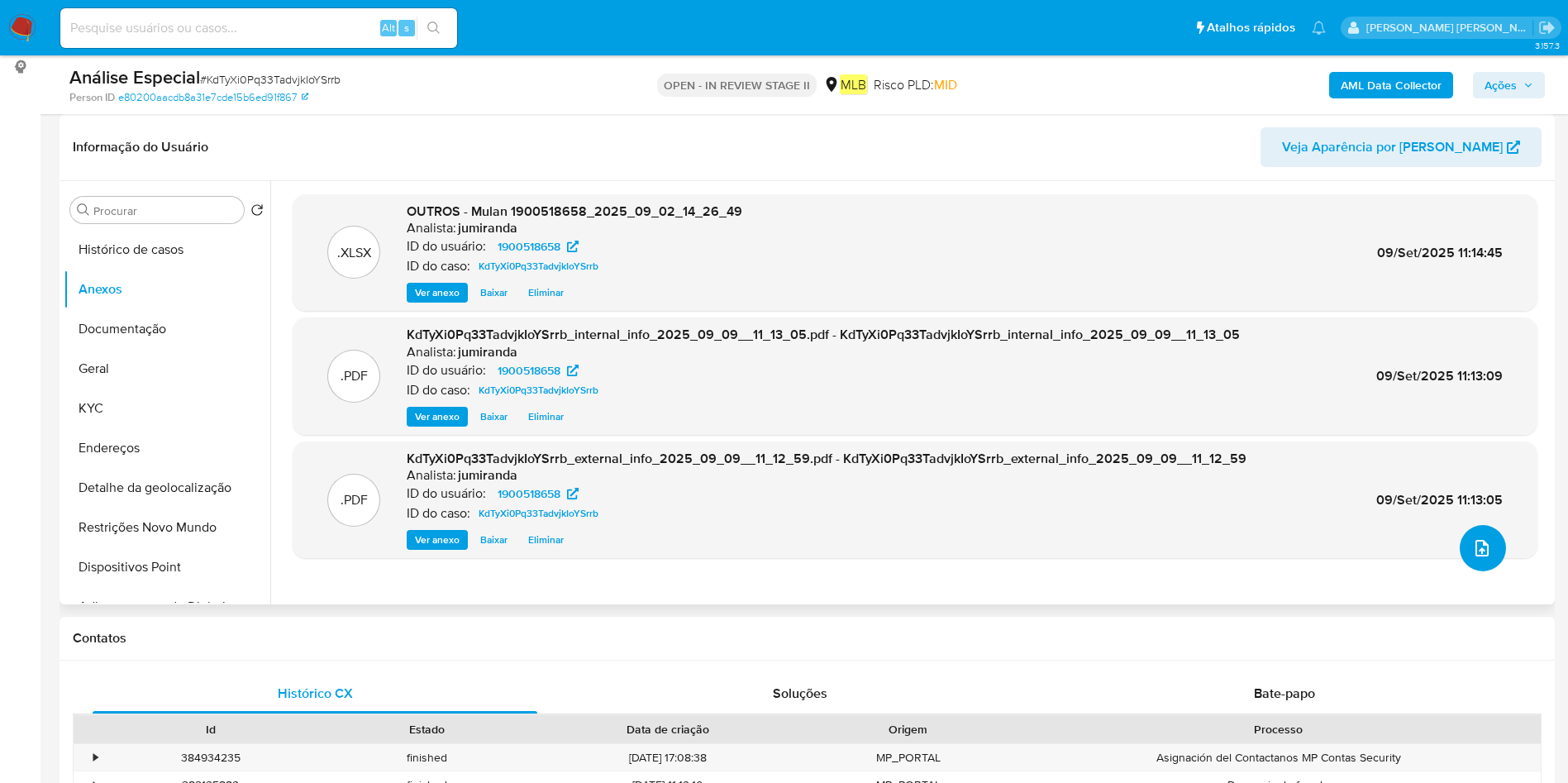
click at [1491, 546] on button "upload-file" at bounding box center [1483, 548] width 46 height 46
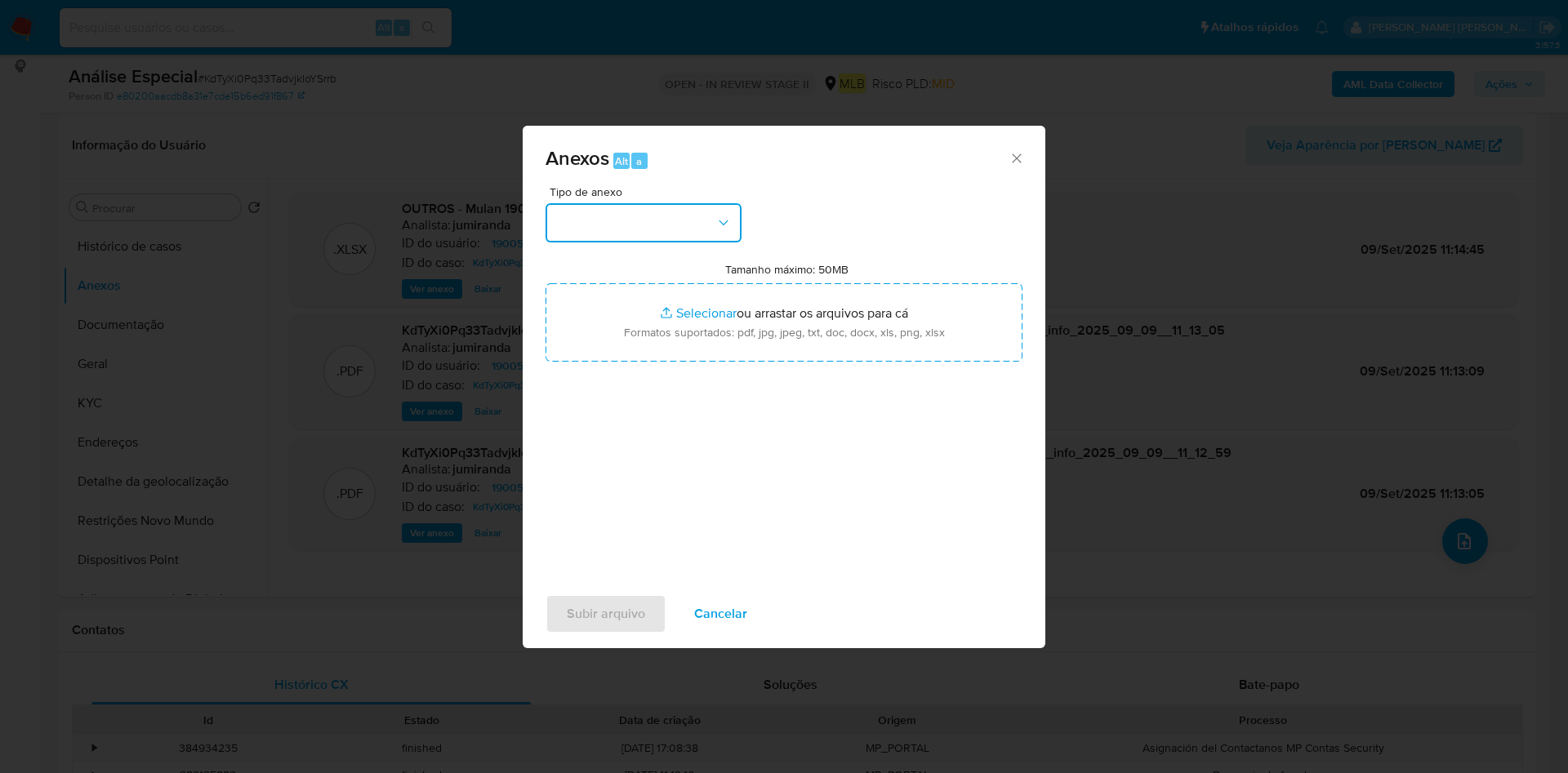
click at [663, 232] on button "button" at bounding box center [643, 223] width 196 height 39
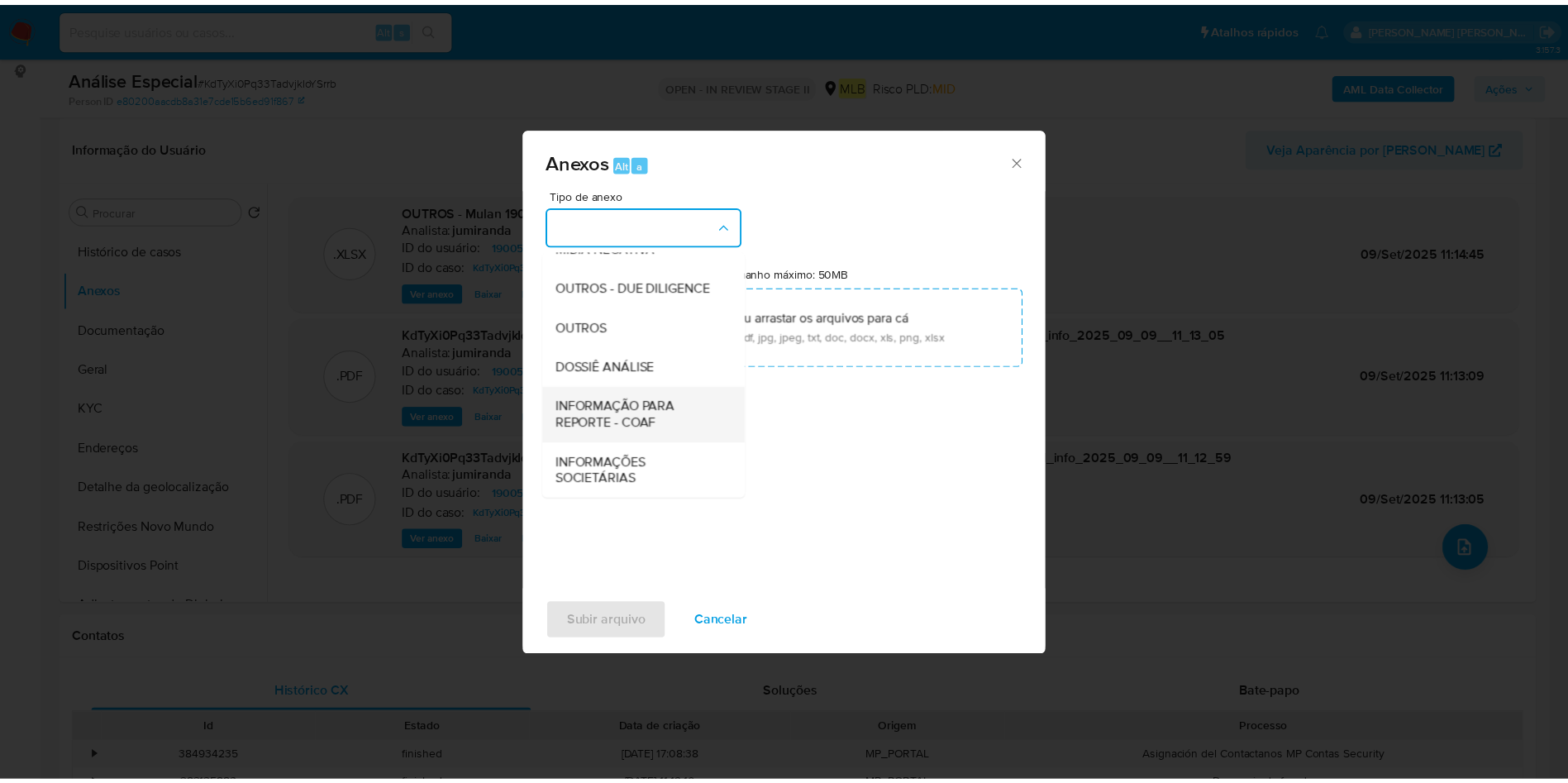
scroll to position [255, 0]
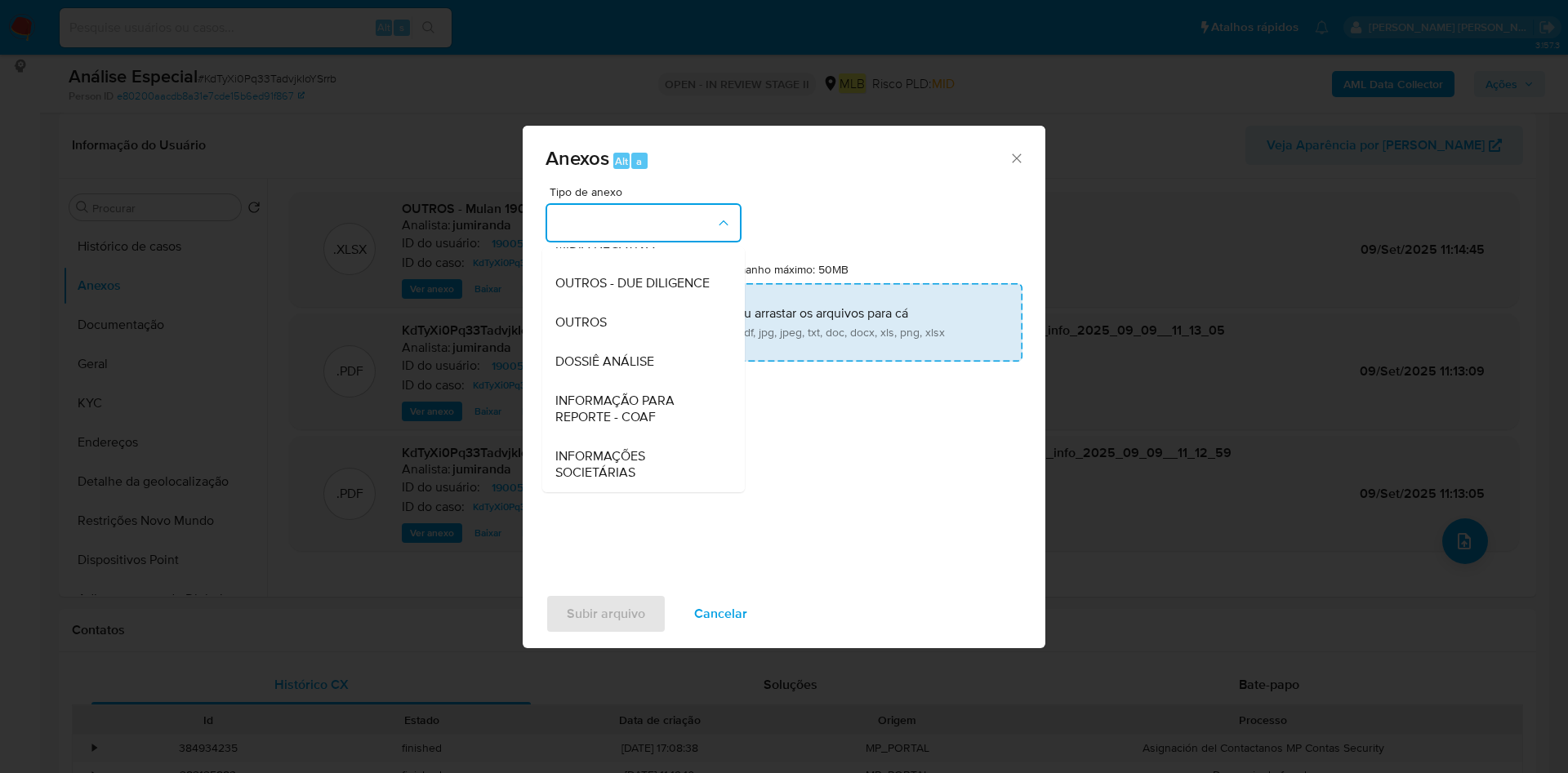
click at [668, 328] on div "OUTROS" at bounding box center [638, 323] width 167 height 39
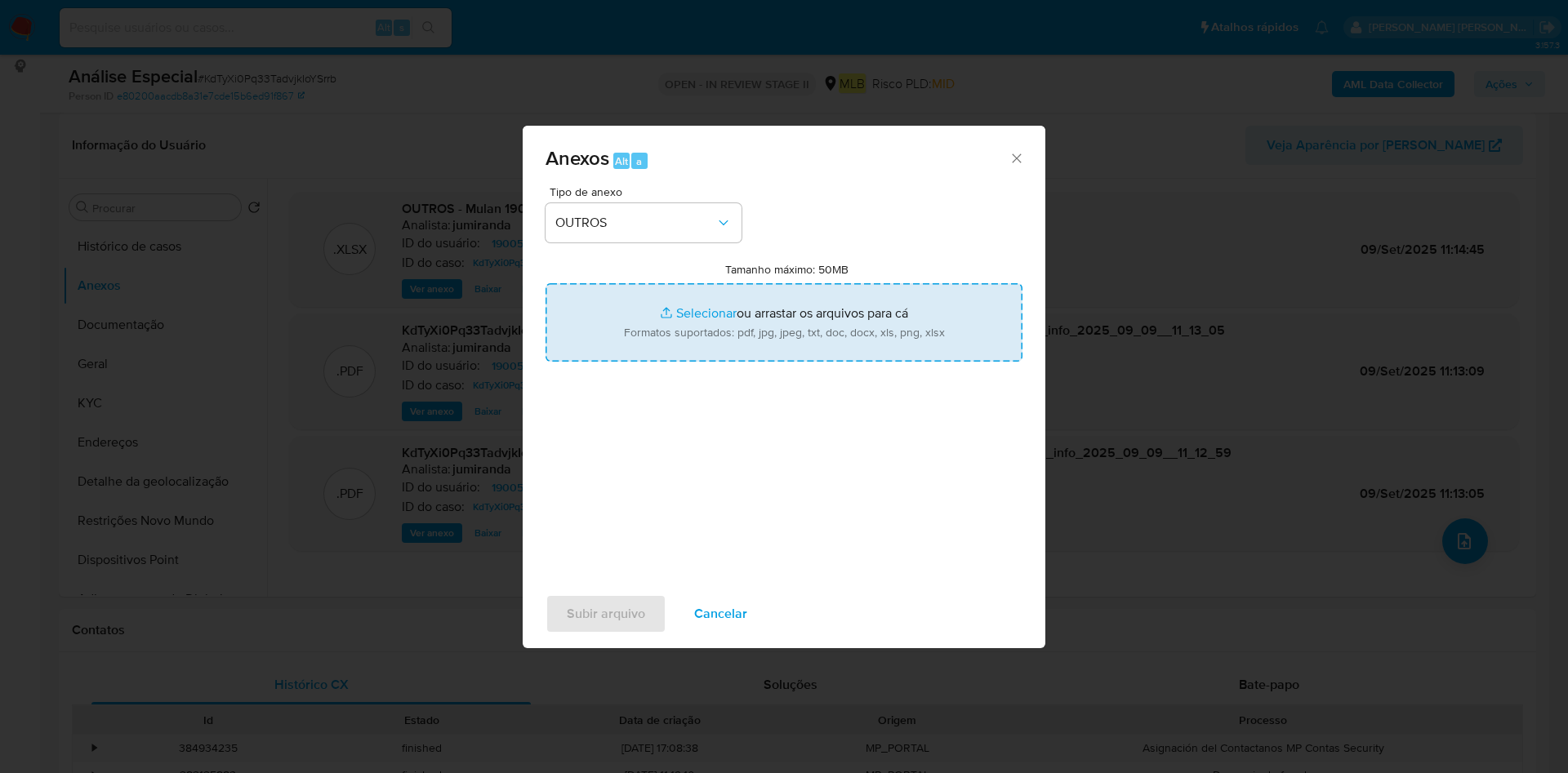
type input "C:\fakepath\SAR - XXX - CPF 90378202200 - JUCIMARA OLIVEIRA DO CARMO.pdf"
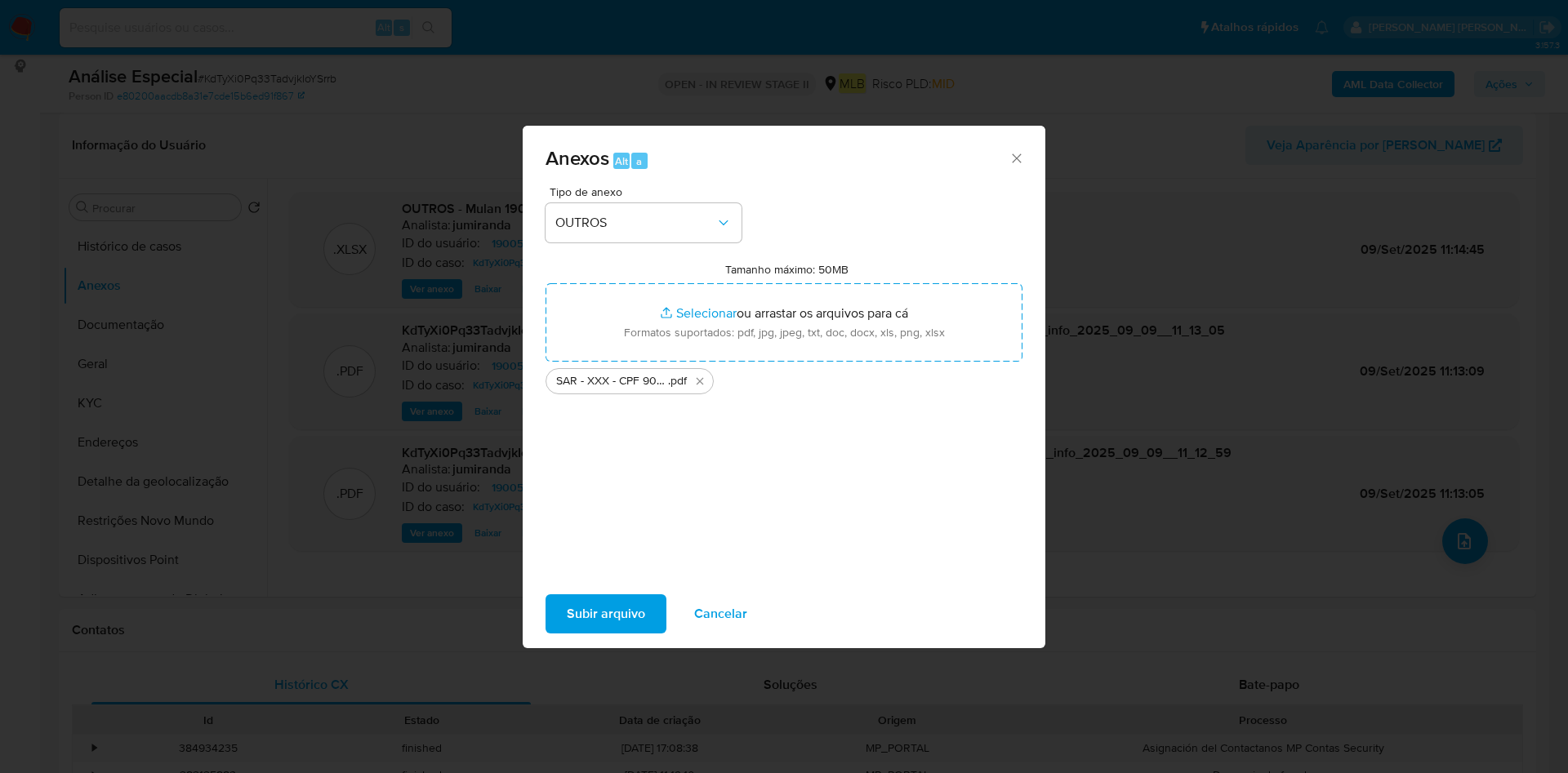
click at [608, 610] on span "Subir arquivo" at bounding box center [606, 614] width 79 height 36
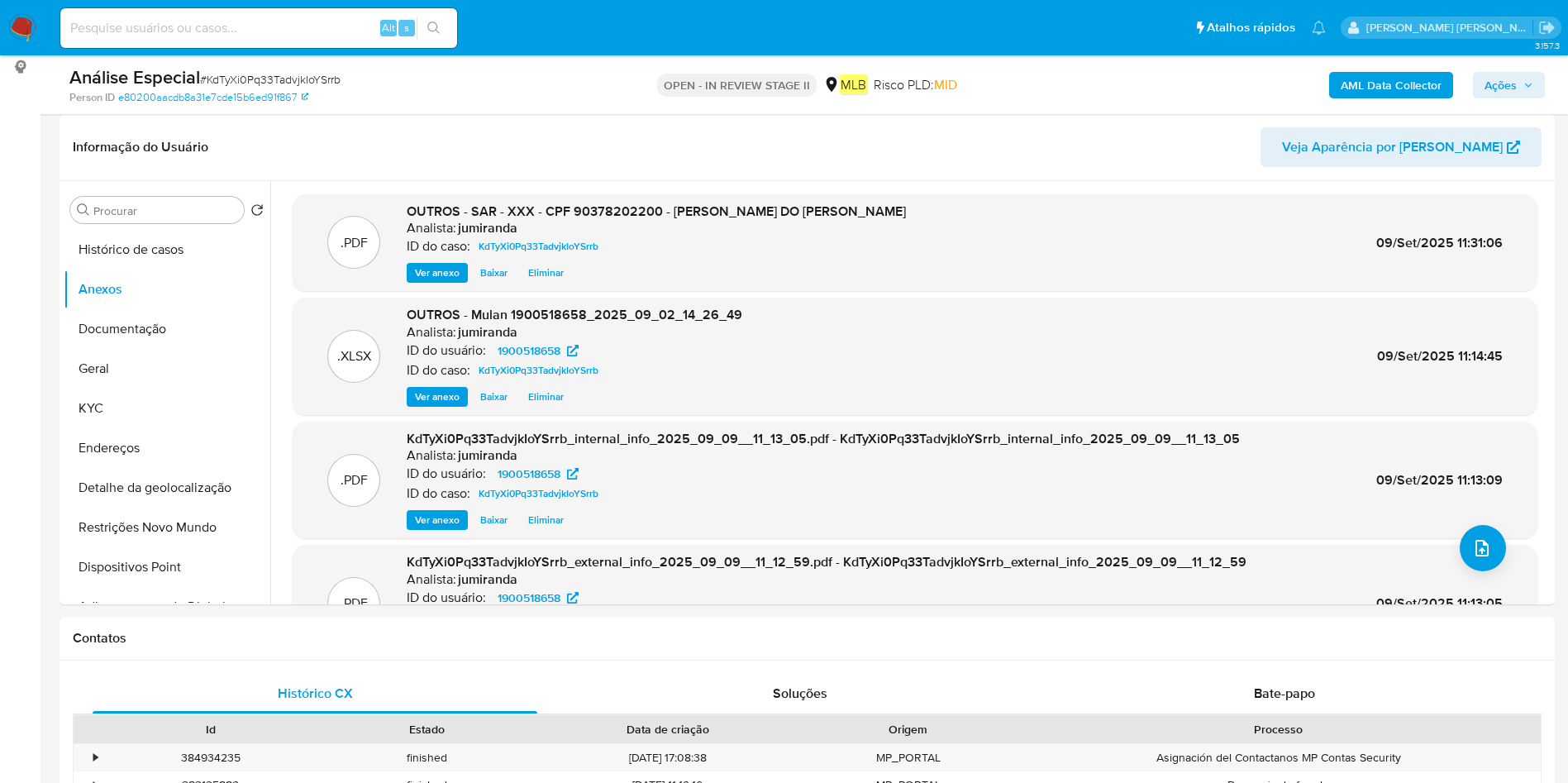
click at [1512, 93] on span "Ações" at bounding box center [1501, 85] width 32 height 27
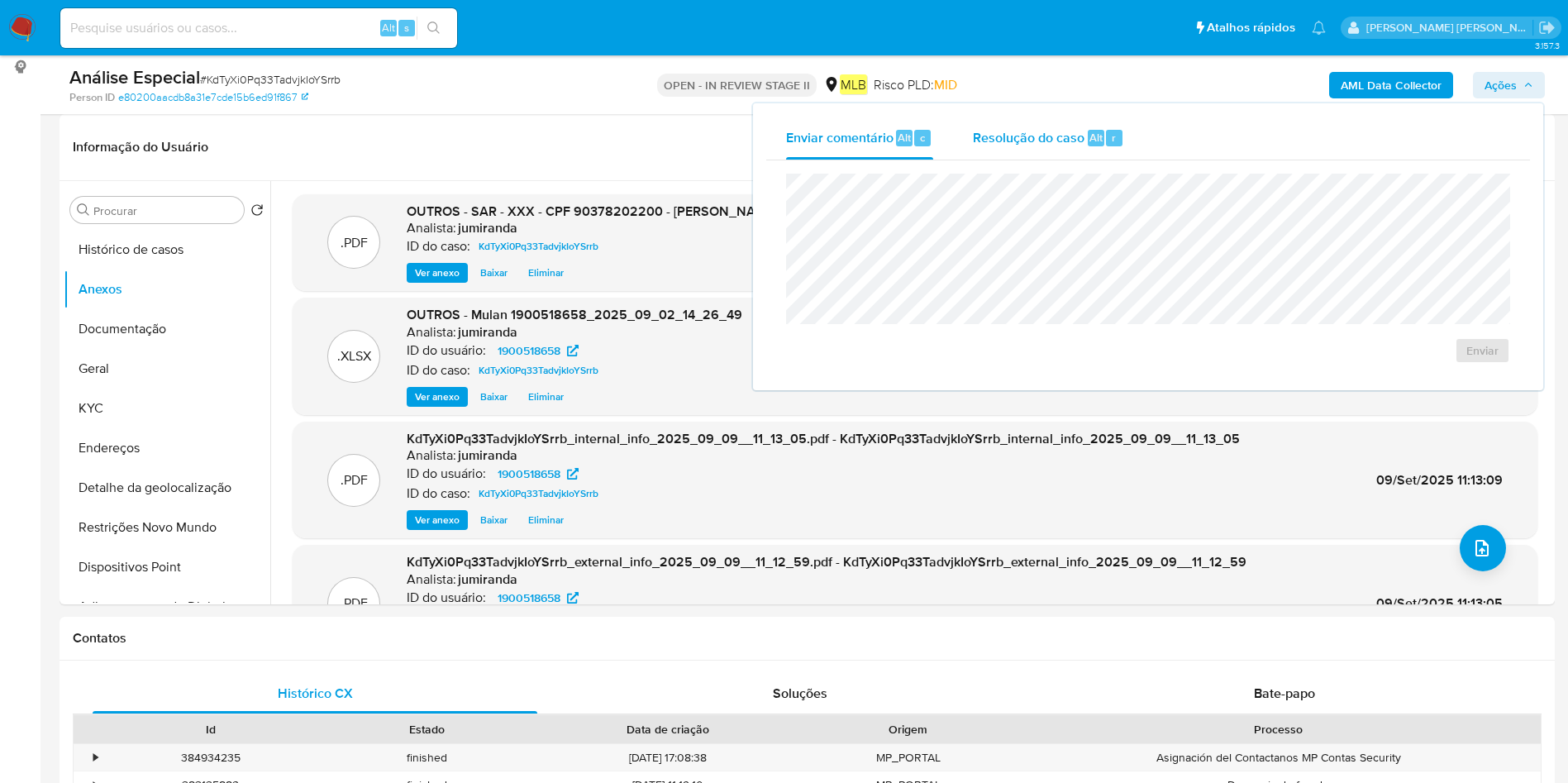
click at [1028, 137] on span "Resolução do caso" at bounding box center [1029, 137] width 112 height 19
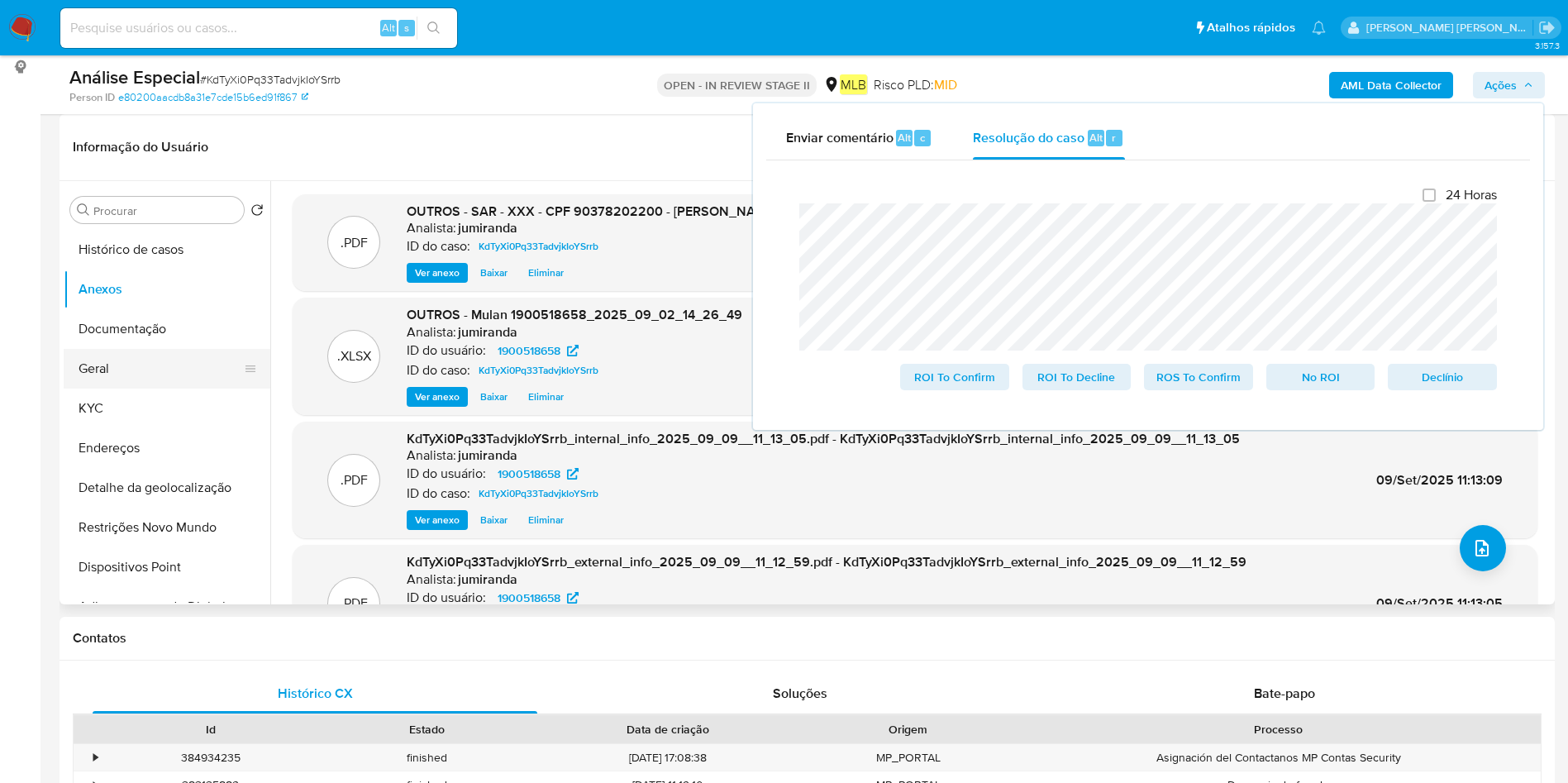
click at [114, 374] on button "Geral" at bounding box center [160, 369] width 193 height 40
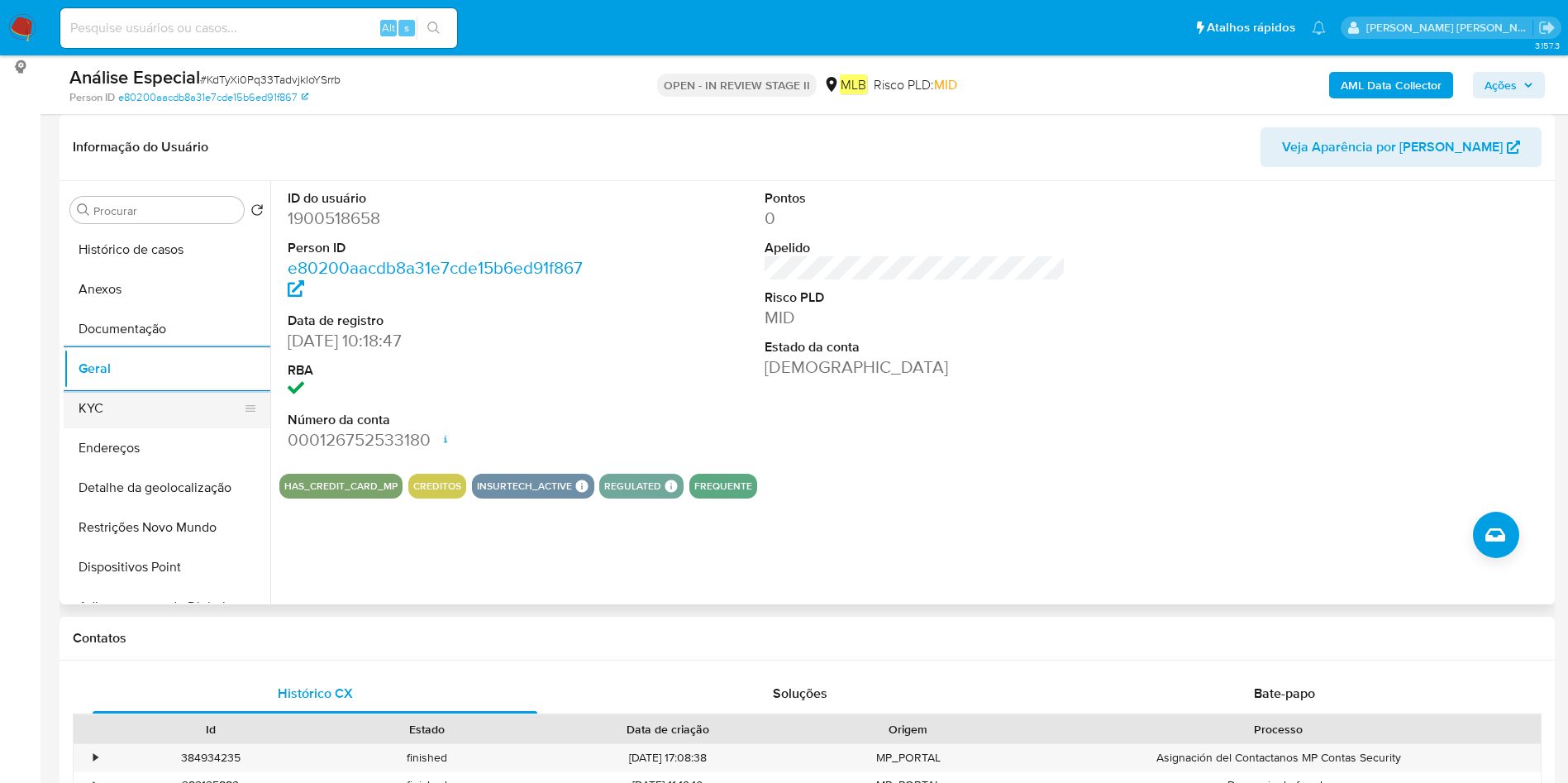
click at [146, 392] on button "KYC" at bounding box center [160, 409] width 193 height 40
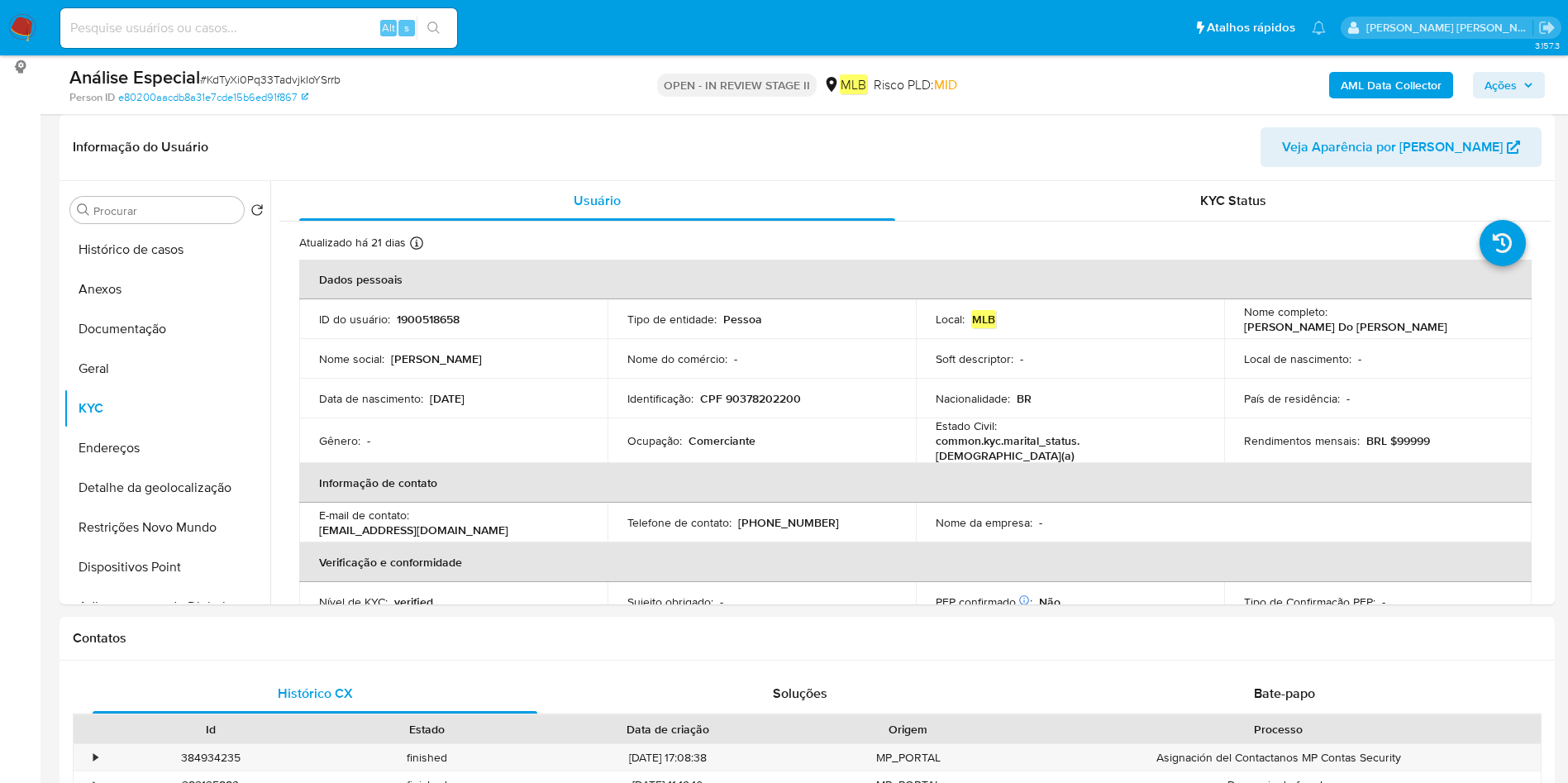
click at [1523, 87] on span "Ações" at bounding box center [1508, 85] width 48 height 23
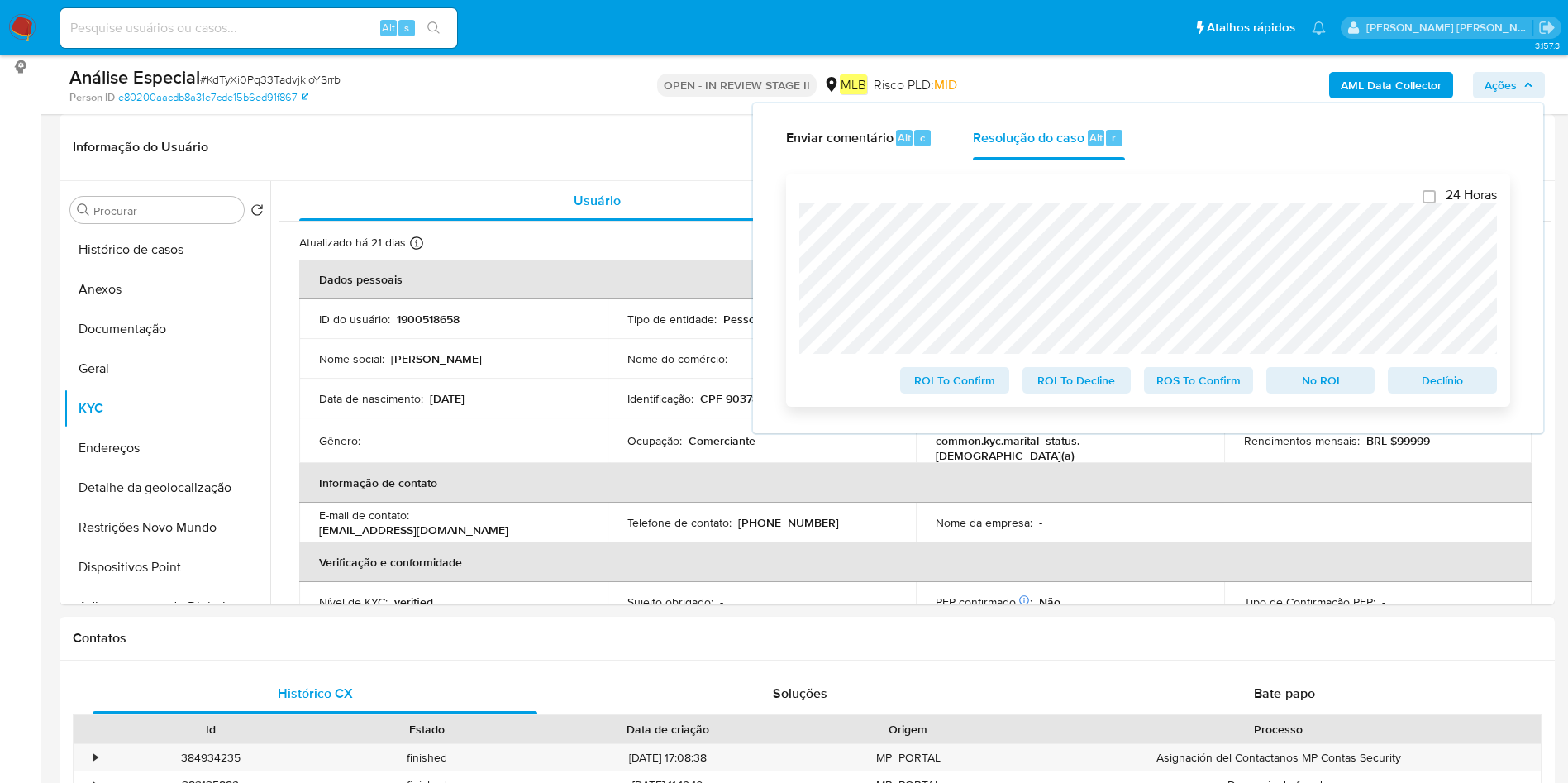
click at [1186, 381] on span "ROS To Confirm" at bounding box center [1199, 380] width 86 height 23
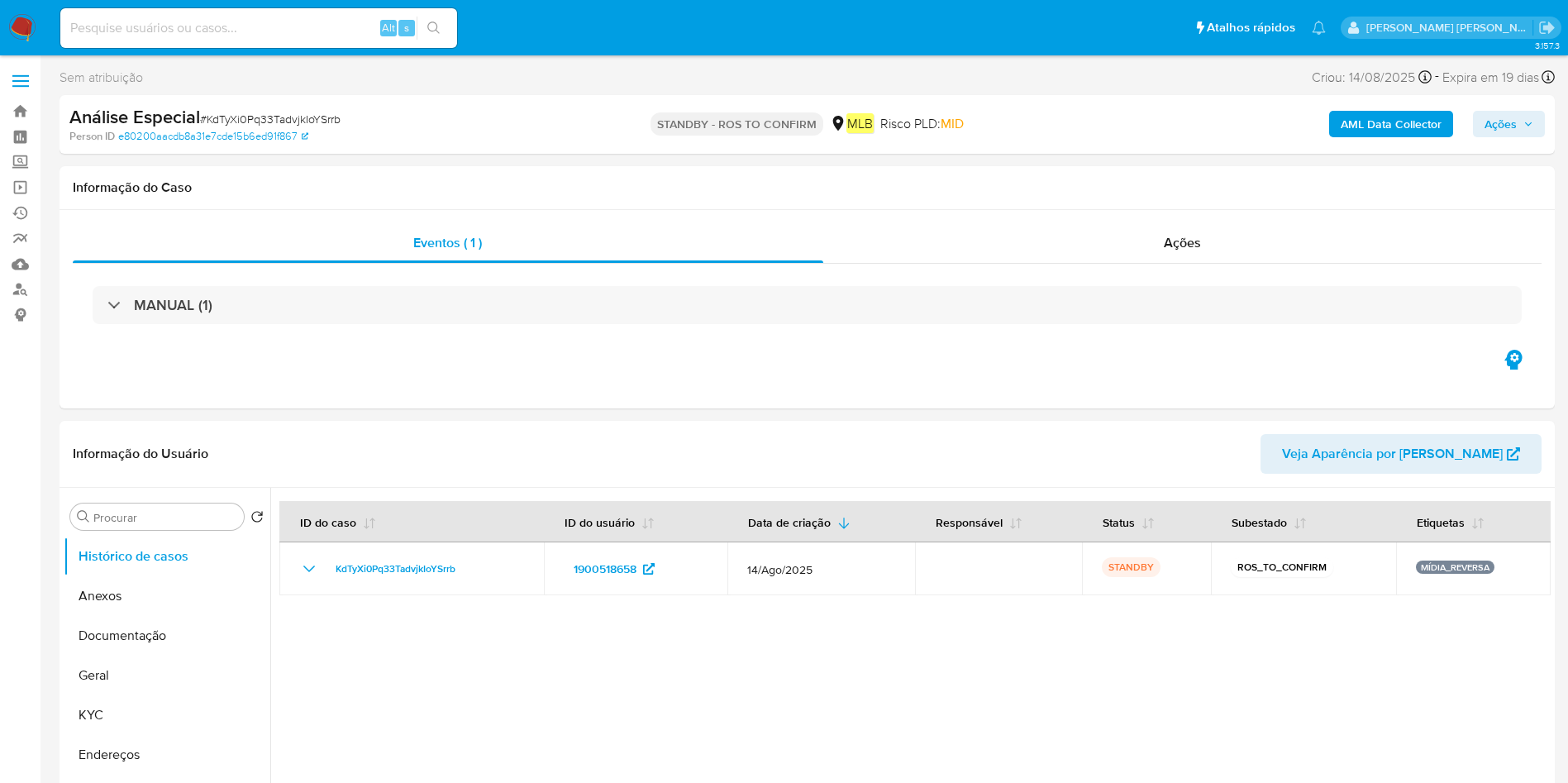
select select "10"
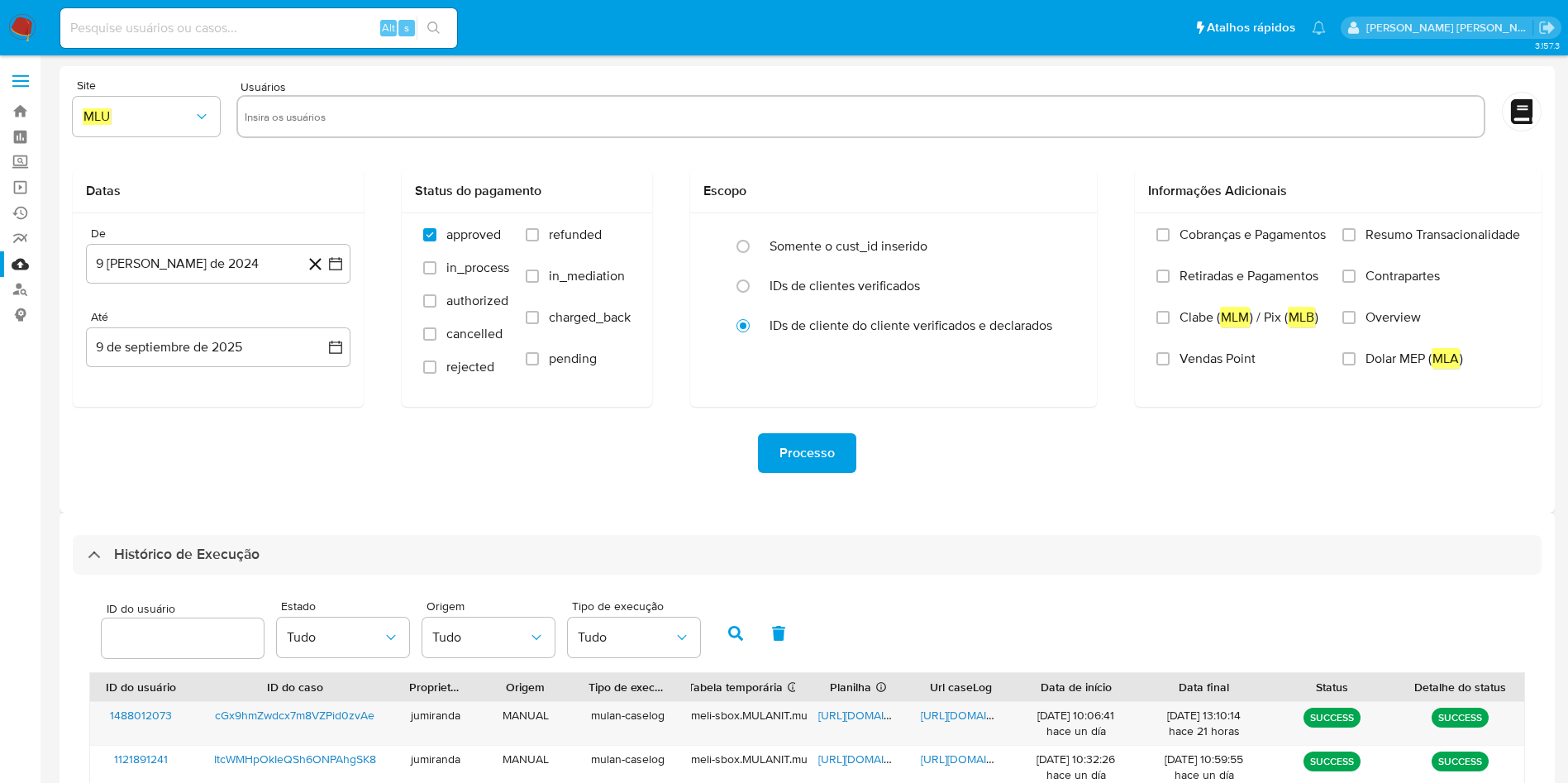
select select "10"
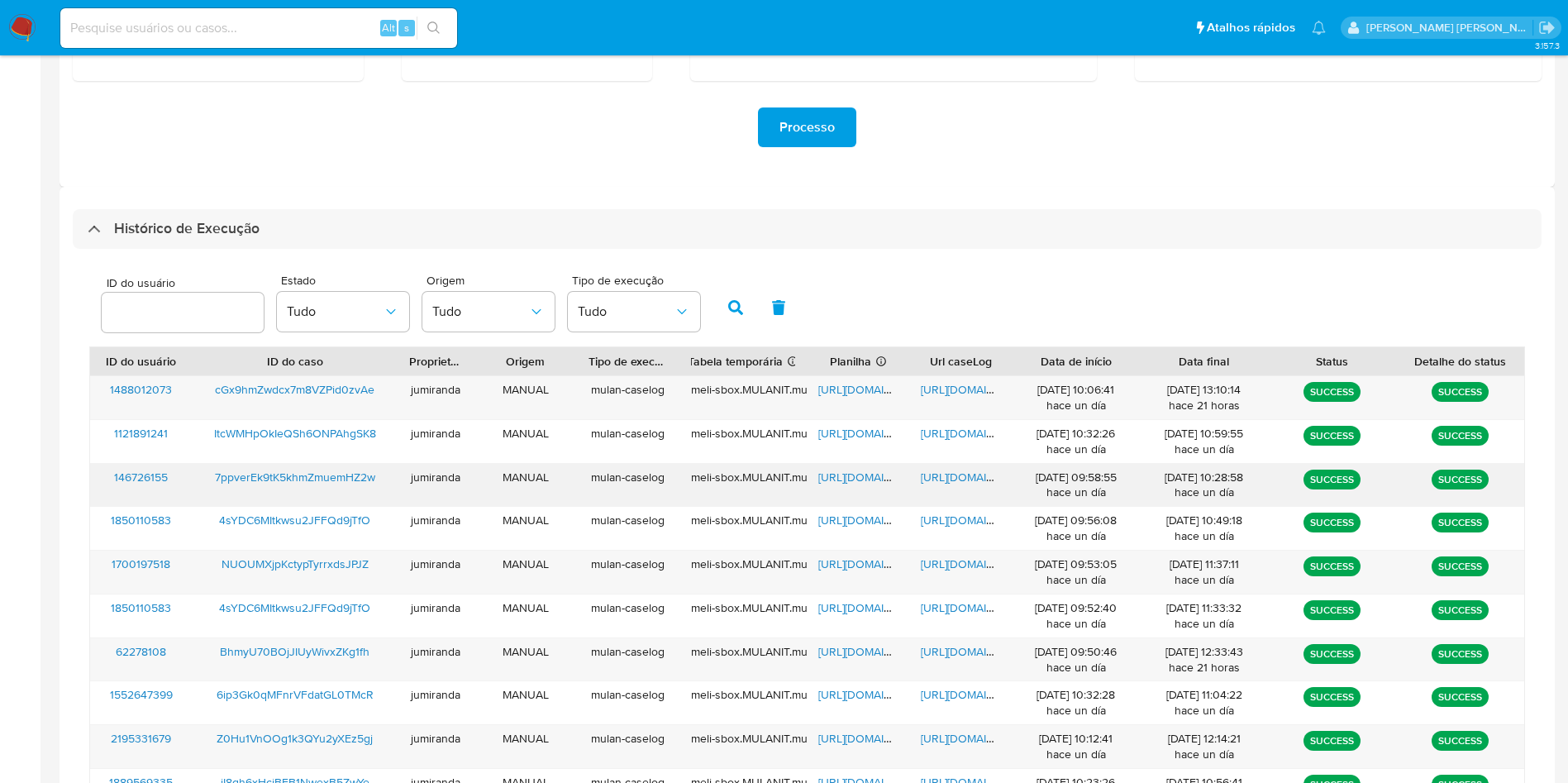
click at [869, 477] on span "[URL][DOMAIN_NAME]" at bounding box center [875, 477] width 114 height 16
click at [983, 474] on span "[URL][DOMAIN_NAME]" at bounding box center [978, 477] width 114 height 16
click at [347, 467] on div "7ppverEk9tK5khmZmuemHZ2w" at bounding box center [295, 484] width 205 height 43
click at [303, 480] on span "7ppverEk9tK5khmZmuemHZ2w" at bounding box center [295, 477] width 160 height 16
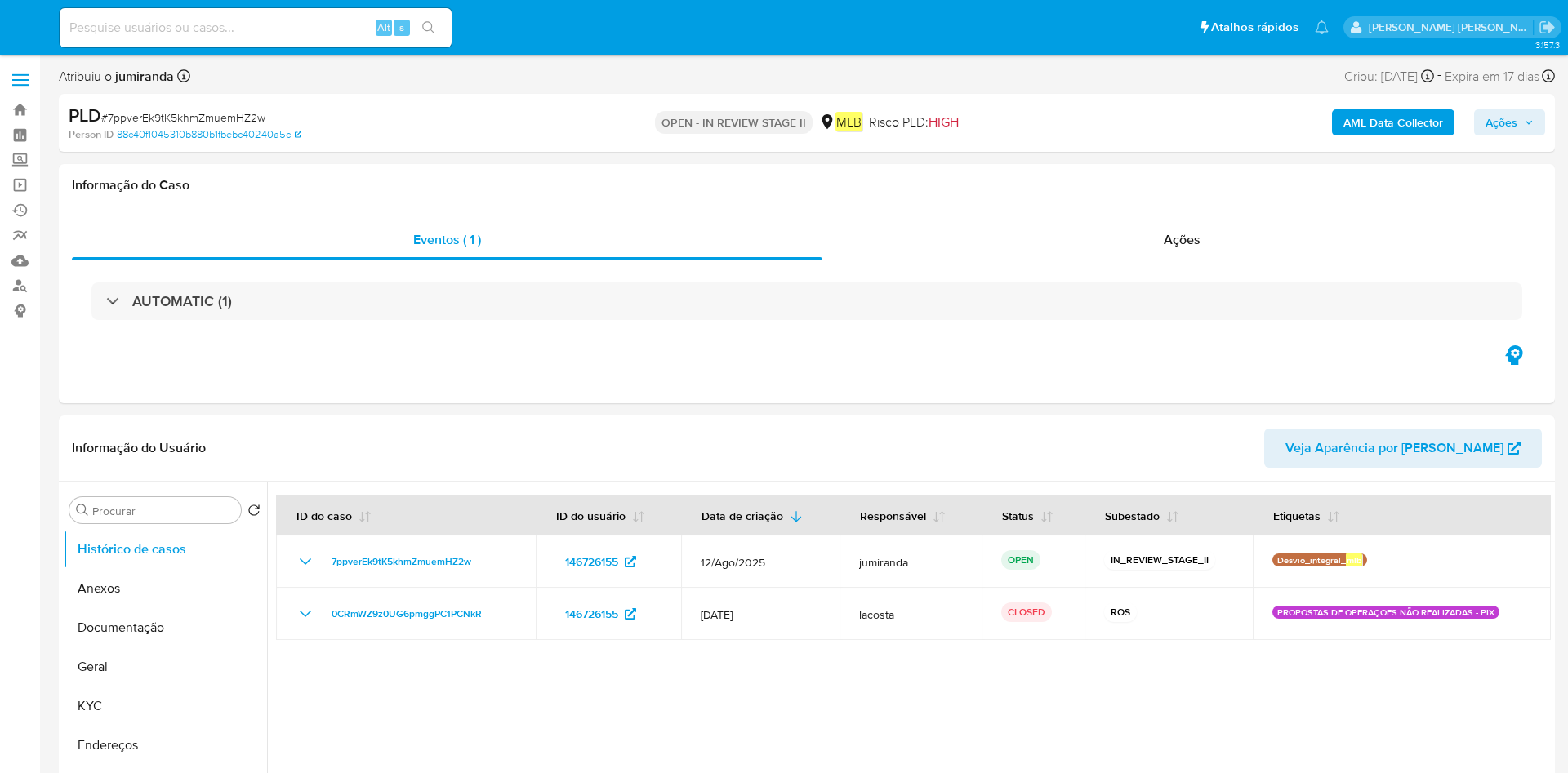
select select "10"
